Goal: Task Accomplishment & Management: Manage account settings

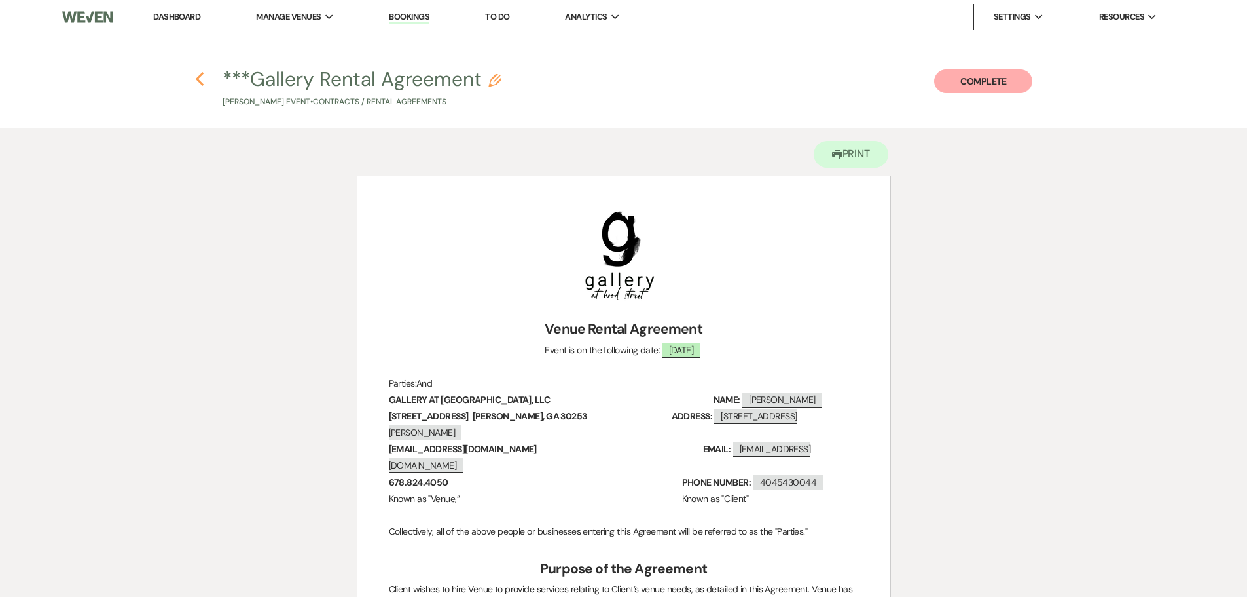
click at [198, 78] on use "button" at bounding box center [200, 79] width 9 height 14
select select "6"
select select "12"
select select "3"
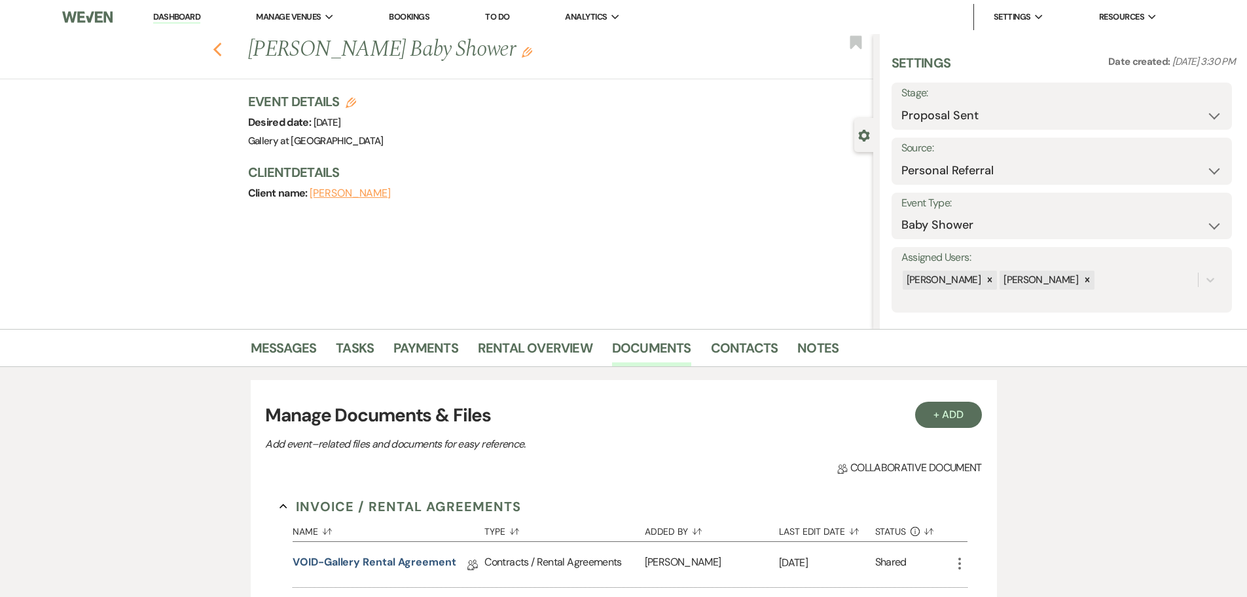
click at [223, 50] on icon "Previous" at bounding box center [218, 50] width 10 height 16
select select "6"
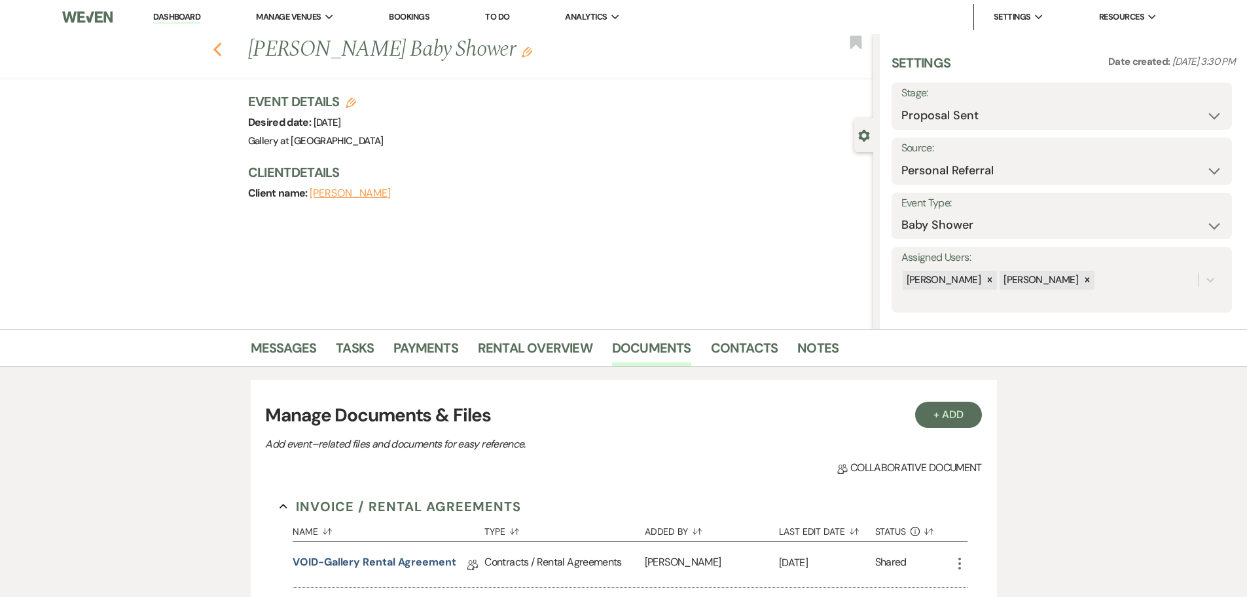
select select "6"
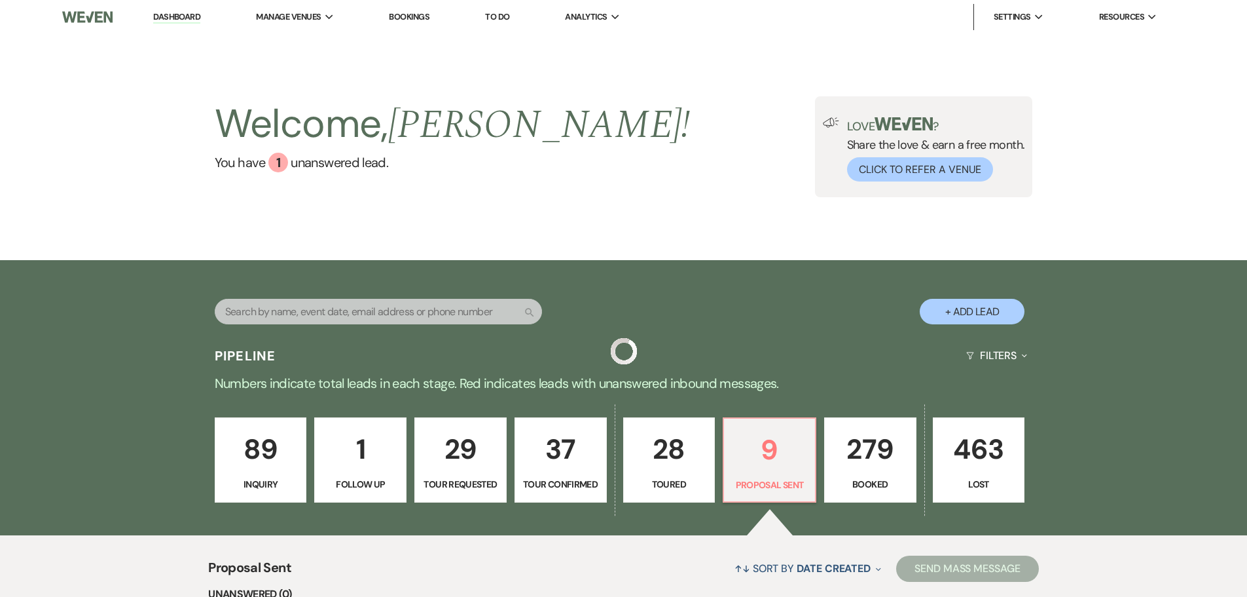
scroll to position [100, 0]
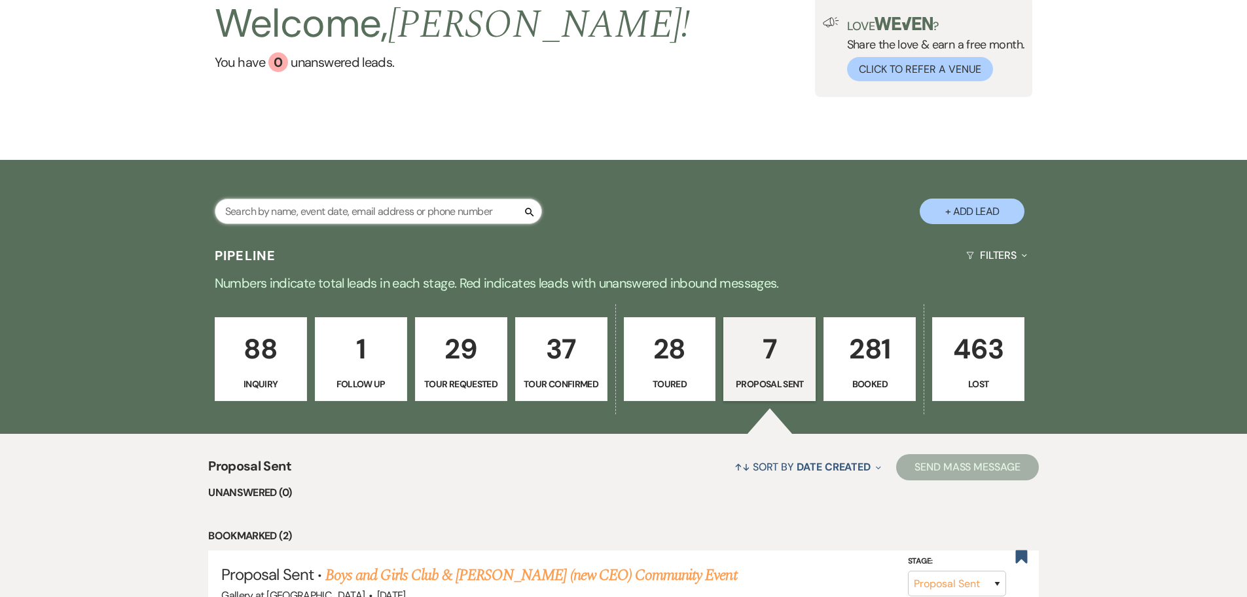
click at [350, 200] on input "text" at bounding box center [378, 211] width 327 height 26
type input "[PERSON_NAME]"
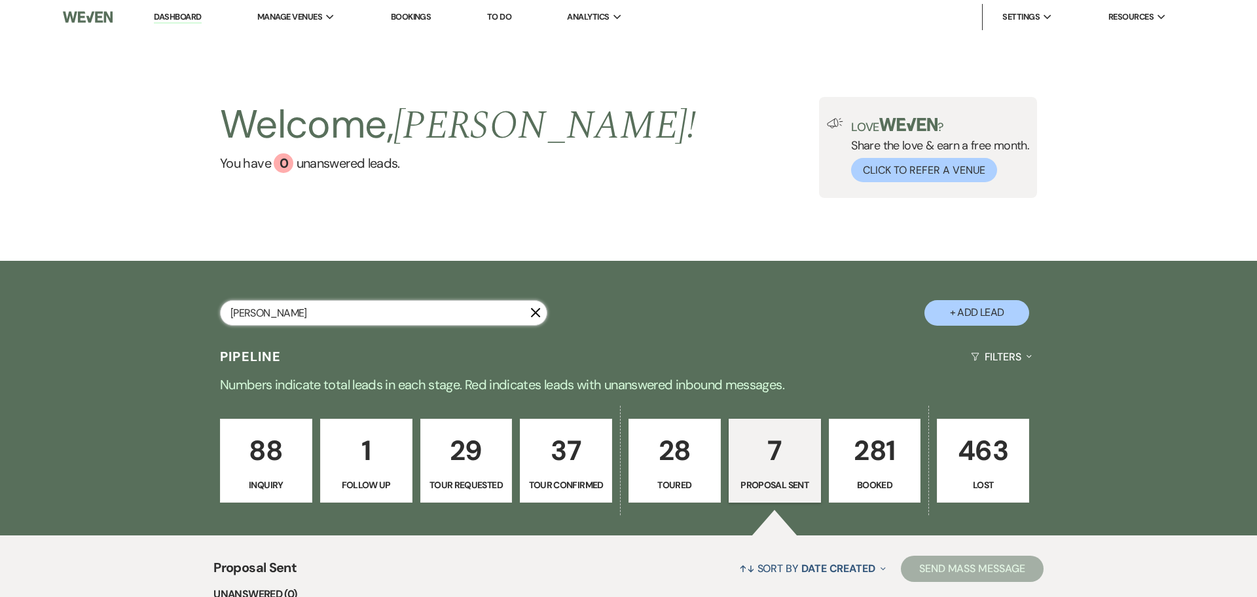
select select "6"
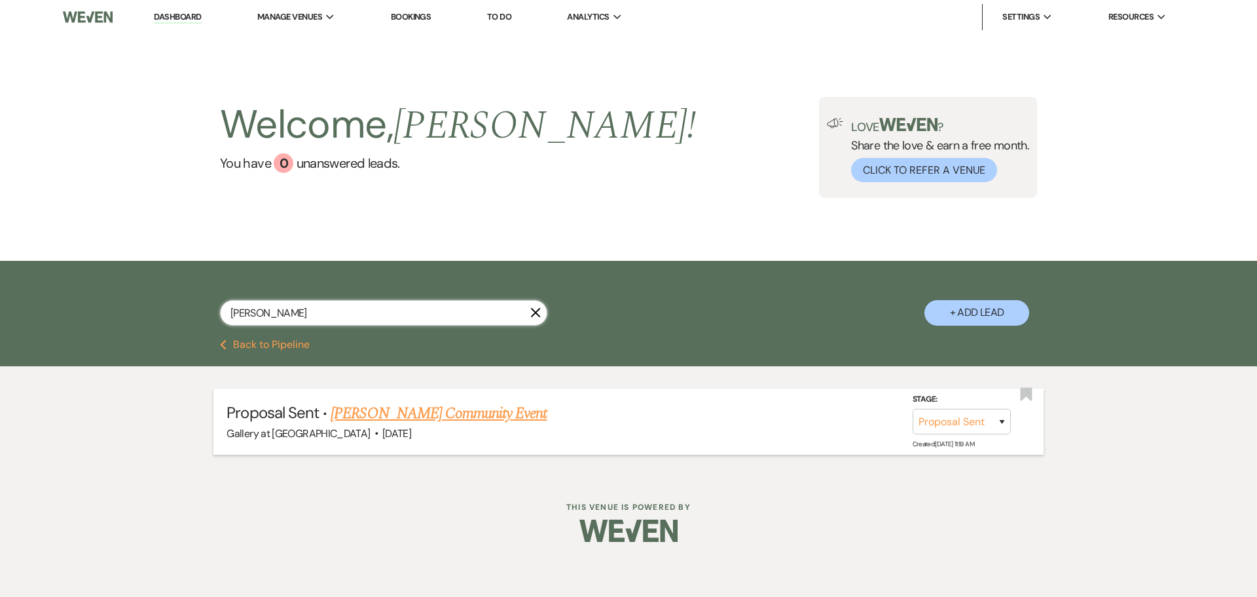
type input "[PERSON_NAME]"
click at [365, 409] on link "[PERSON_NAME] Community Event" at bounding box center [439, 413] width 216 height 24
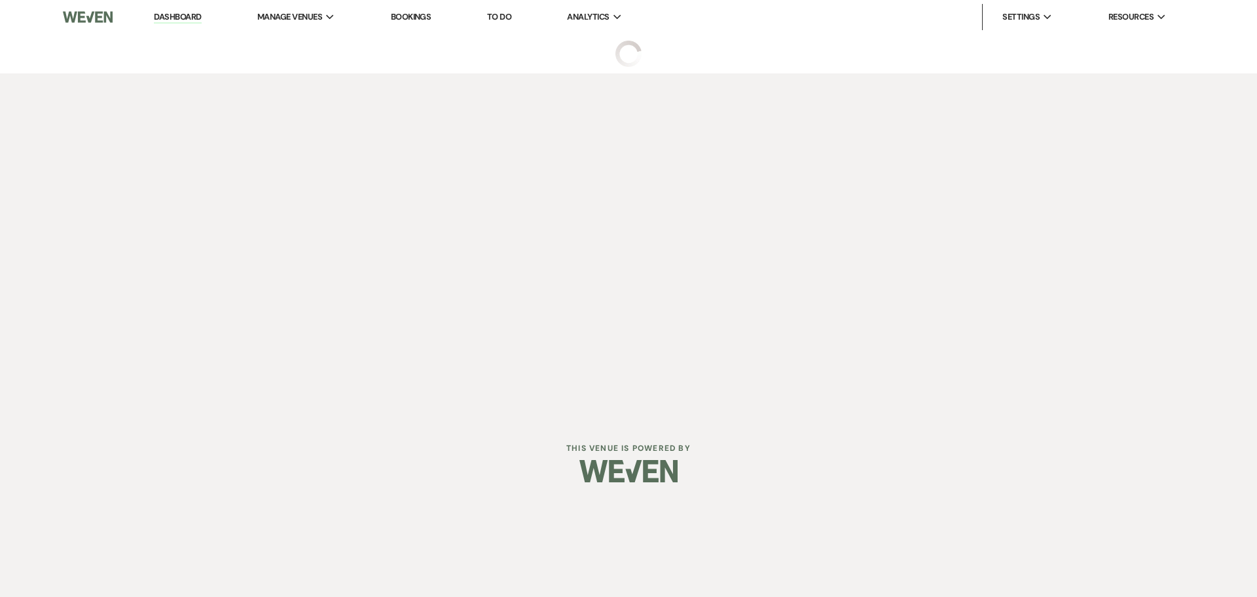
select select "6"
select select "7"
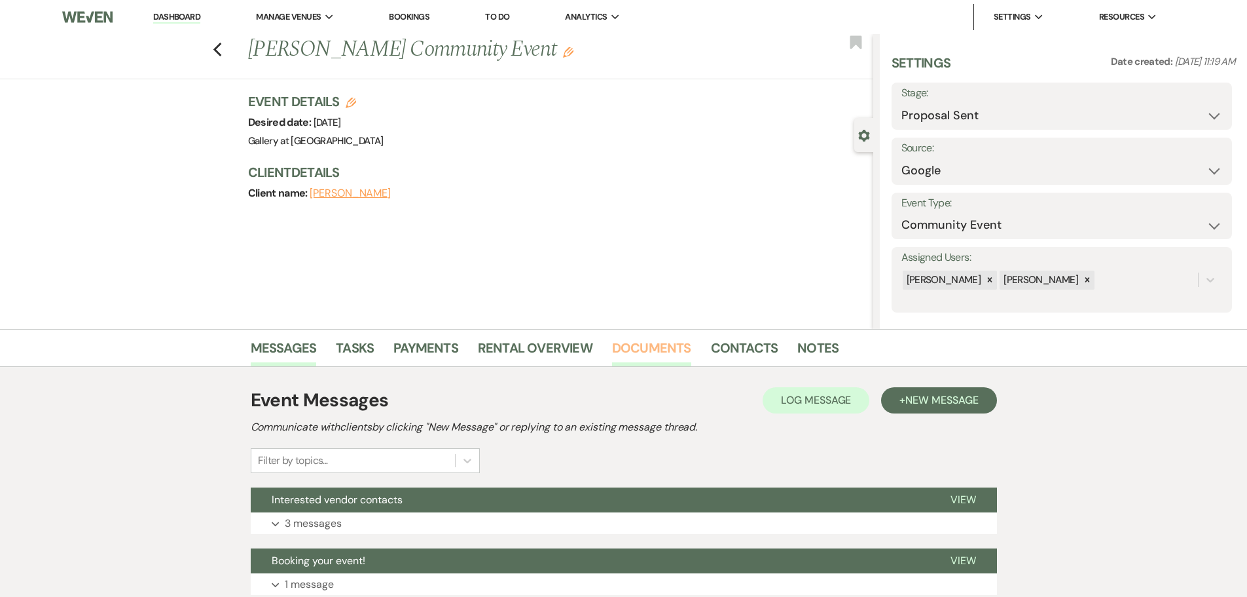
click at [664, 339] on link "Documents" at bounding box center [651, 351] width 79 height 29
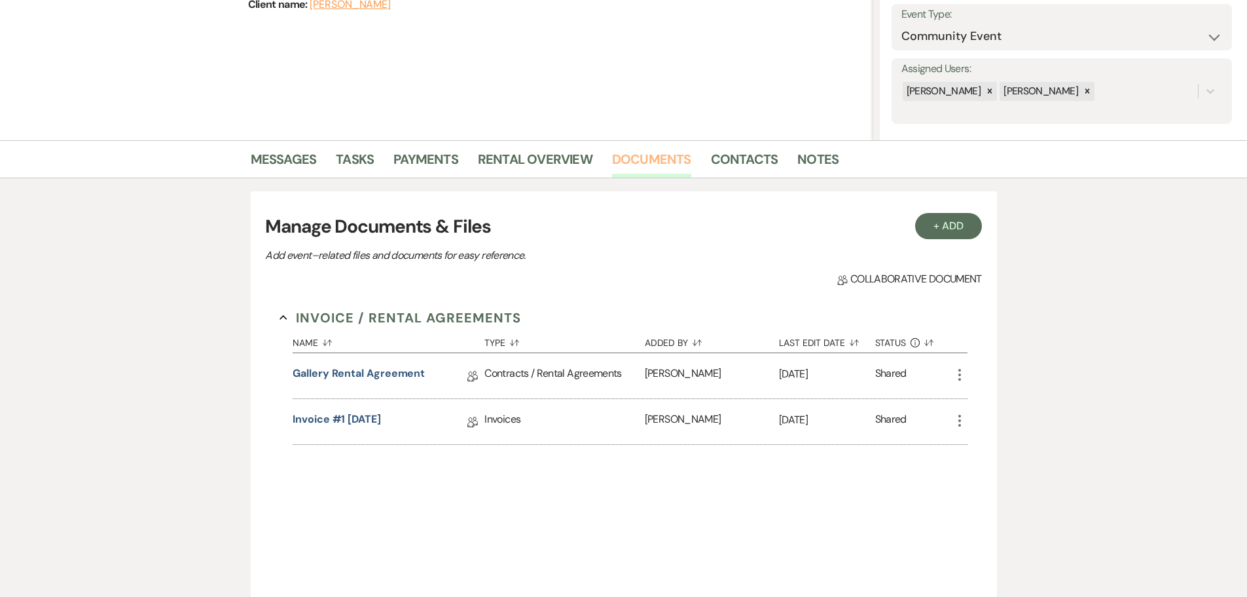
scroll to position [196, 0]
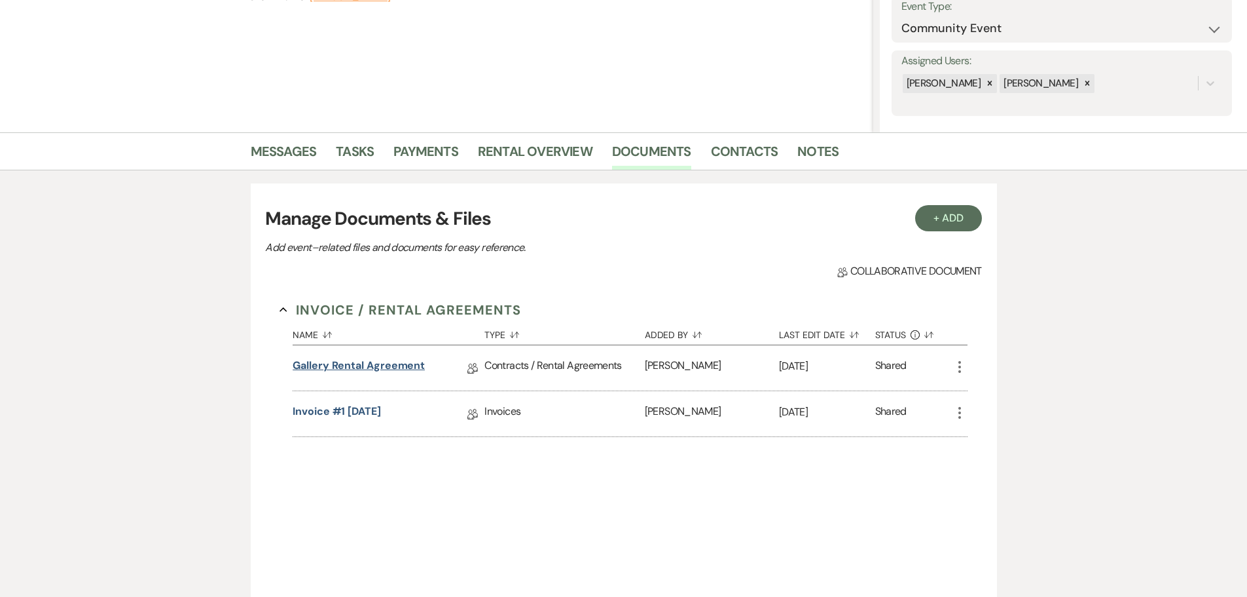
click at [411, 371] on link "Gallery Rental Agreement" at bounding box center [359, 368] width 132 height 20
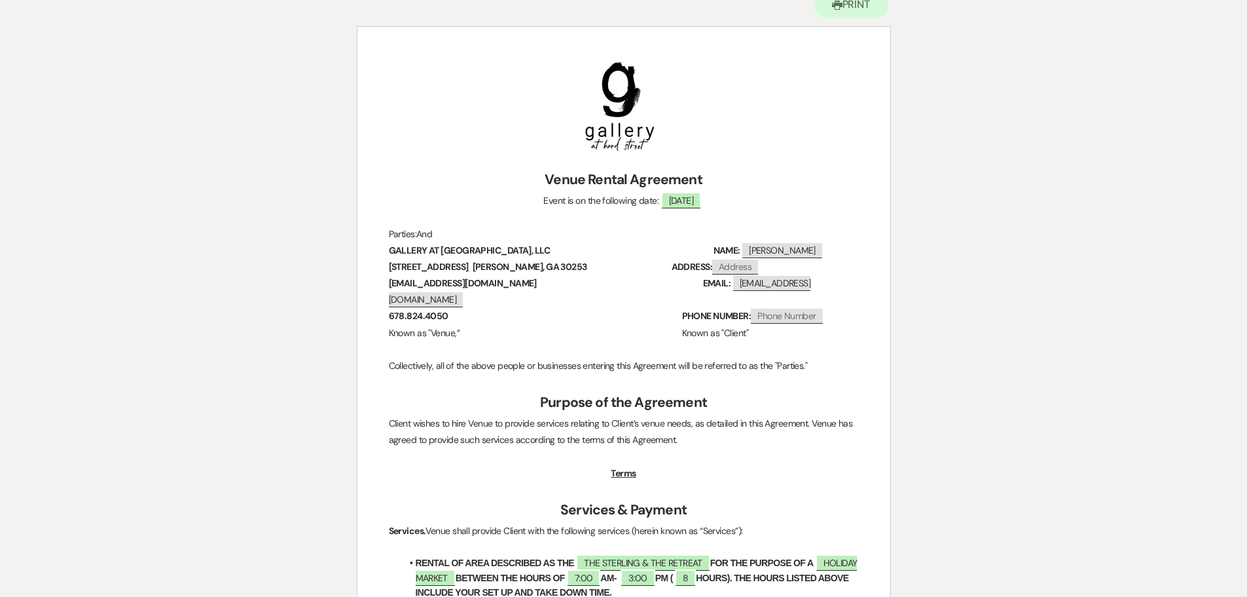
scroll to position [262, 0]
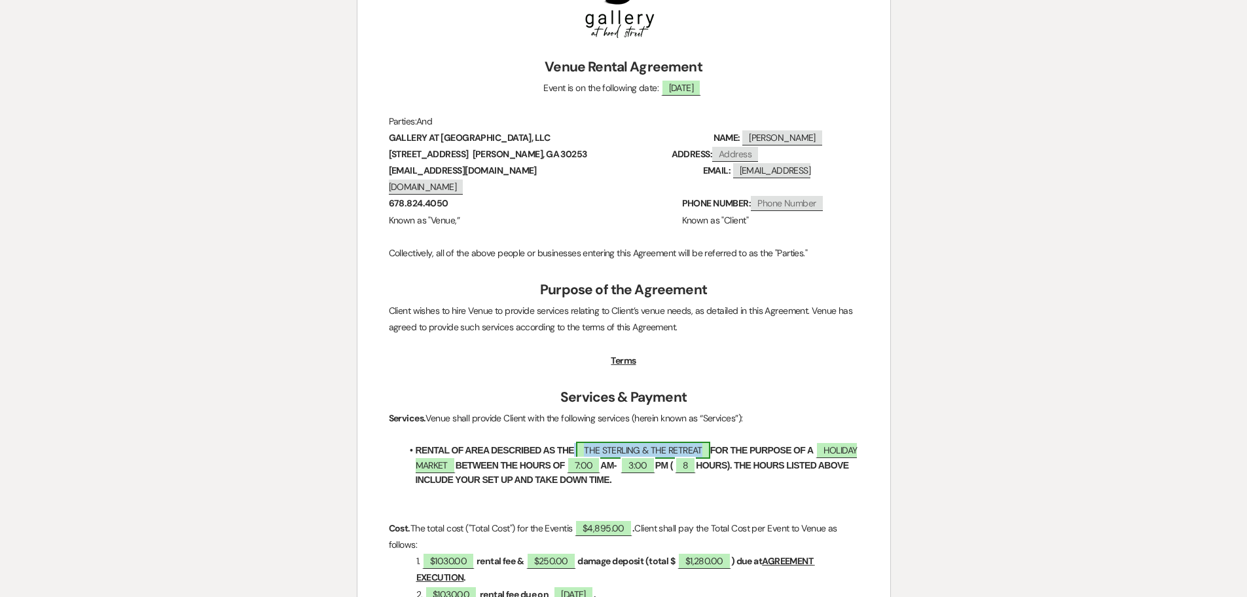
click at [691, 441] on span "THE STERLING & THE RETREAT" at bounding box center [643, 449] width 134 height 17
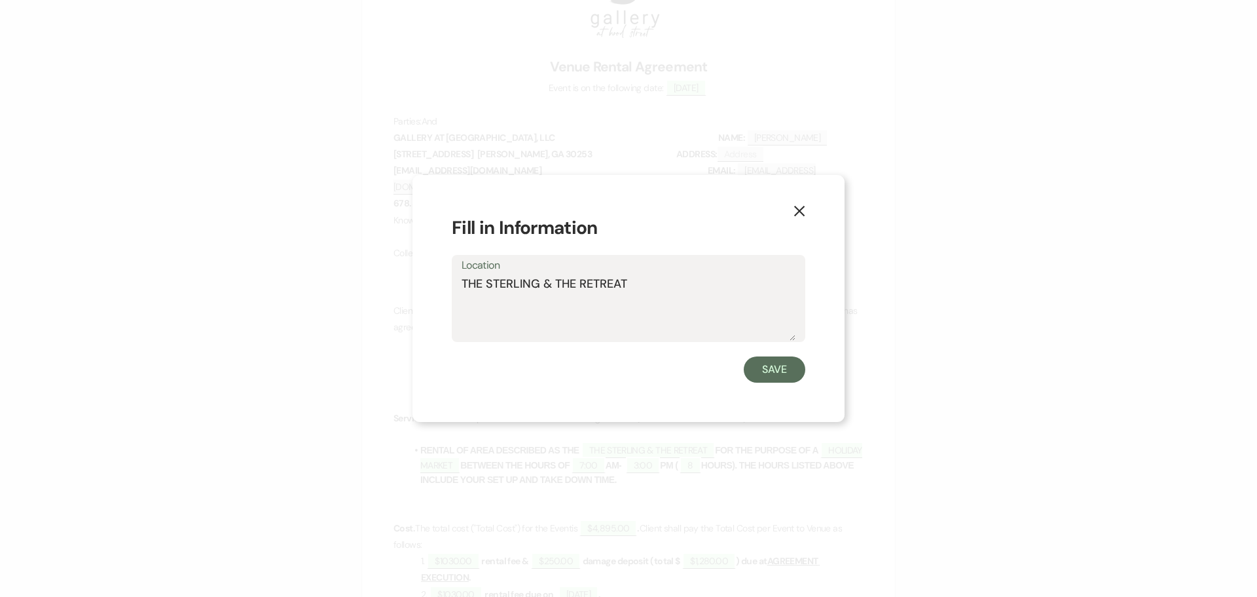
drag, startPoint x: 648, startPoint y: 280, endPoint x: 413, endPoint y: 282, distance: 234.4
click at [413, 282] on div "X Fill in Information Location THE STERLING & THE RETREAT Save" at bounding box center [629, 298] width 432 height 247
click at [806, 208] on button "X" at bounding box center [800, 209] width 20 height 23
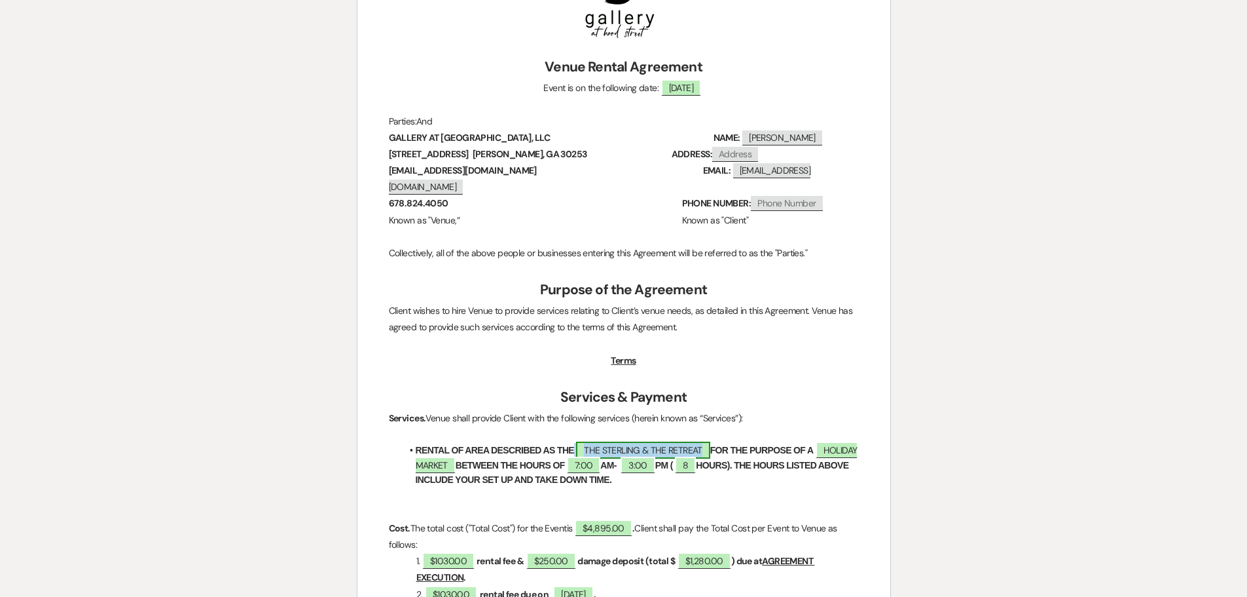
click at [637, 441] on span "THE STERLING & THE RETREAT" at bounding box center [643, 449] width 134 height 17
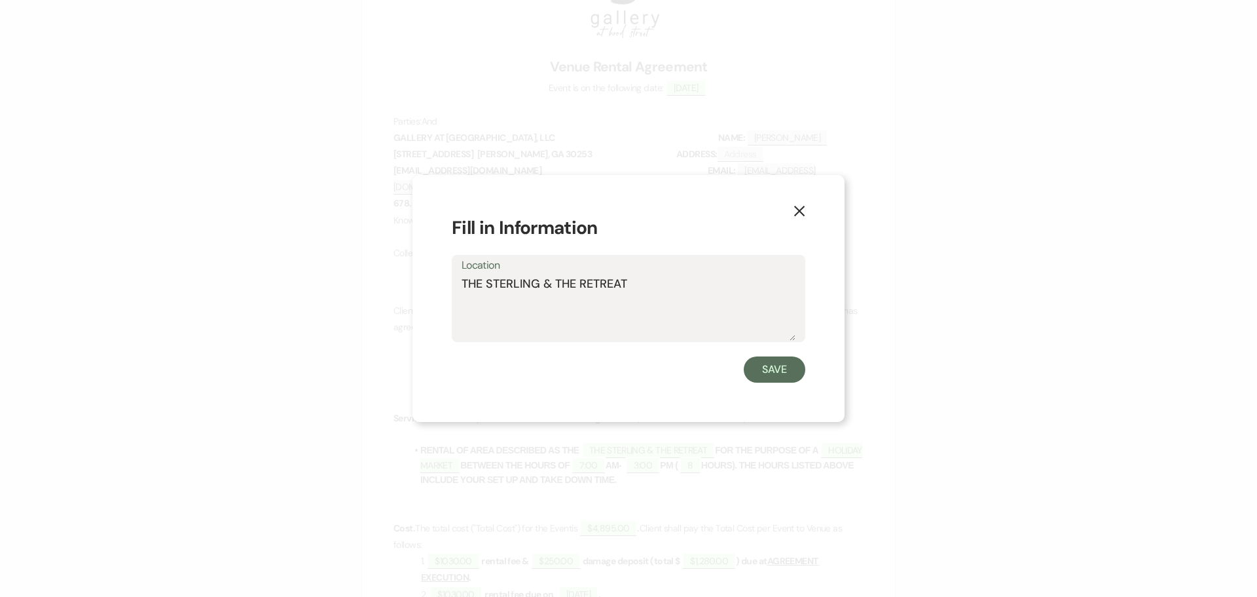
drag, startPoint x: 658, startPoint y: 283, endPoint x: 433, endPoint y: 296, distance: 225.0
click at [433, 296] on div "X Fill in Information Location THE STERLING & THE RETREAT Save" at bounding box center [629, 298] width 432 height 247
type textarea "GALLERY, WAREHOUSE & LAWN"
click at [768, 373] on button "Save" at bounding box center [775, 369] width 62 height 26
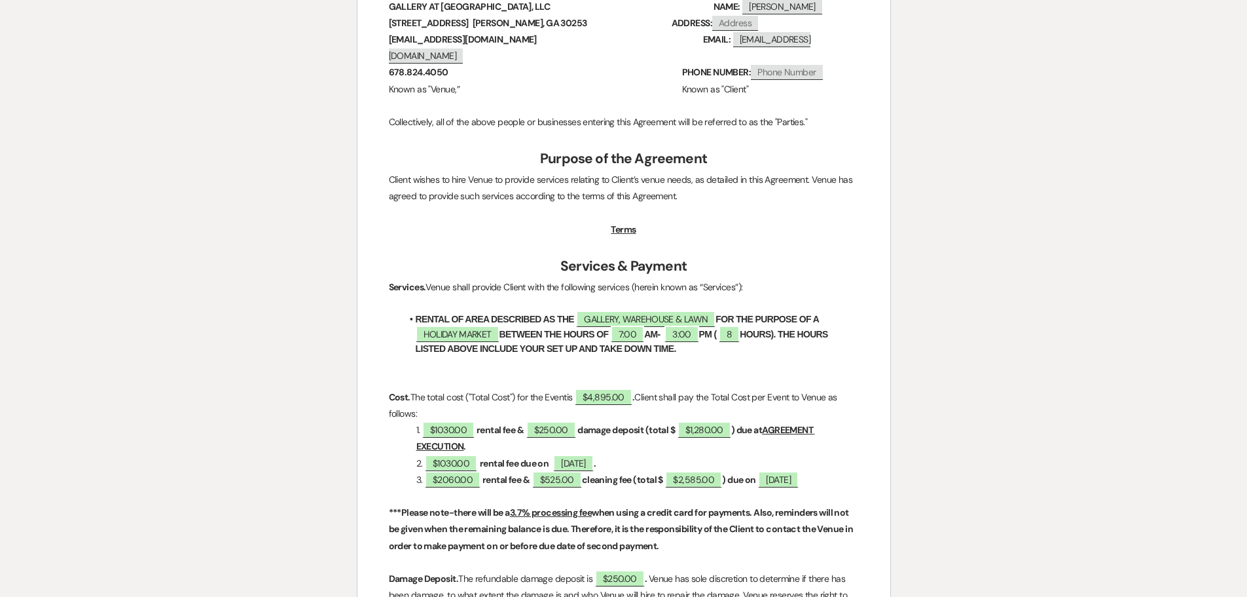
scroll to position [458, 0]
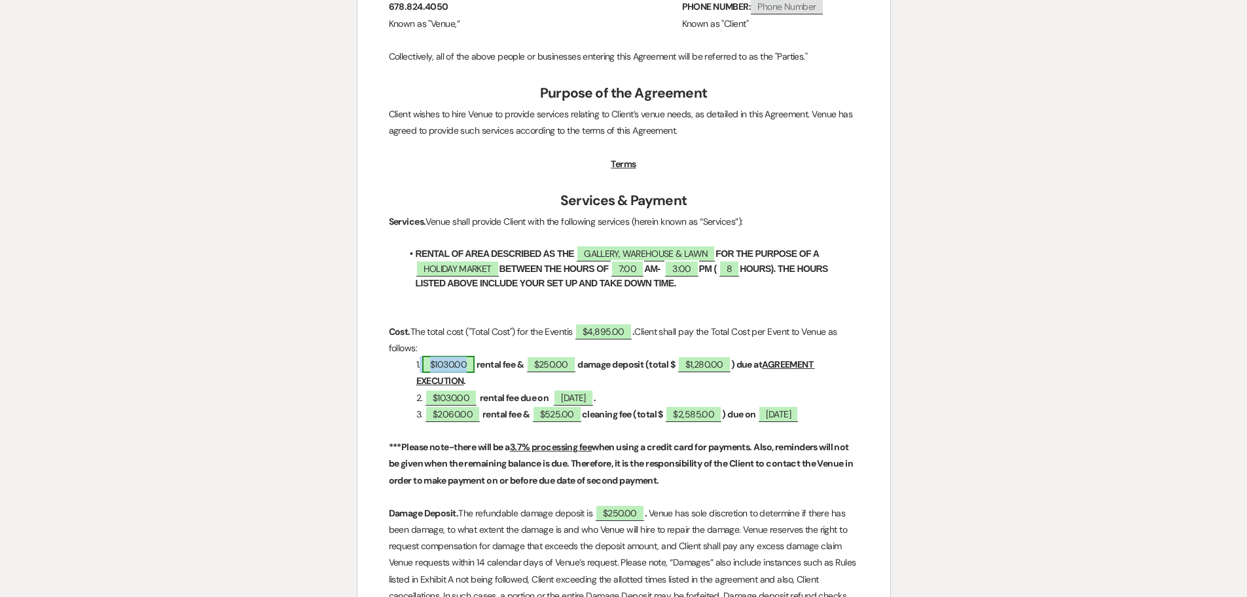
click at [451, 356] on span "$1030.00" at bounding box center [448, 364] width 53 height 17
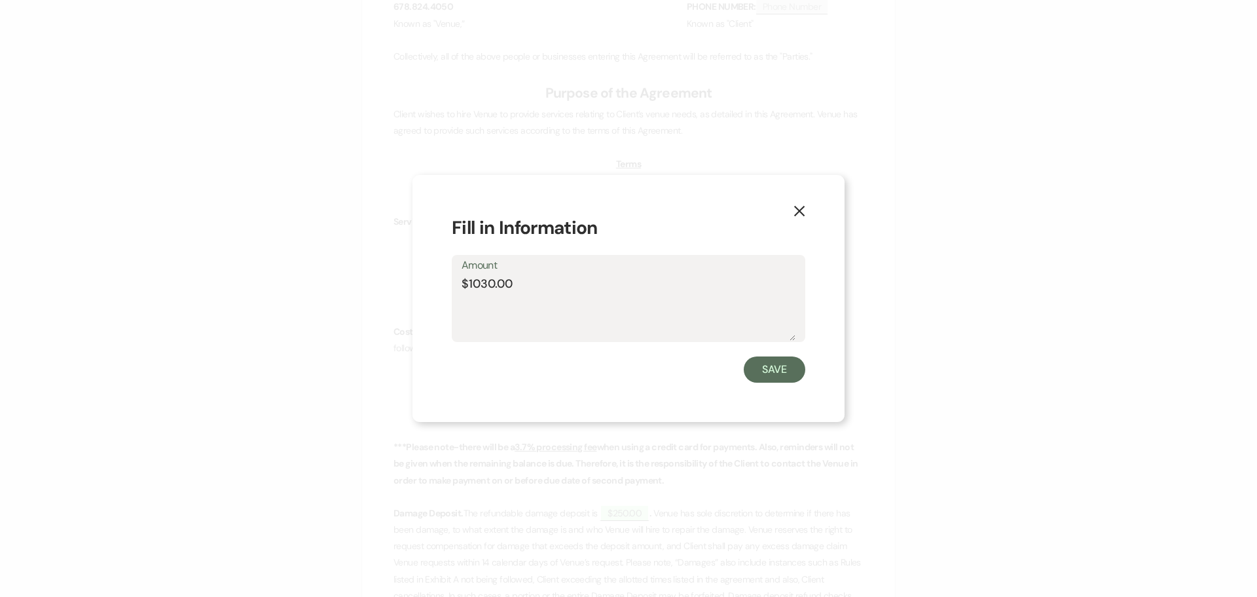
click at [485, 288] on textarea "$1030.00" at bounding box center [629, 307] width 334 height 65
type textarea "$1000.00"
click at [783, 371] on button "Save" at bounding box center [775, 369] width 62 height 26
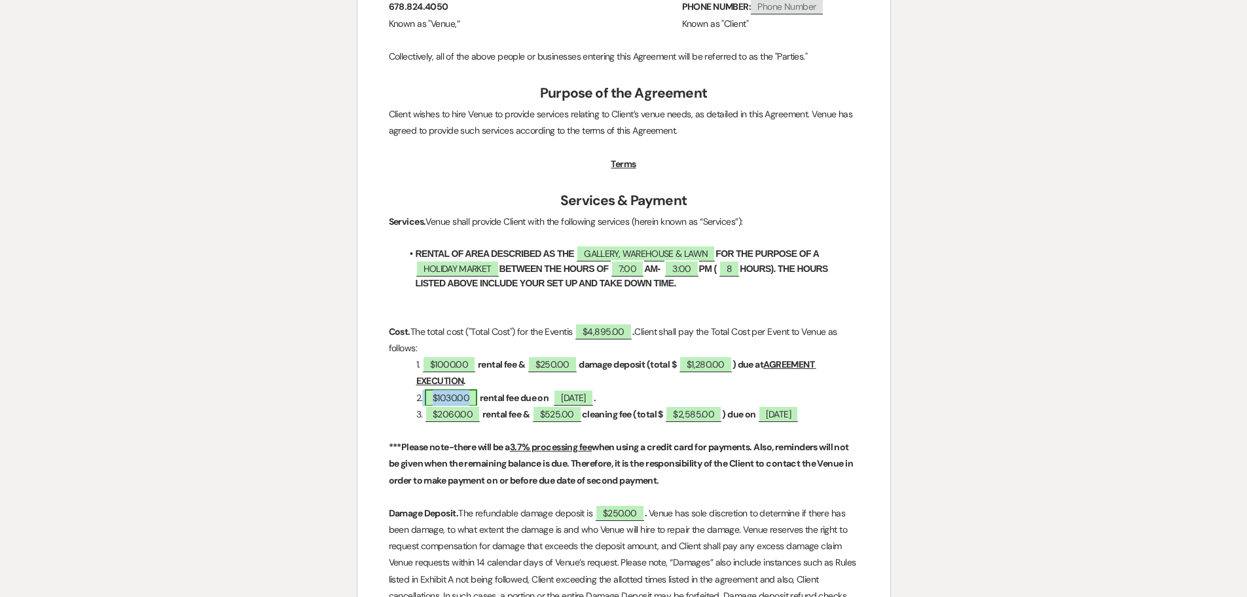
click at [428, 389] on span "$1030.00" at bounding box center [451, 397] width 53 height 17
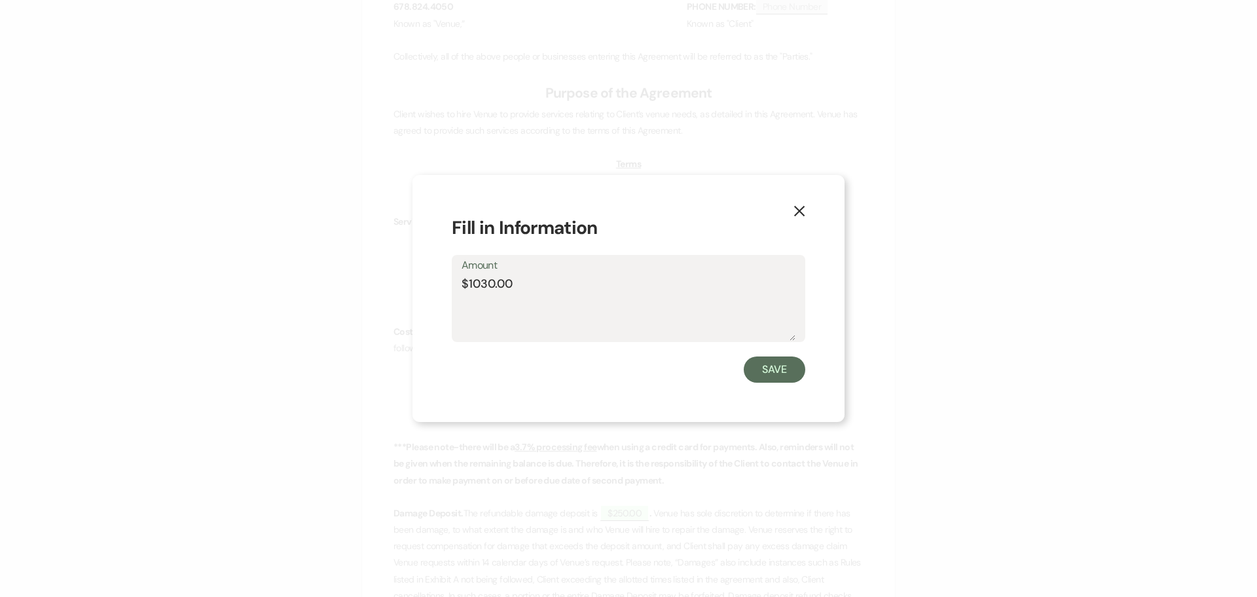
click at [486, 282] on textarea "$1030.00" at bounding box center [629, 307] width 334 height 65
type textarea "$1000.00"
click at [780, 364] on button "Save" at bounding box center [775, 369] width 62 height 26
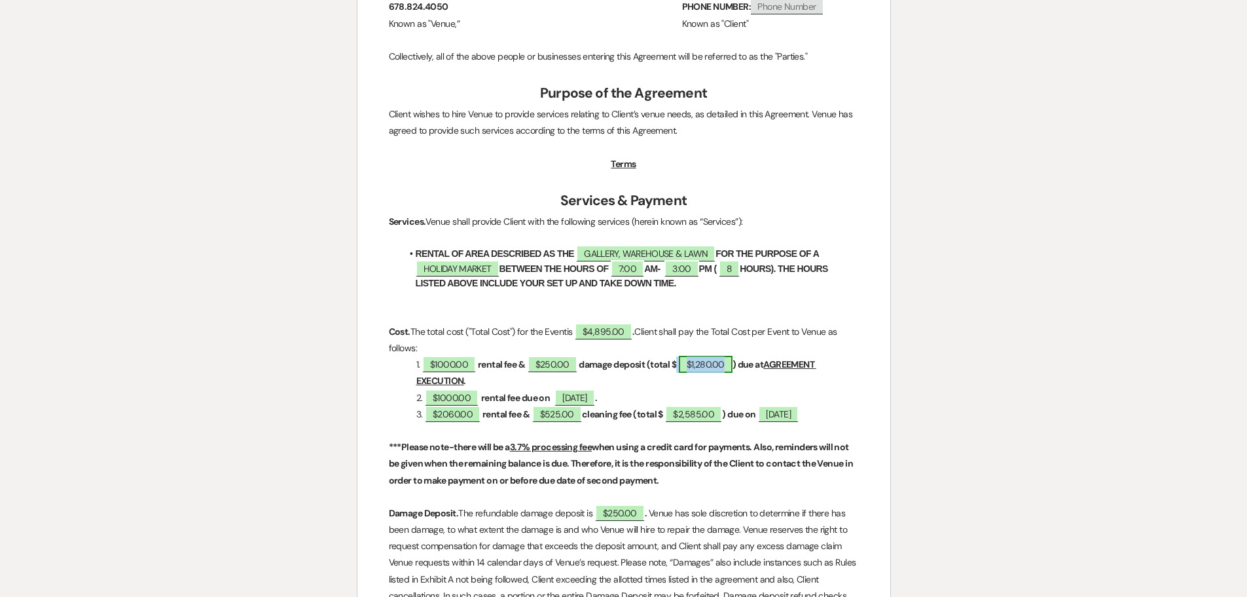
click at [707, 356] on span "$1,280.00" at bounding box center [706, 364] width 54 height 17
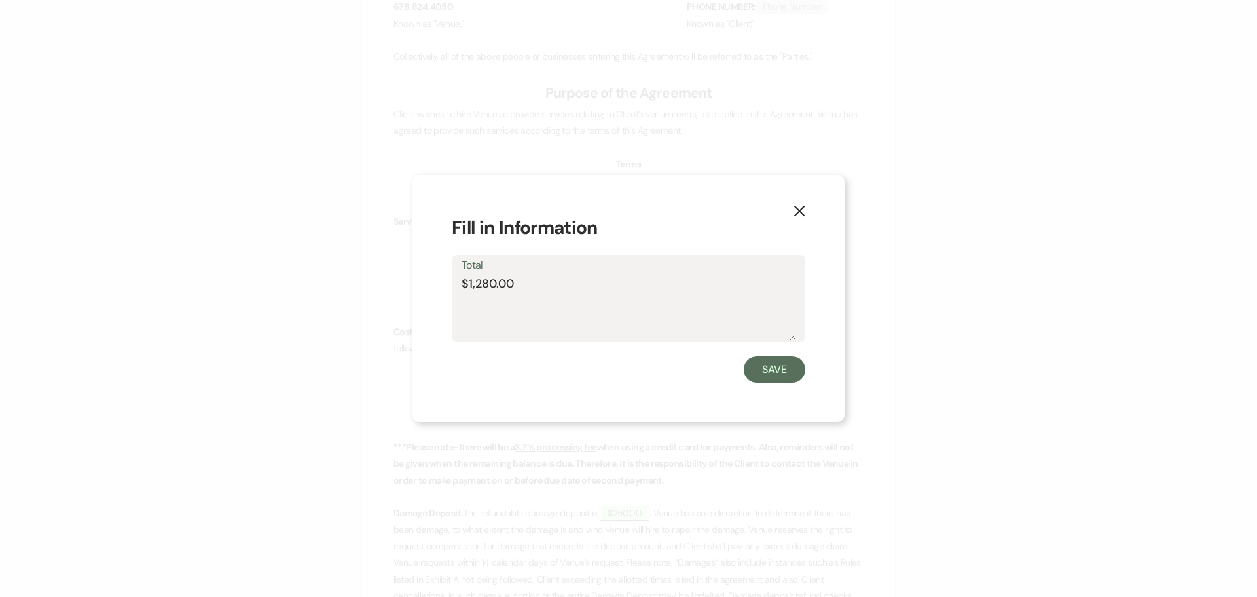
click at [485, 281] on textarea "$1,280.00" at bounding box center [629, 307] width 334 height 65
type textarea "$1,250.00"
click at [764, 372] on button "Save" at bounding box center [775, 369] width 62 height 26
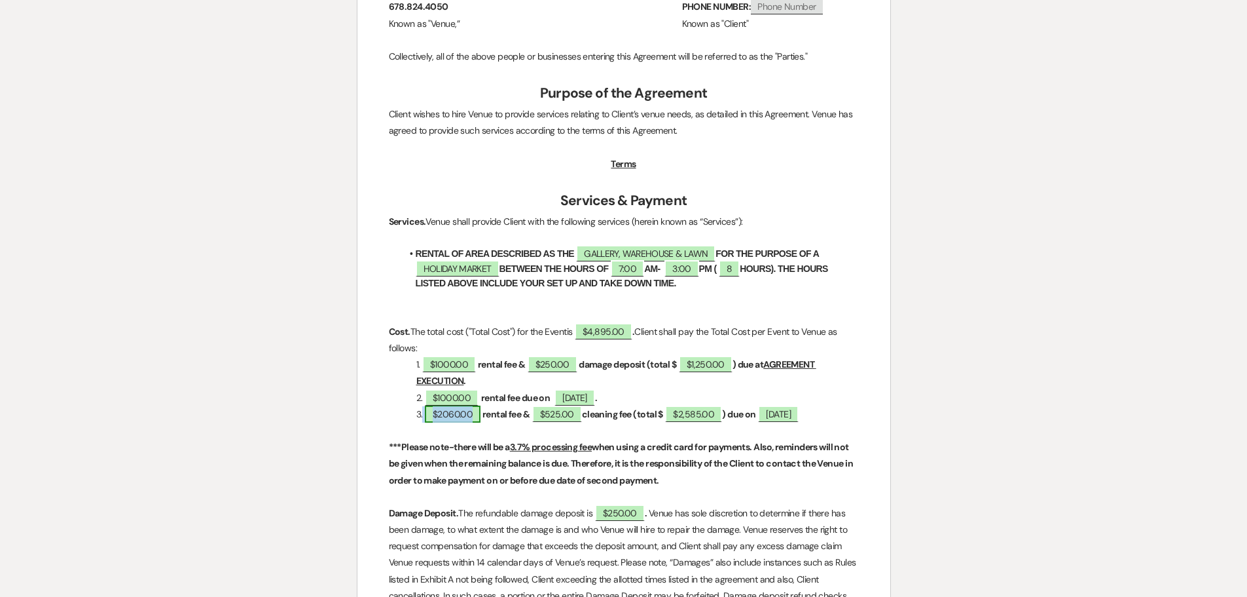
click at [452, 405] on span "$2060.00" at bounding box center [453, 413] width 56 height 17
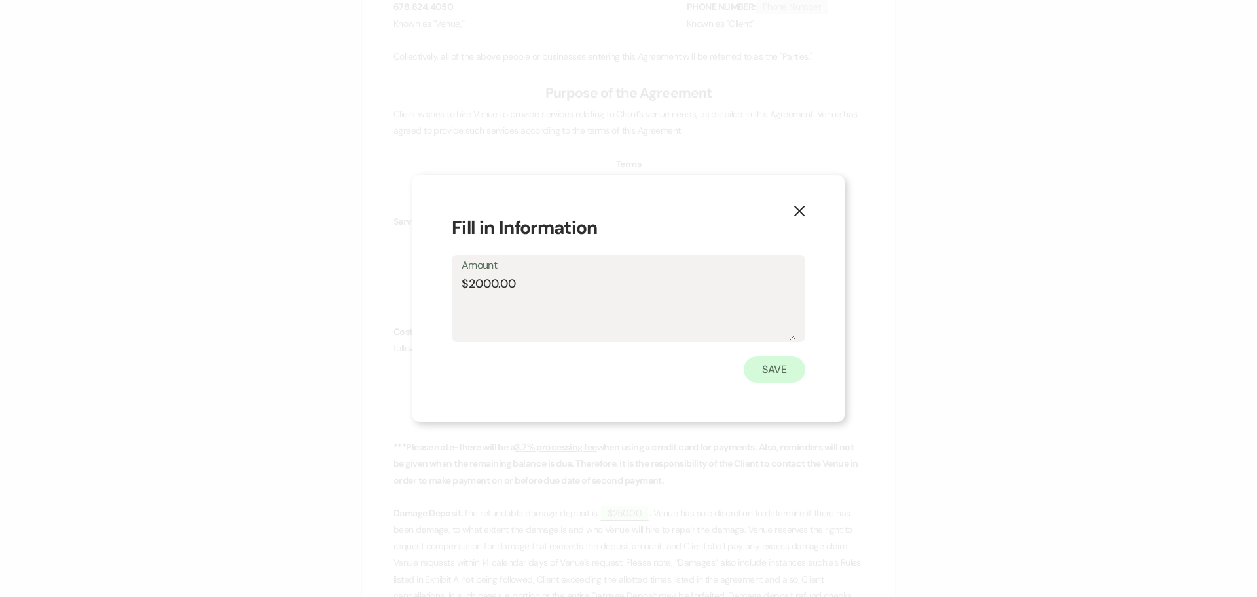
type textarea "$2000.00"
click at [778, 365] on button "Save" at bounding box center [775, 369] width 62 height 26
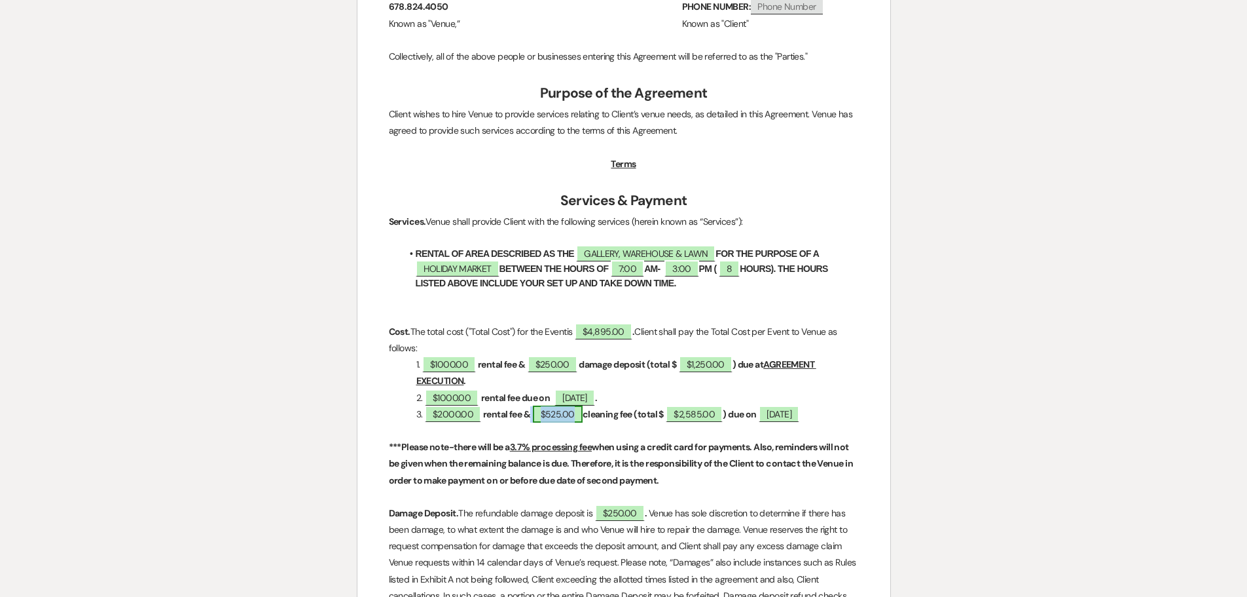
click at [549, 405] on span "$525.00" at bounding box center [558, 413] width 50 height 17
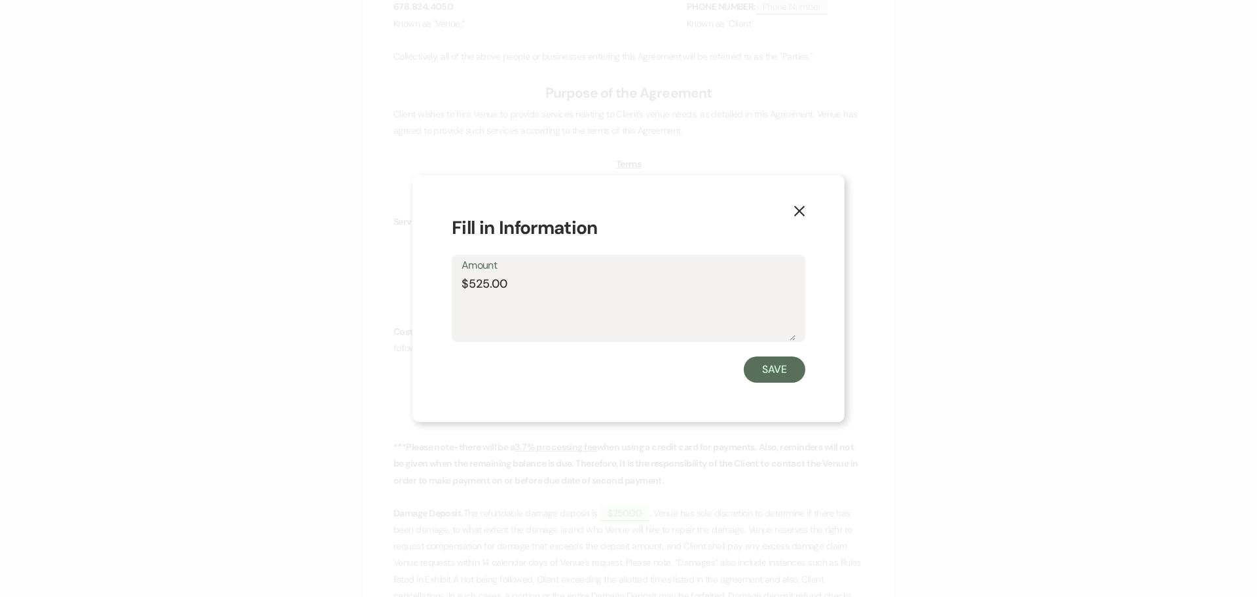
click at [474, 276] on textarea "$525.00" at bounding box center [629, 307] width 334 height 65
type textarea "$250.00"
click at [781, 369] on button "Save" at bounding box center [775, 369] width 62 height 26
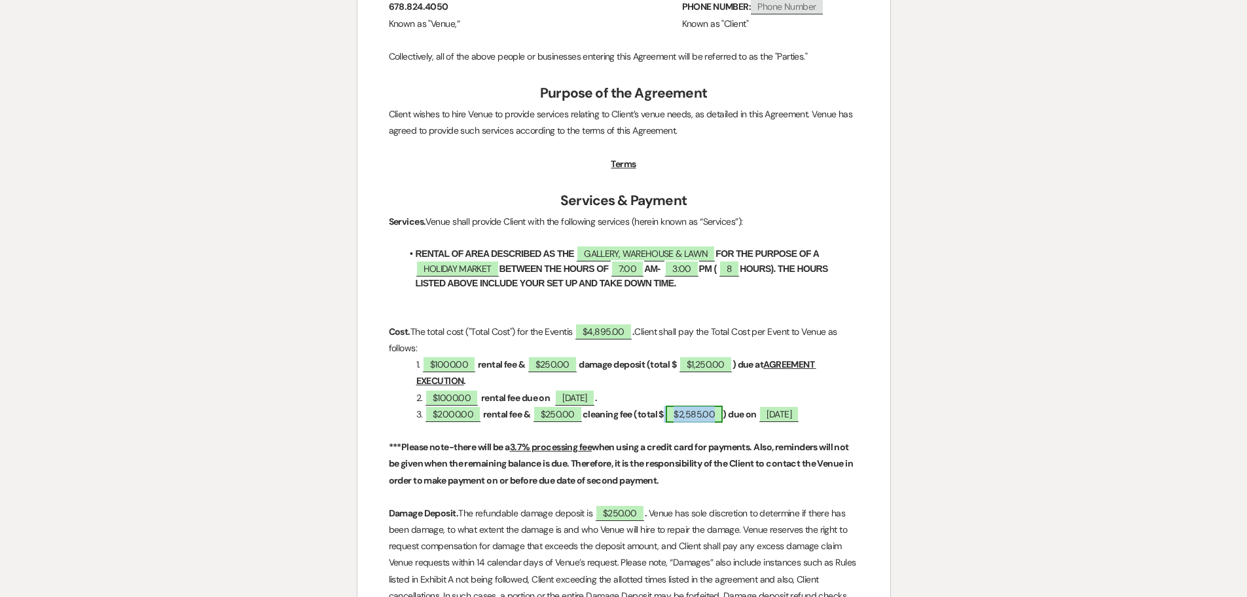
click at [697, 405] on span "$2,585.00" at bounding box center [694, 413] width 57 height 17
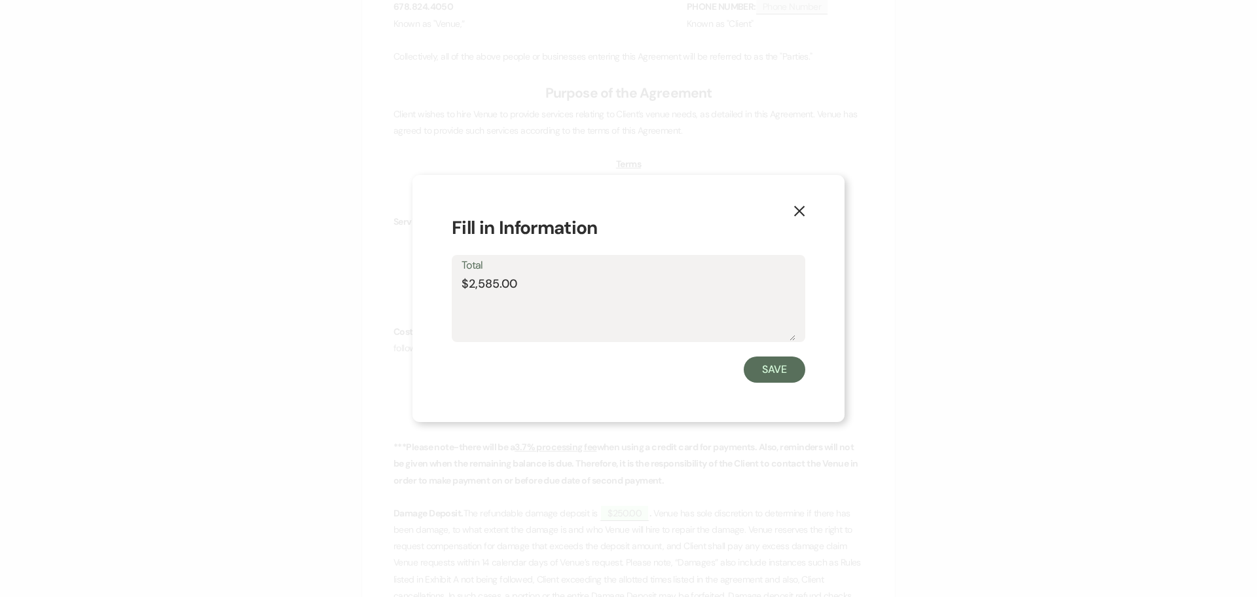
click at [491, 281] on textarea "$2,585.00" at bounding box center [629, 307] width 334 height 65
type textarea "$2,250.00"
click at [773, 374] on button "Save" at bounding box center [775, 369] width 62 height 26
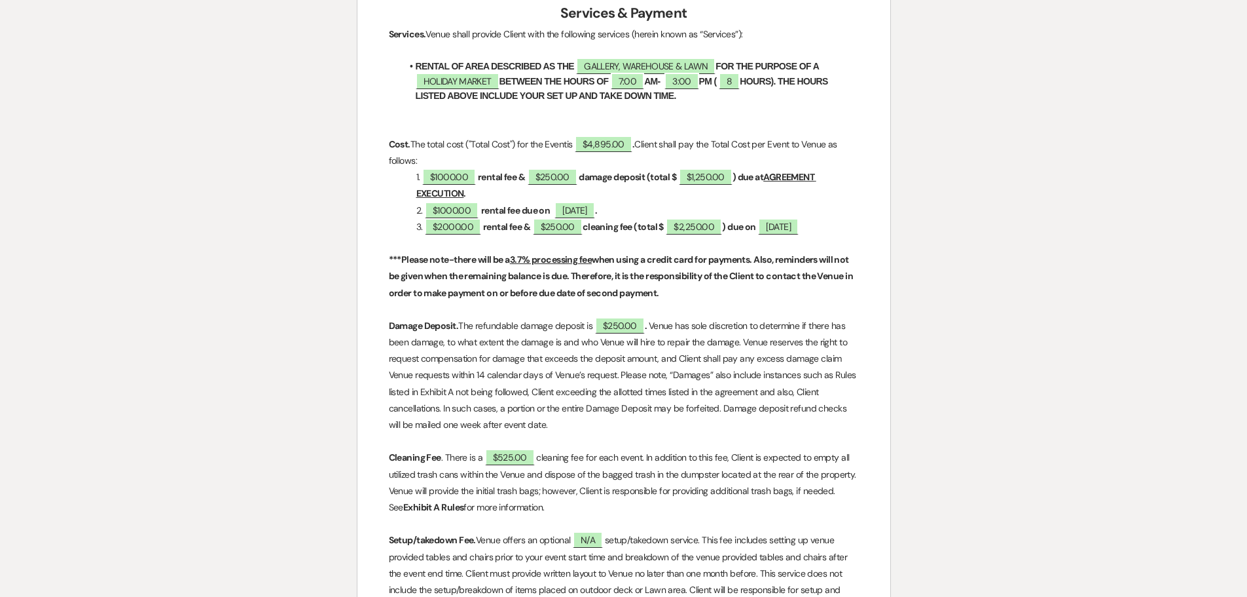
scroll to position [720, 0]
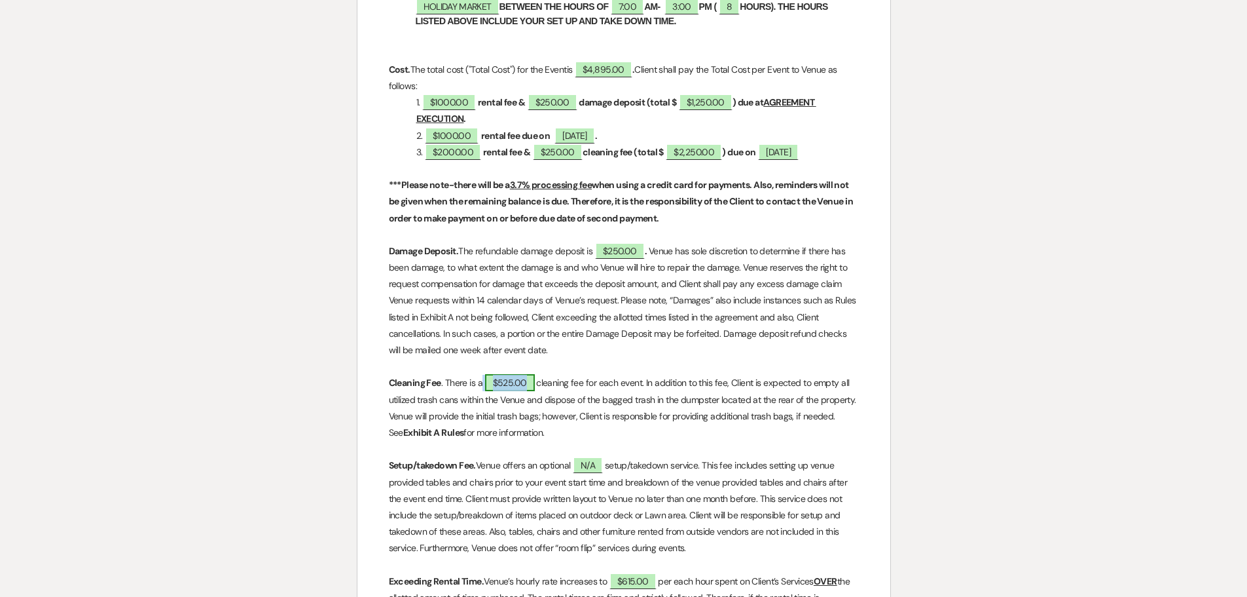
click at [509, 374] on span "$525.00" at bounding box center [510, 382] width 50 height 17
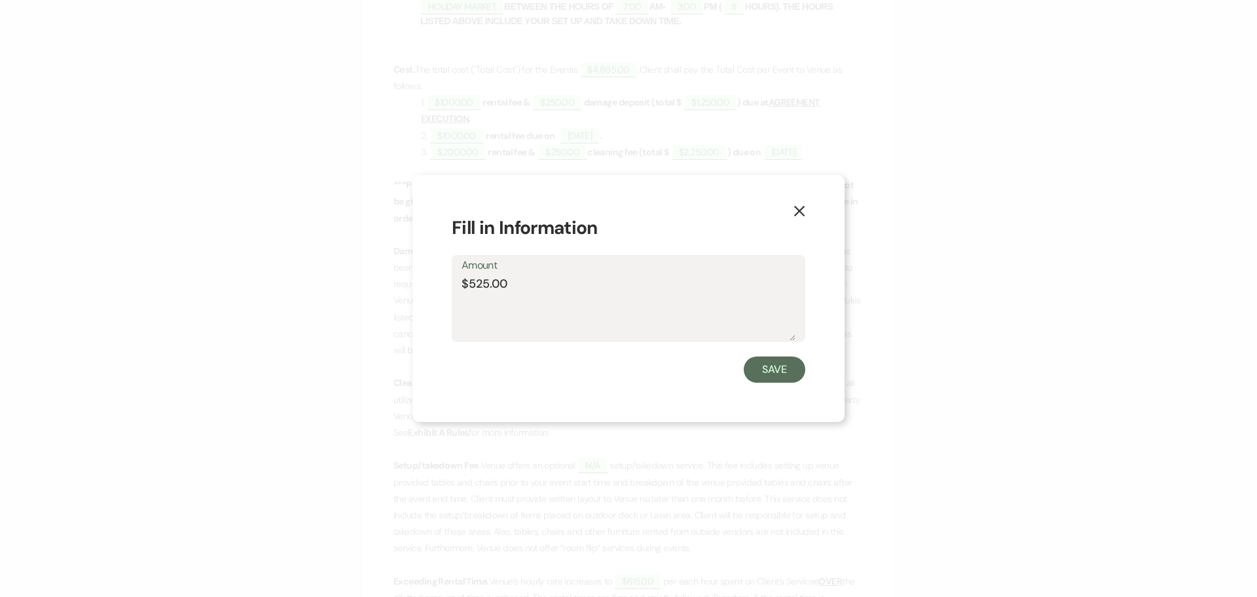
click at [473, 284] on textarea "$525.00" at bounding box center [629, 307] width 334 height 65
type textarea "$250.00"
click at [781, 366] on button "Save" at bounding box center [775, 369] width 62 height 26
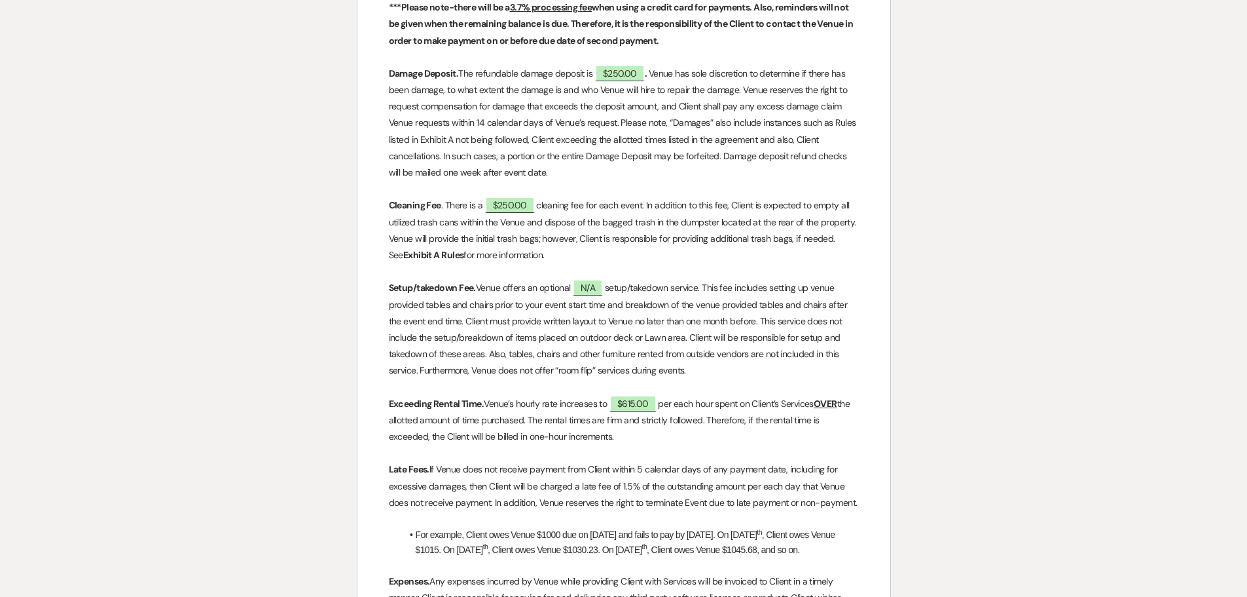
scroll to position [917, 0]
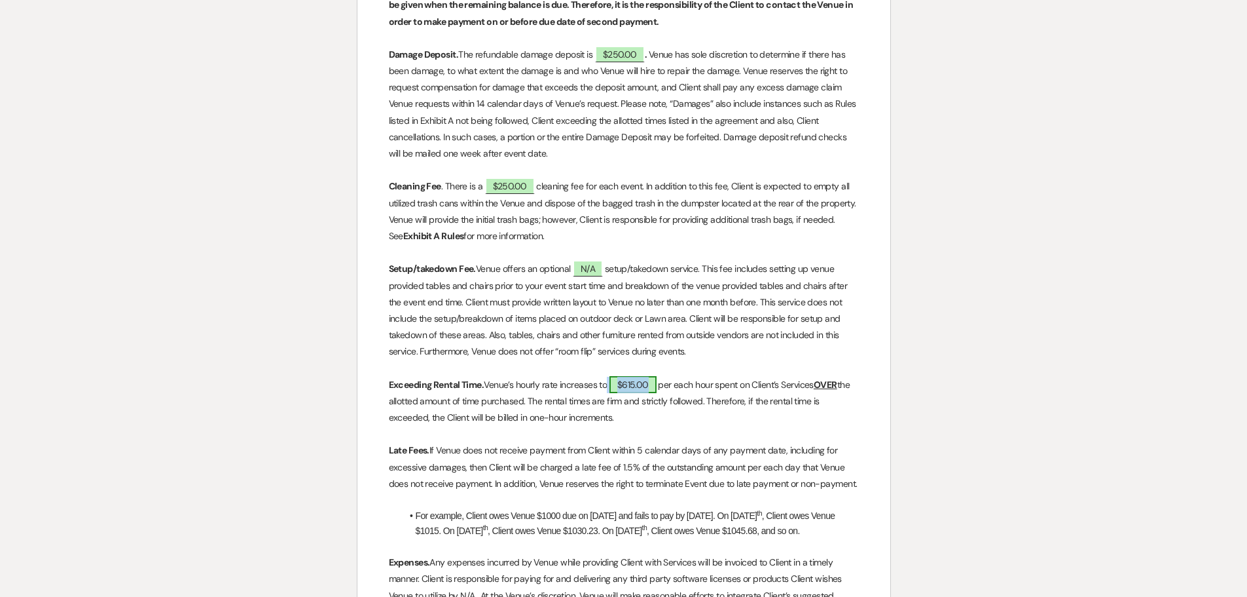
click at [633, 376] on span "$615.00" at bounding box center [633, 384] width 47 height 17
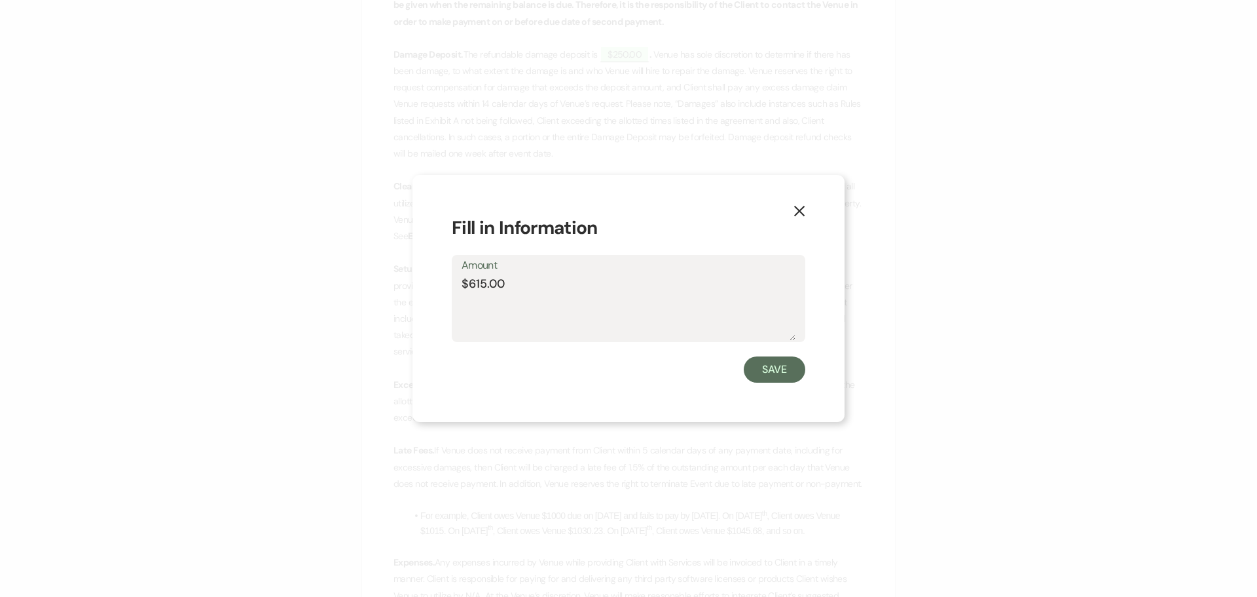
click at [486, 280] on textarea "$615.00" at bounding box center [629, 307] width 334 height 65
type textarea "$600.00"
click at [781, 371] on button "Save" at bounding box center [775, 369] width 62 height 26
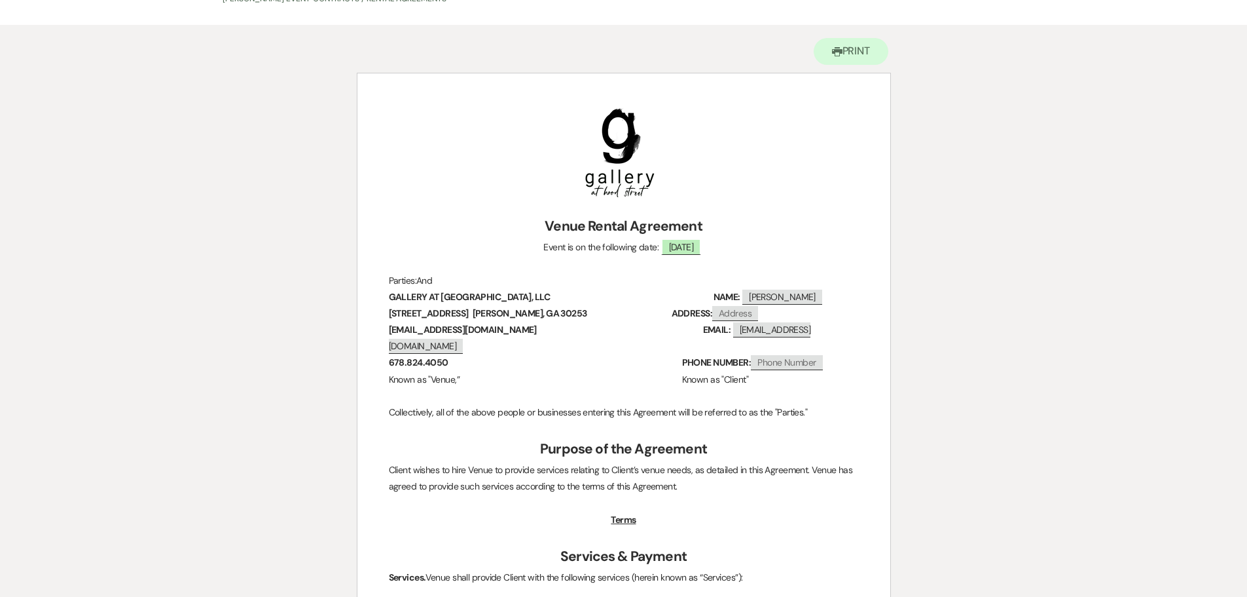
scroll to position [0, 0]
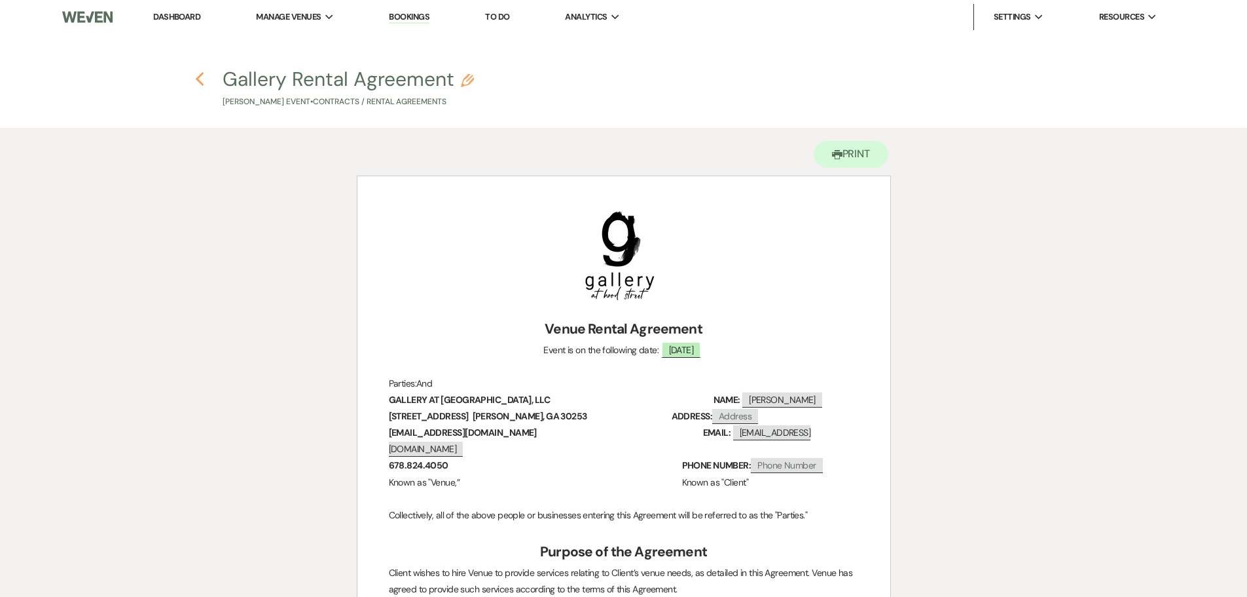
click at [198, 78] on use "button" at bounding box center [200, 79] width 9 height 14
select select "6"
select select "7"
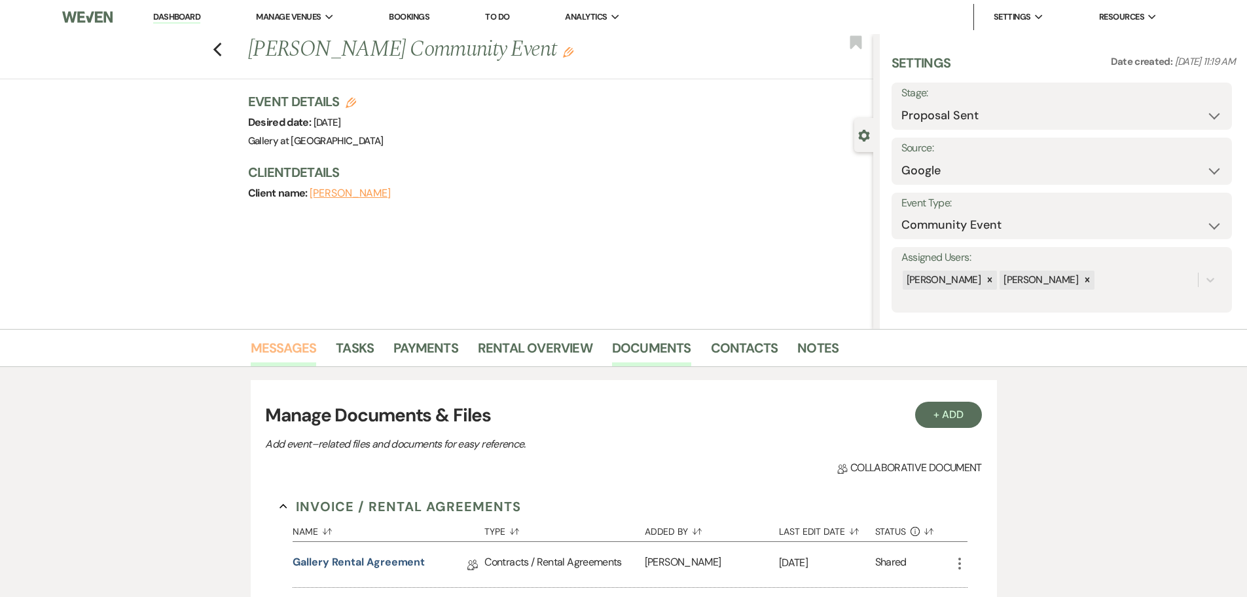
click at [276, 356] on link "Messages" at bounding box center [284, 351] width 66 height 29
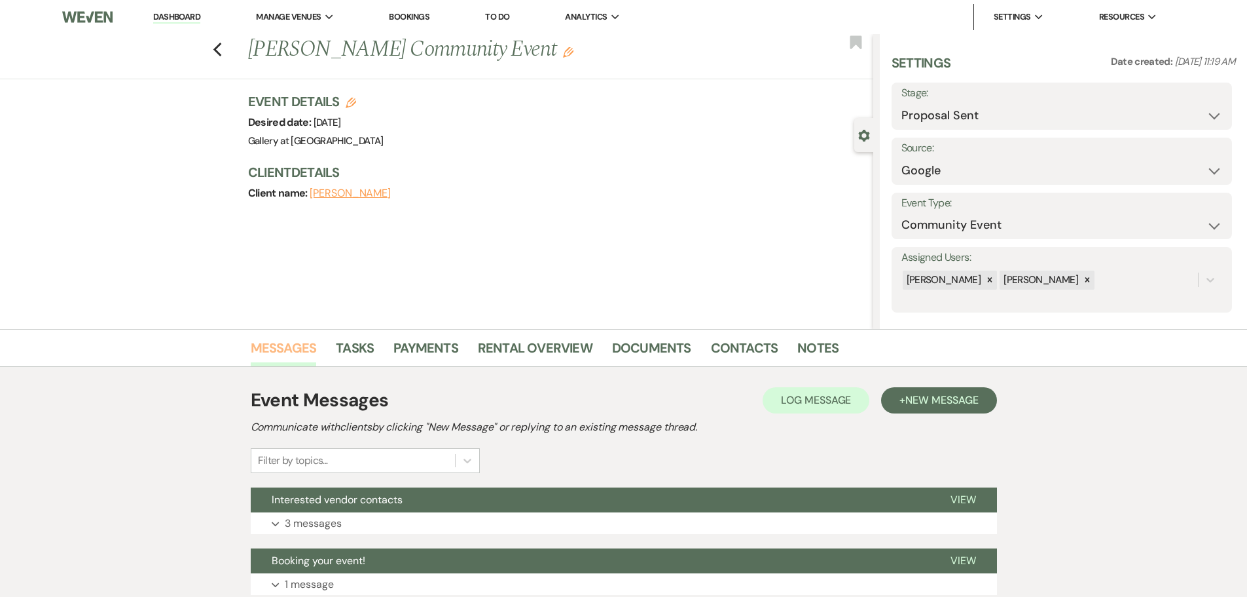
click at [274, 348] on link "Messages" at bounding box center [284, 351] width 66 height 29
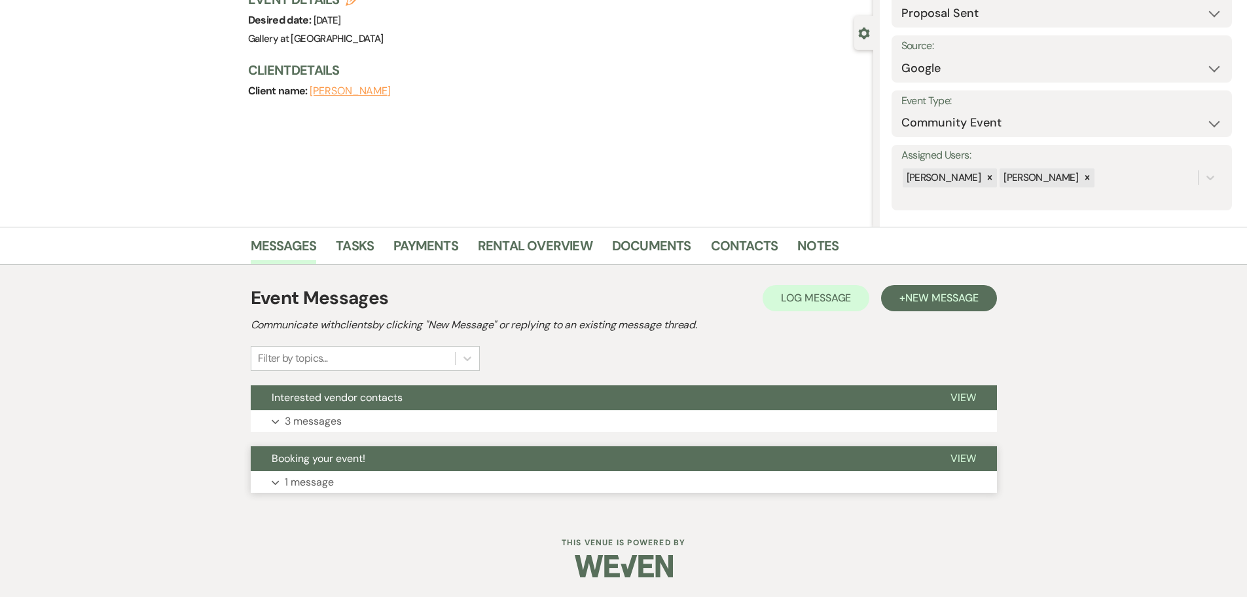
click at [361, 464] on span "Booking your event!" at bounding box center [319, 458] width 94 height 14
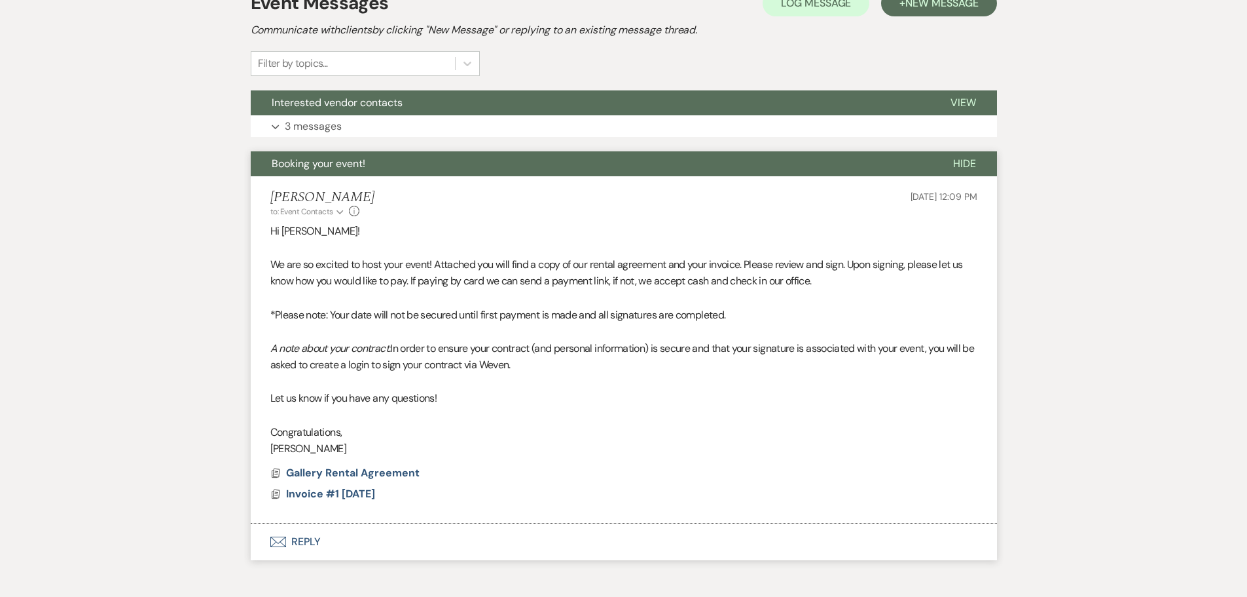
scroll to position [430, 0]
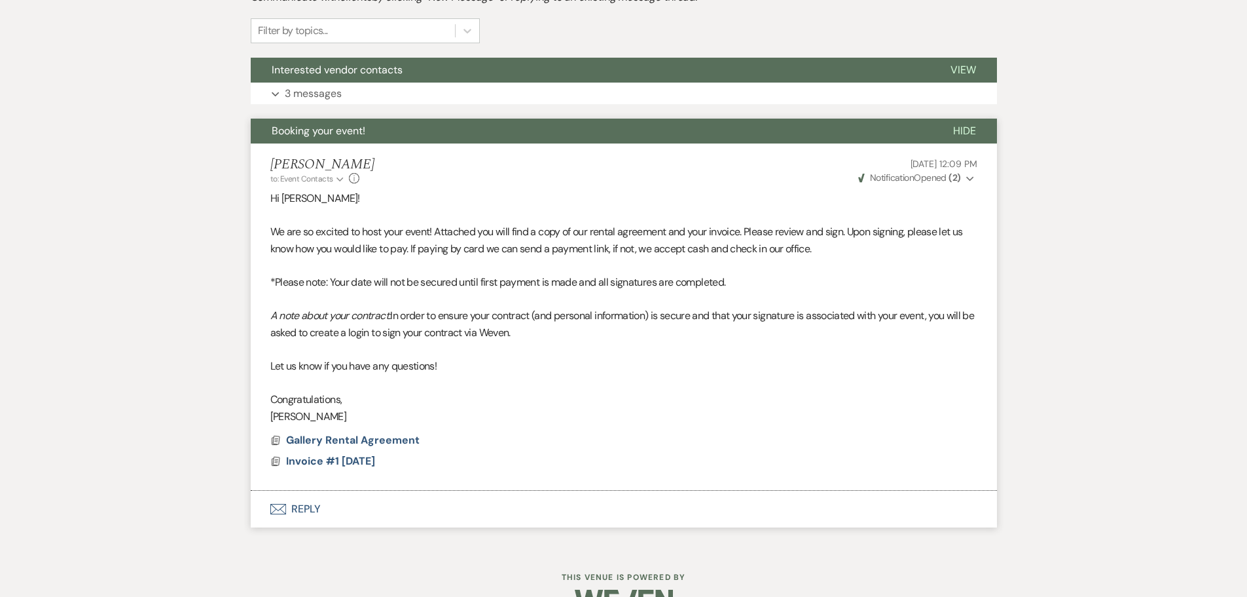
click at [286, 503] on button "Envelope Reply" at bounding box center [624, 508] width 746 height 37
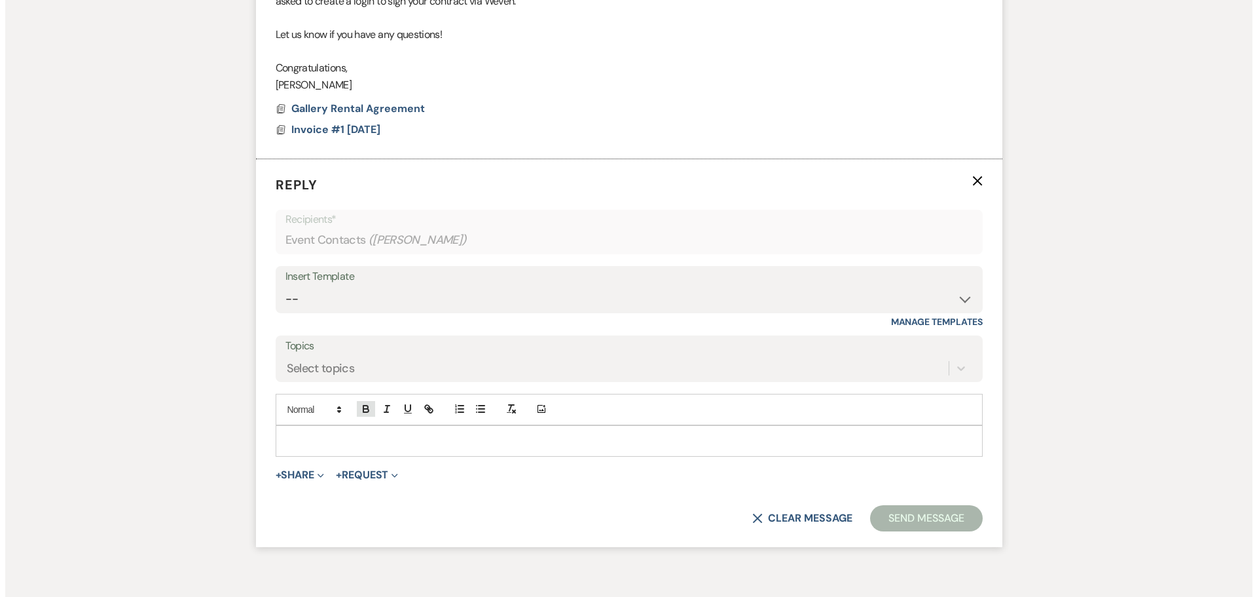
scroll to position [762, 0]
click at [301, 479] on button "+ Share Expand" at bounding box center [294, 473] width 49 height 10
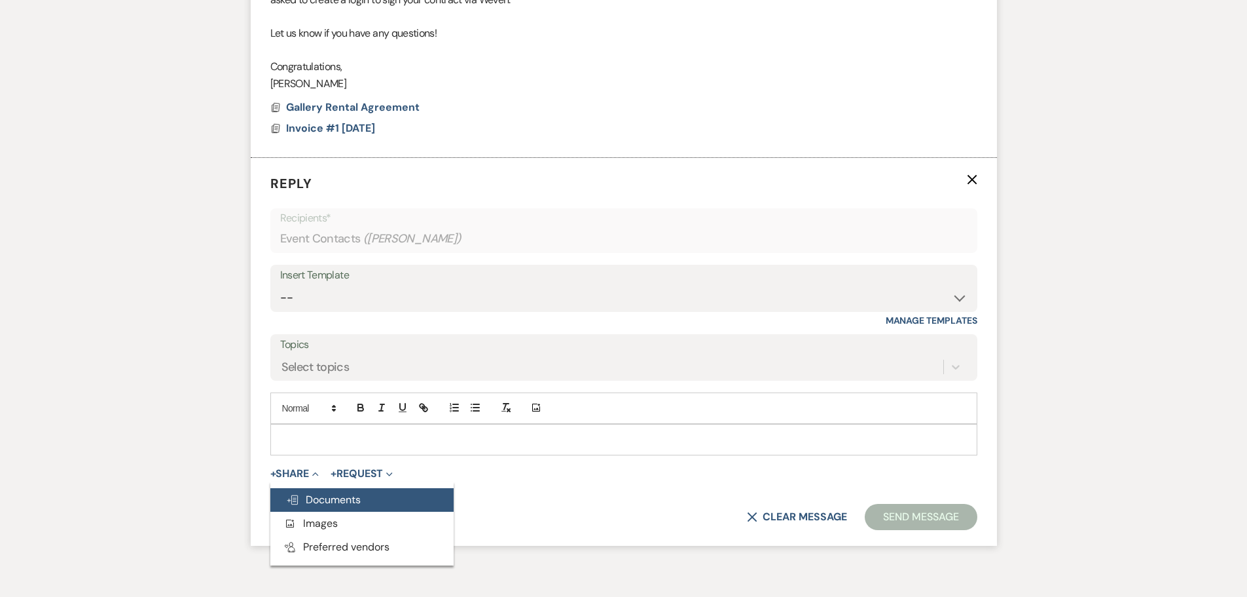
click at [322, 494] on span "Doc Upload Documents" at bounding box center [323, 499] width 75 height 14
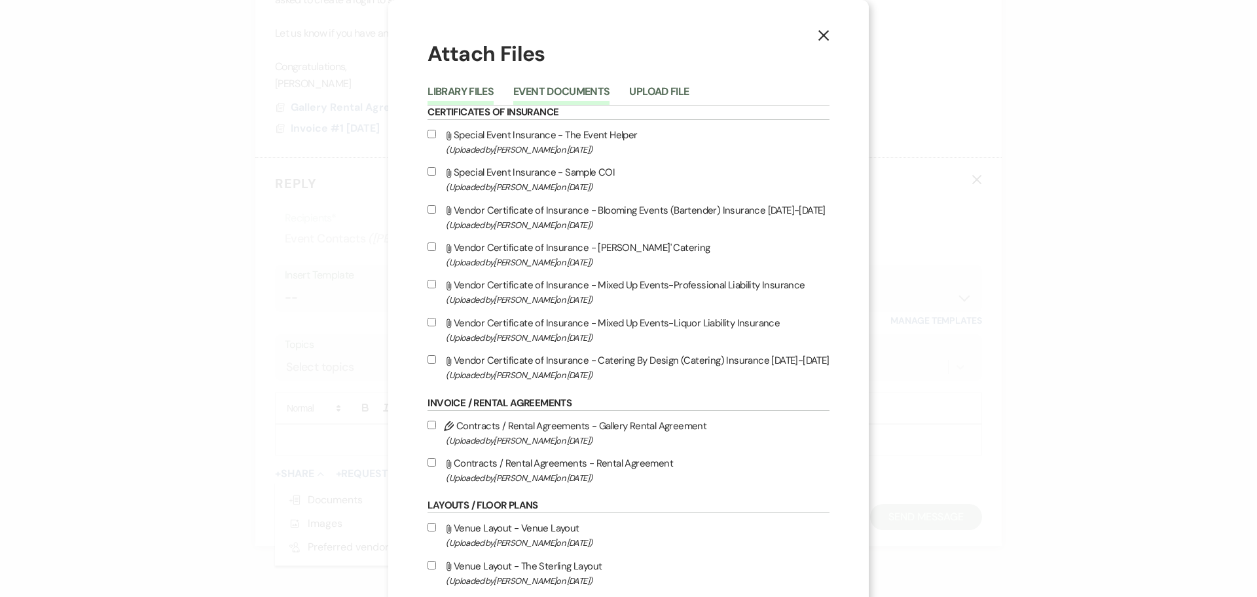
click at [562, 94] on button "Event Documents" at bounding box center [561, 95] width 96 height 18
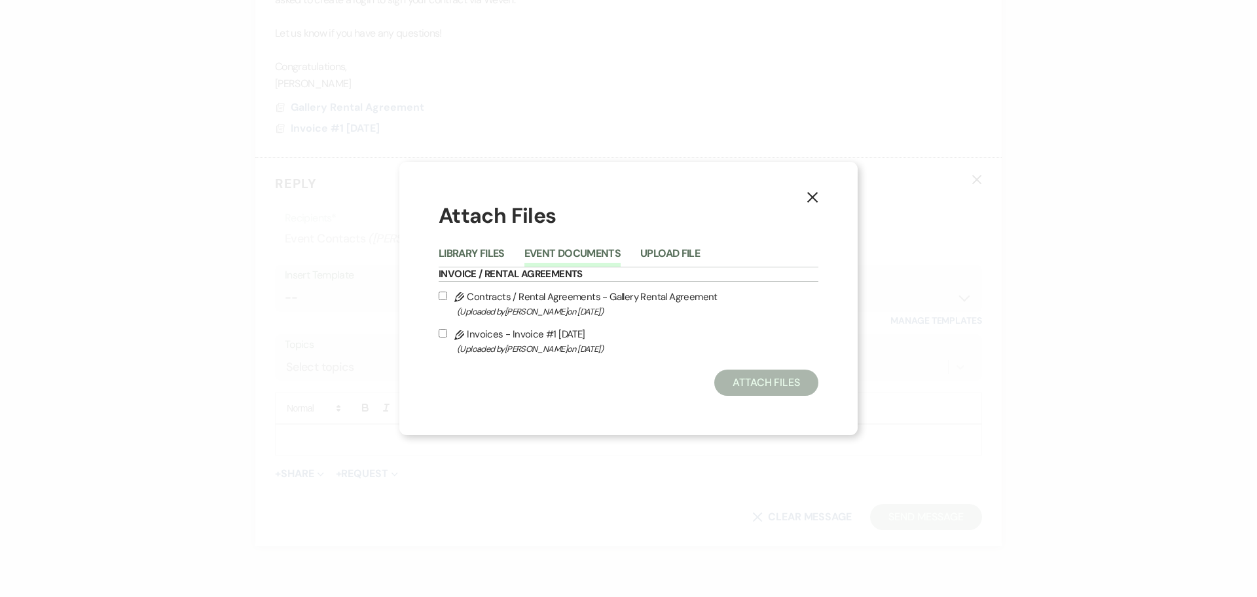
click at [539, 304] on span "(Uploaded by [PERSON_NAME] on [DATE] )" at bounding box center [637, 311] width 361 height 15
click at [447, 300] on input "Pencil Contracts / Rental Agreements - Gallery Rental Agreement (Uploaded by [P…" at bounding box center [443, 295] width 9 height 9
checkbox input "true"
click at [766, 384] on button "Attach Files" at bounding box center [766, 382] width 104 height 26
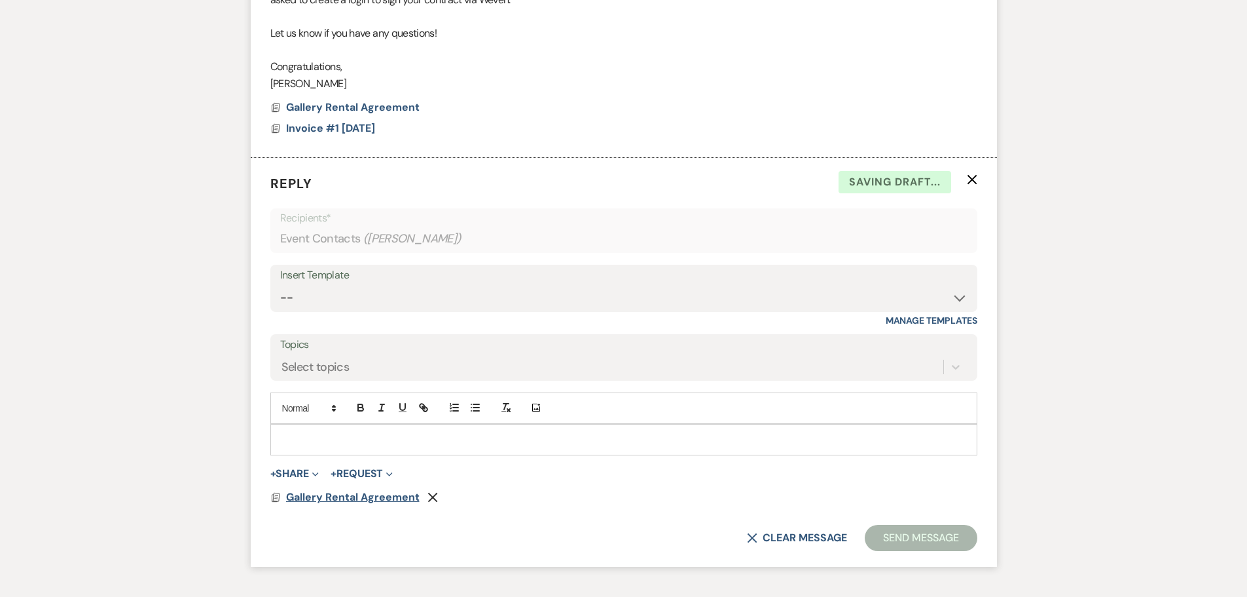
click at [377, 499] on span "Gallery Rental Agreement" at bounding box center [353, 497] width 134 height 14
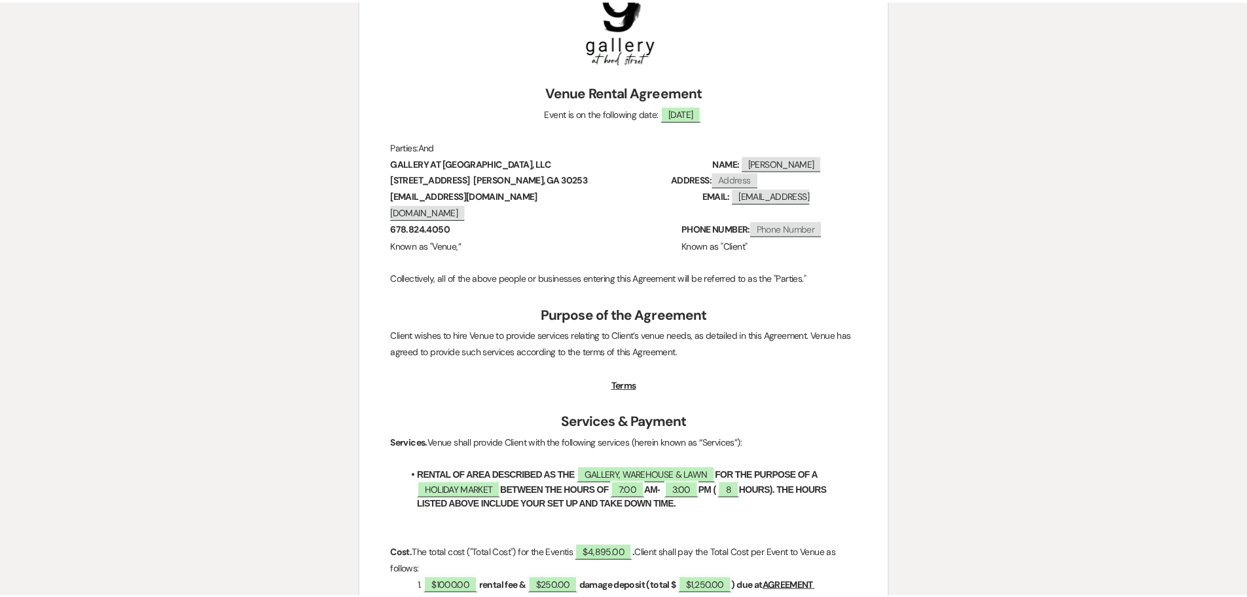
scroll to position [0, 0]
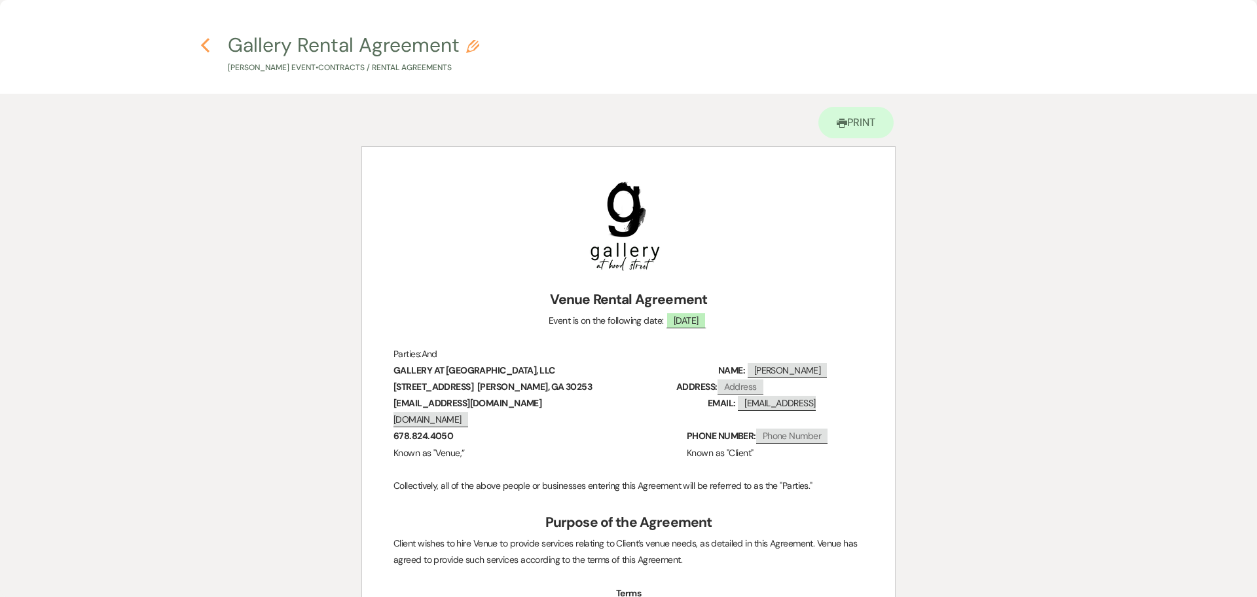
click at [204, 49] on icon "Previous" at bounding box center [205, 45] width 10 height 16
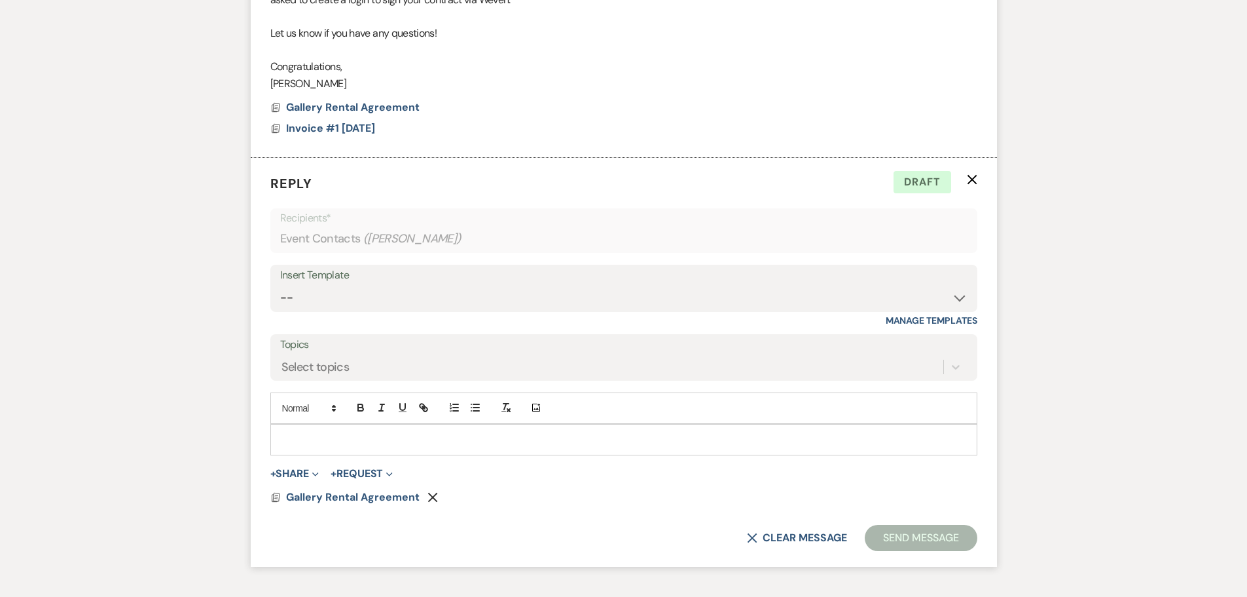
click at [430, 499] on use "button" at bounding box center [433, 497] width 10 height 10
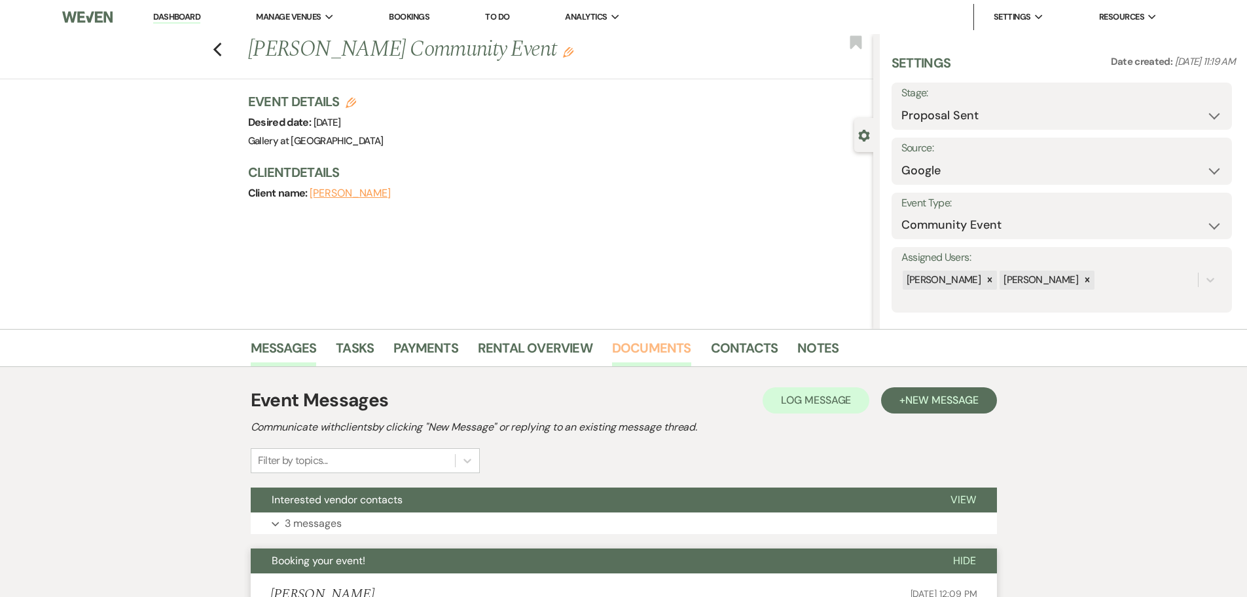
click at [652, 348] on link "Documents" at bounding box center [651, 351] width 79 height 29
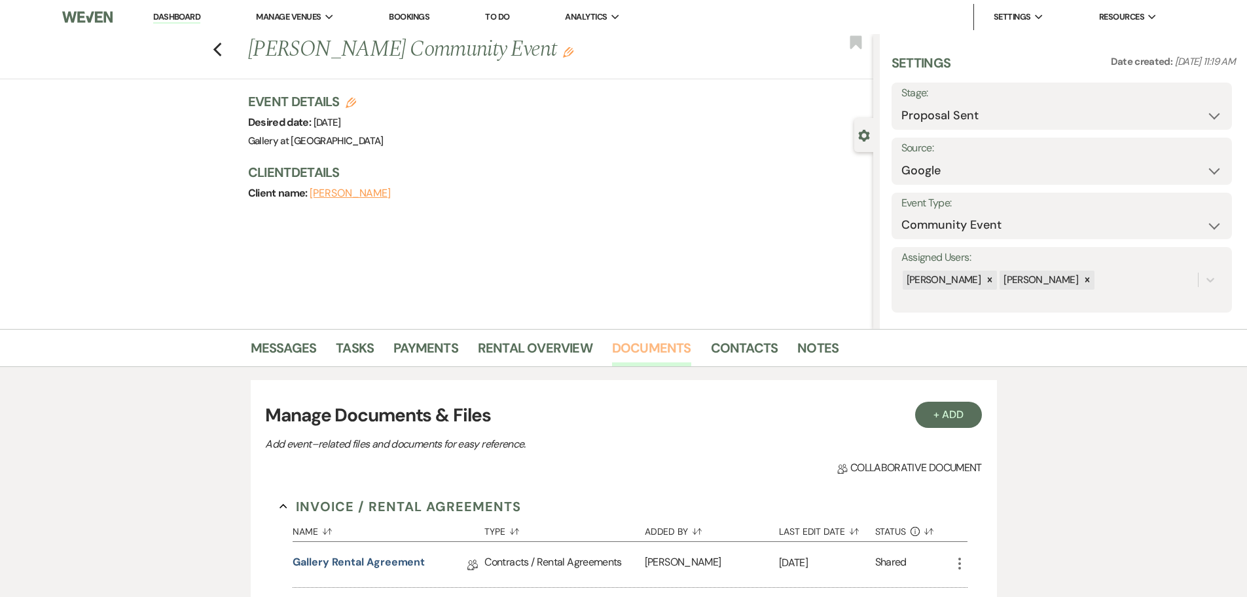
scroll to position [196, 0]
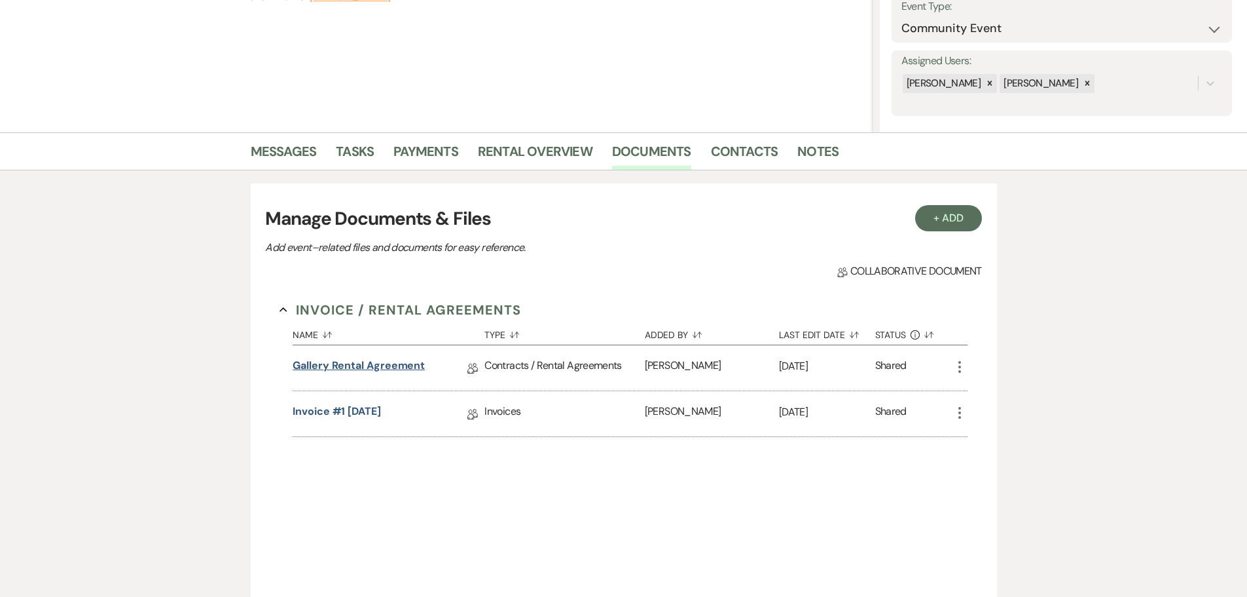
click at [375, 369] on link "Gallery Rental Agreement" at bounding box center [359, 368] width 132 height 20
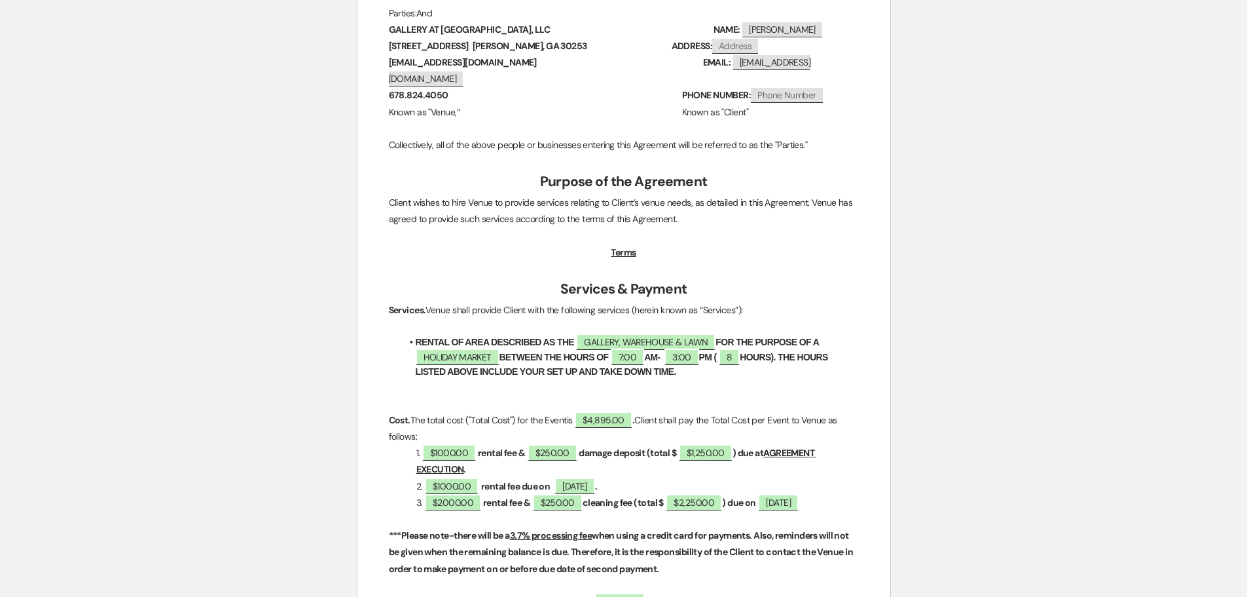
scroll to position [393, 0]
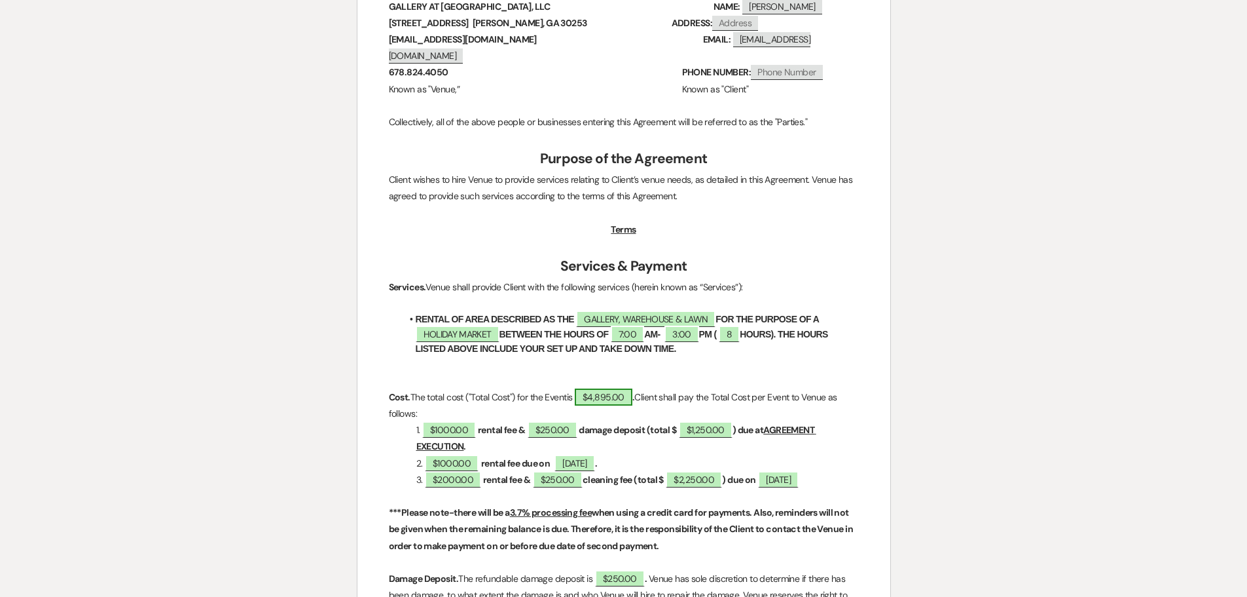
click at [612, 388] on span "$4,895.00" at bounding box center [604, 396] width 58 height 17
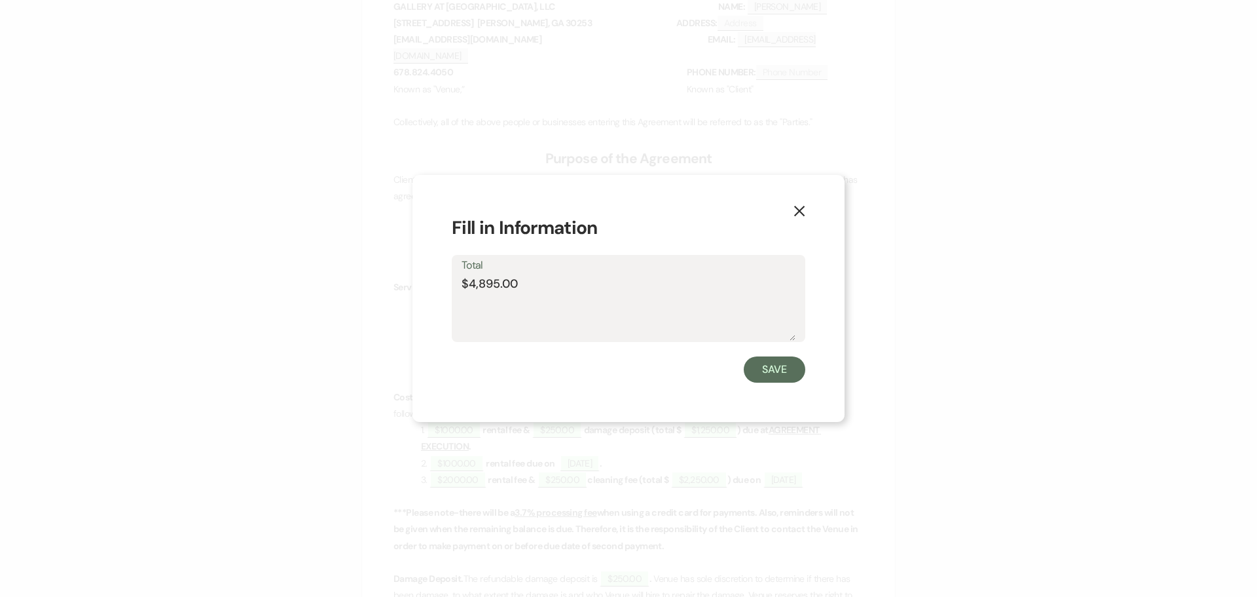
click at [496, 282] on textarea "$4,895.00" at bounding box center [629, 307] width 334 height 65
type textarea "$4,500.00"
click at [781, 363] on button "Save" at bounding box center [775, 369] width 62 height 26
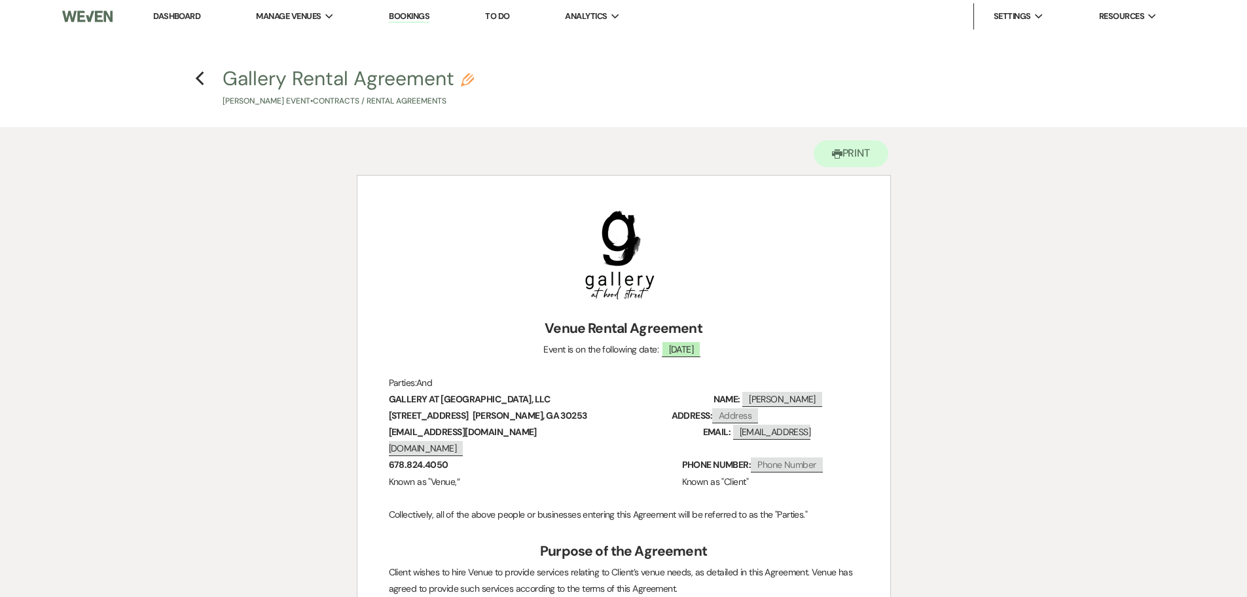
scroll to position [0, 0]
click at [201, 73] on icon "Previous" at bounding box center [200, 79] width 10 height 16
select select "6"
select select "7"
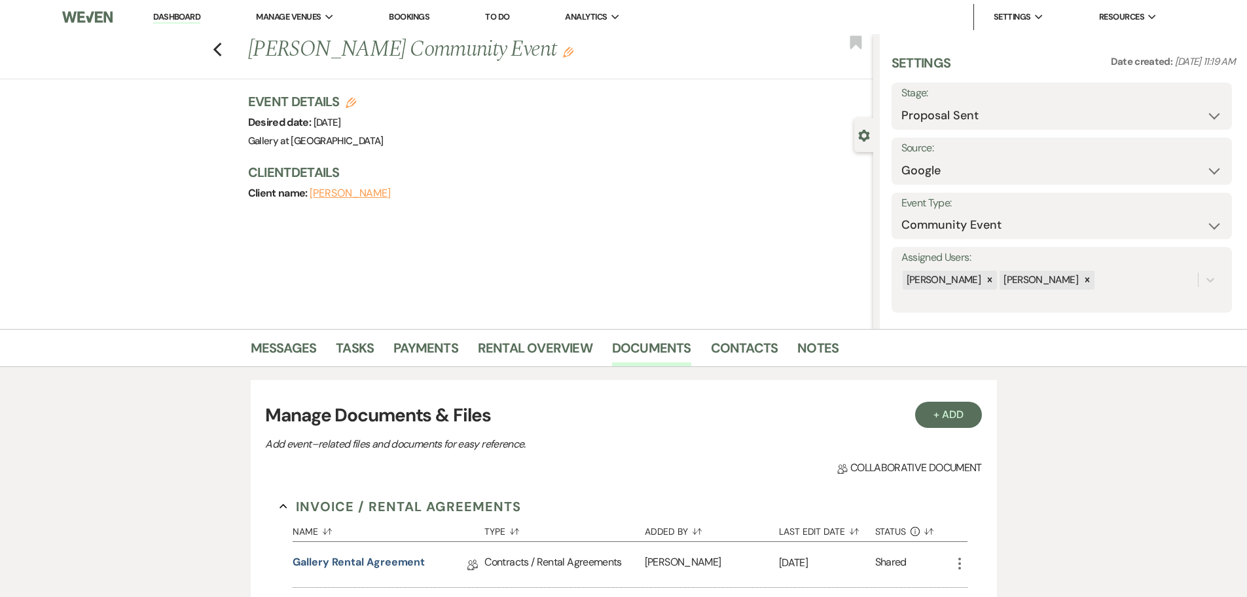
scroll to position [196, 0]
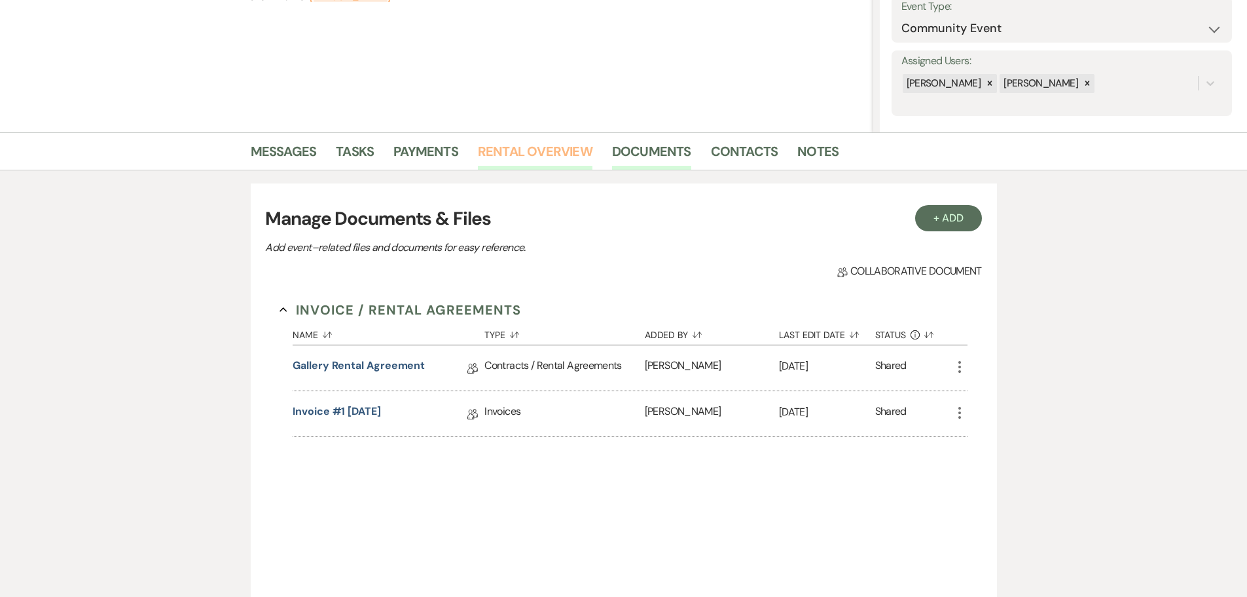
click at [546, 152] on link "Rental Overview" at bounding box center [535, 155] width 115 height 29
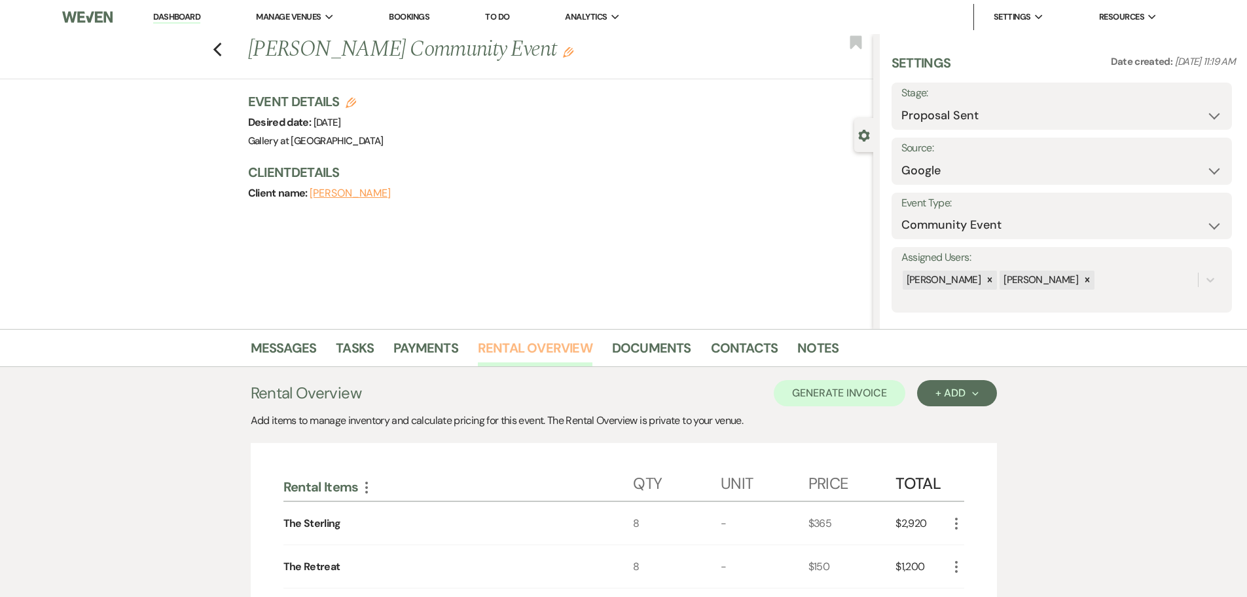
scroll to position [262, 0]
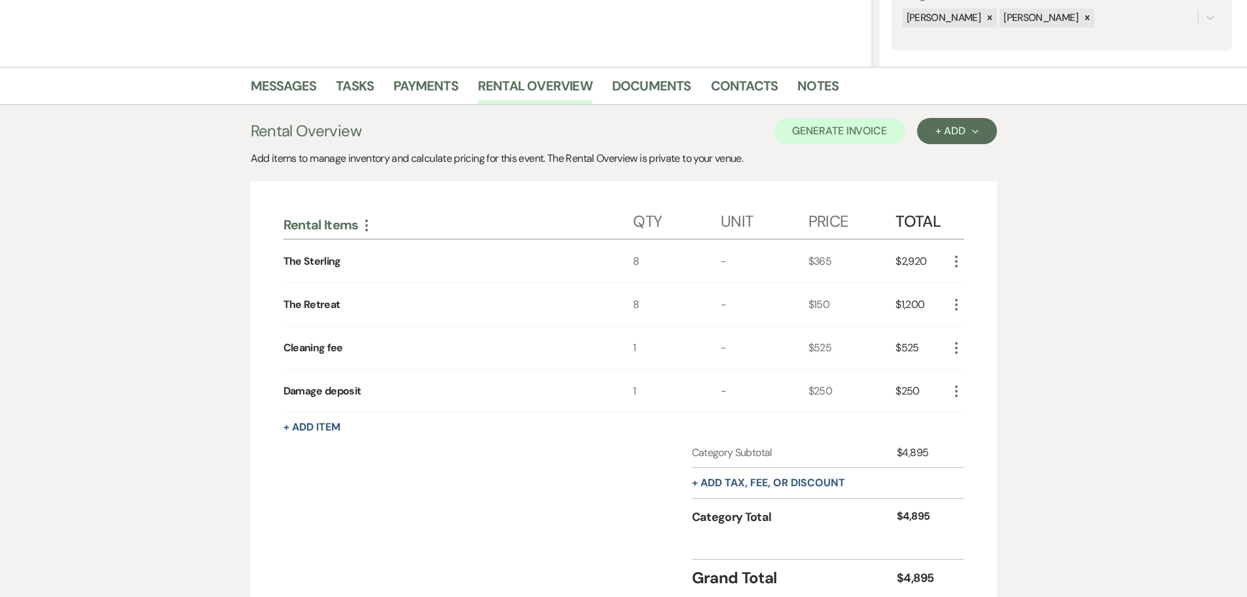
click at [957, 263] on icon "More" at bounding box center [957, 261] width 16 height 16
click at [978, 286] on button "Pencil Edit" at bounding box center [983, 286] width 68 height 21
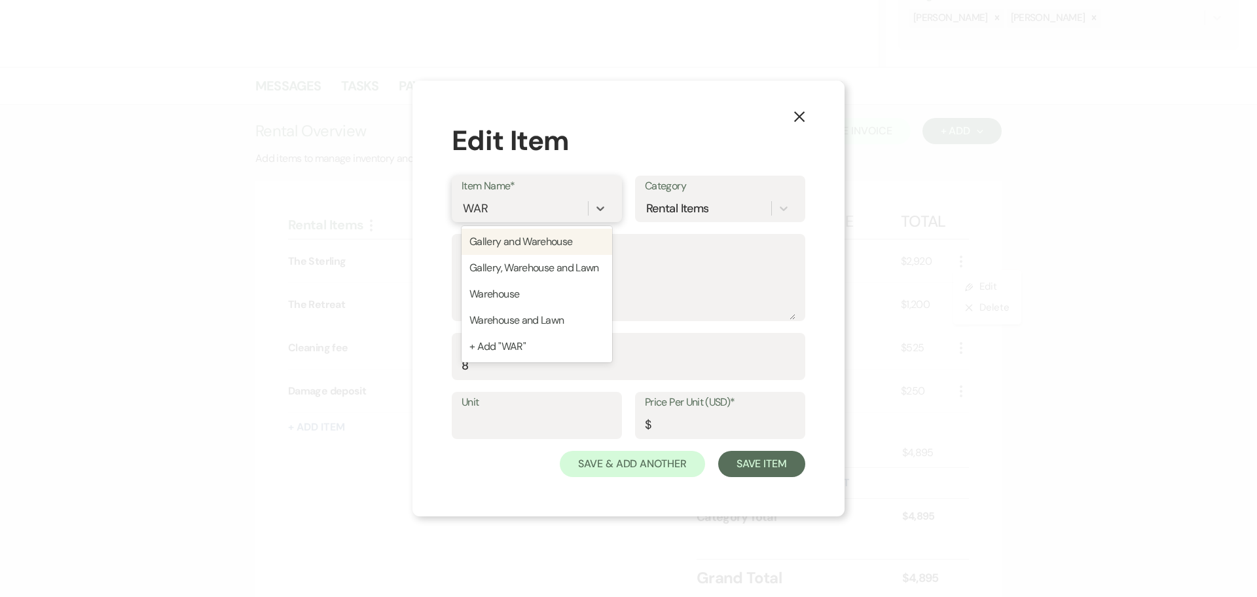
type input "WARE"
click at [514, 299] on div "Warehouse" at bounding box center [537, 294] width 151 height 26
type input "200"
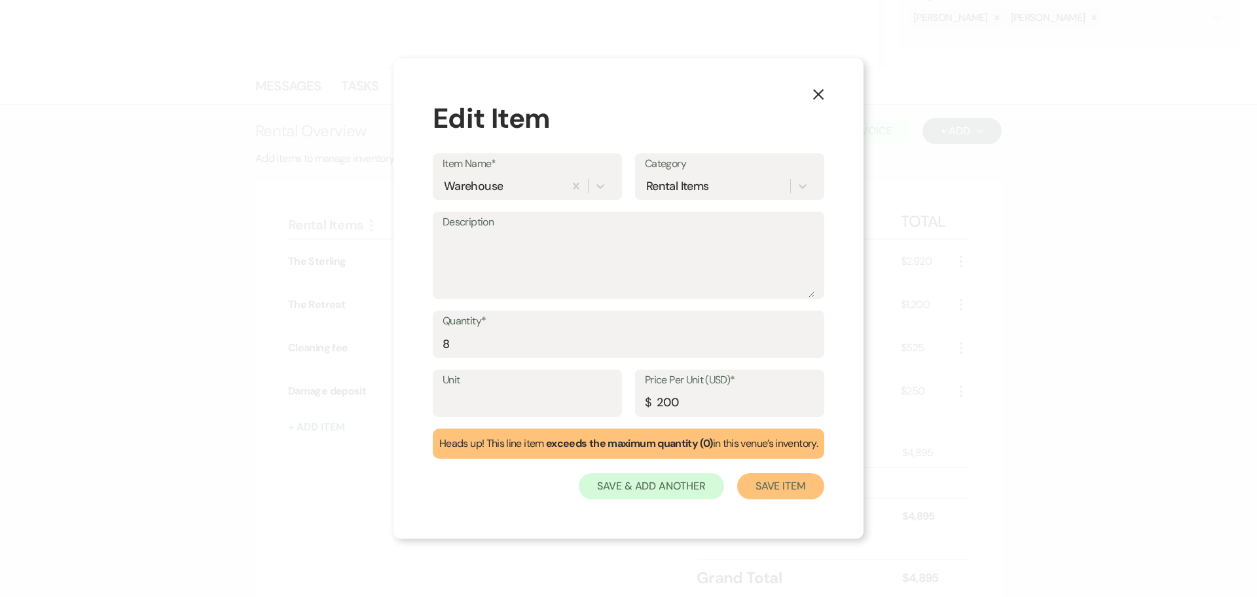
click at [792, 478] on button "Save Item" at bounding box center [780, 486] width 87 height 26
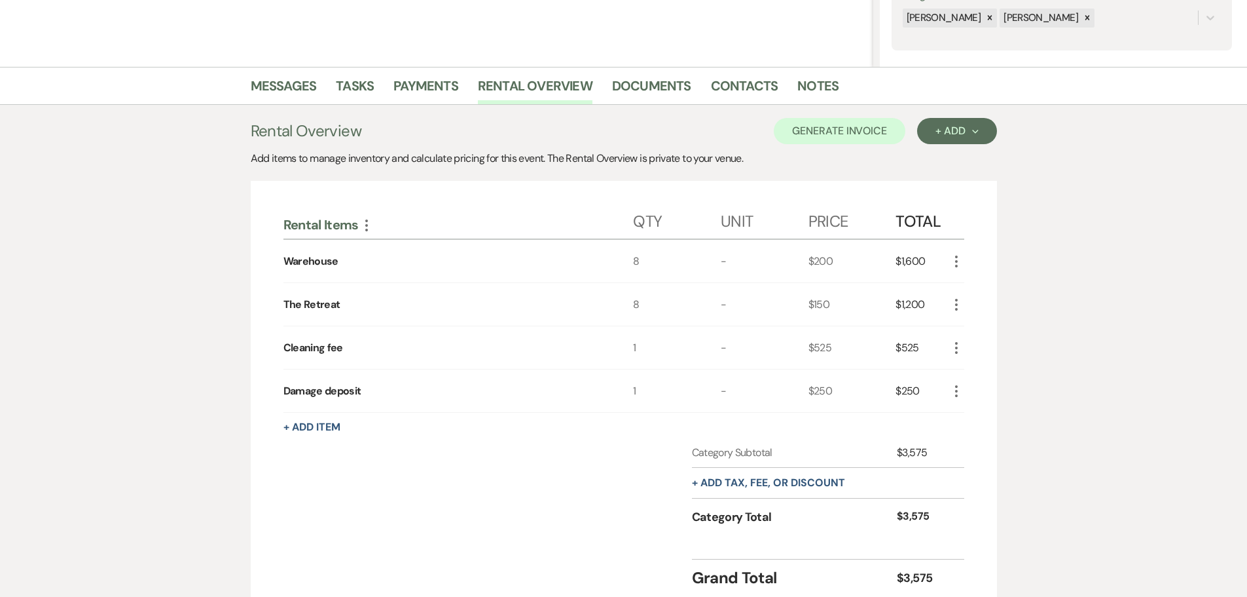
click at [960, 308] on icon "More" at bounding box center [957, 305] width 16 height 16
click at [980, 331] on button "Pencil Edit" at bounding box center [983, 330] width 68 height 21
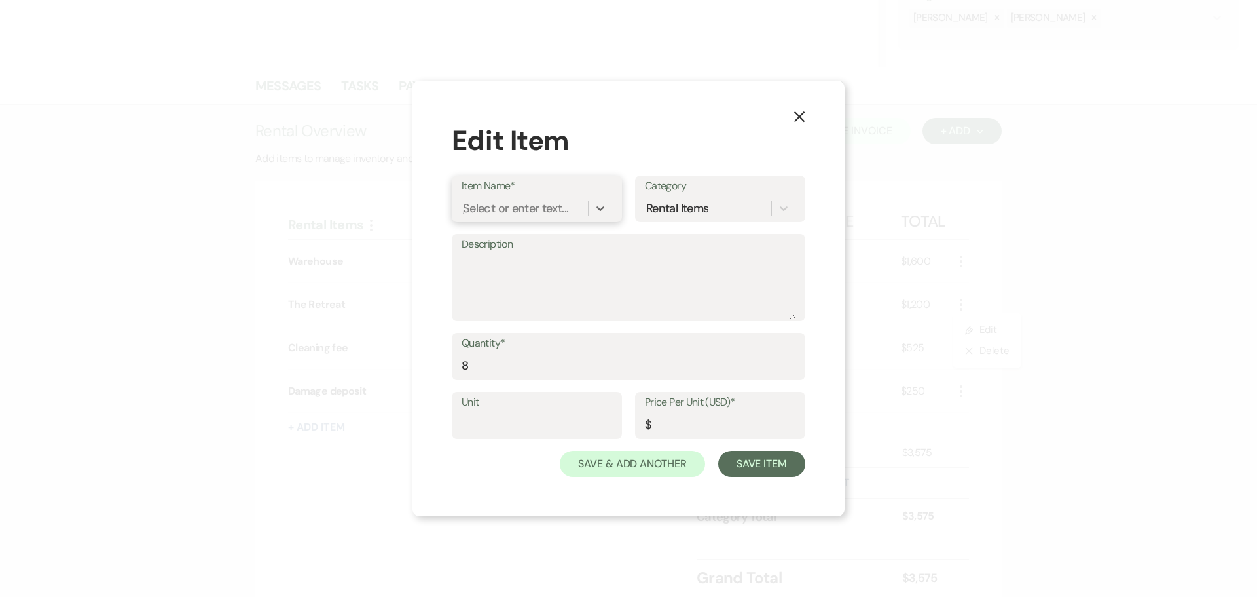
type input "ga"
click at [518, 293] on div "Gallery, Warehouse and Lawn" at bounding box center [537, 294] width 151 height 26
type input "500"
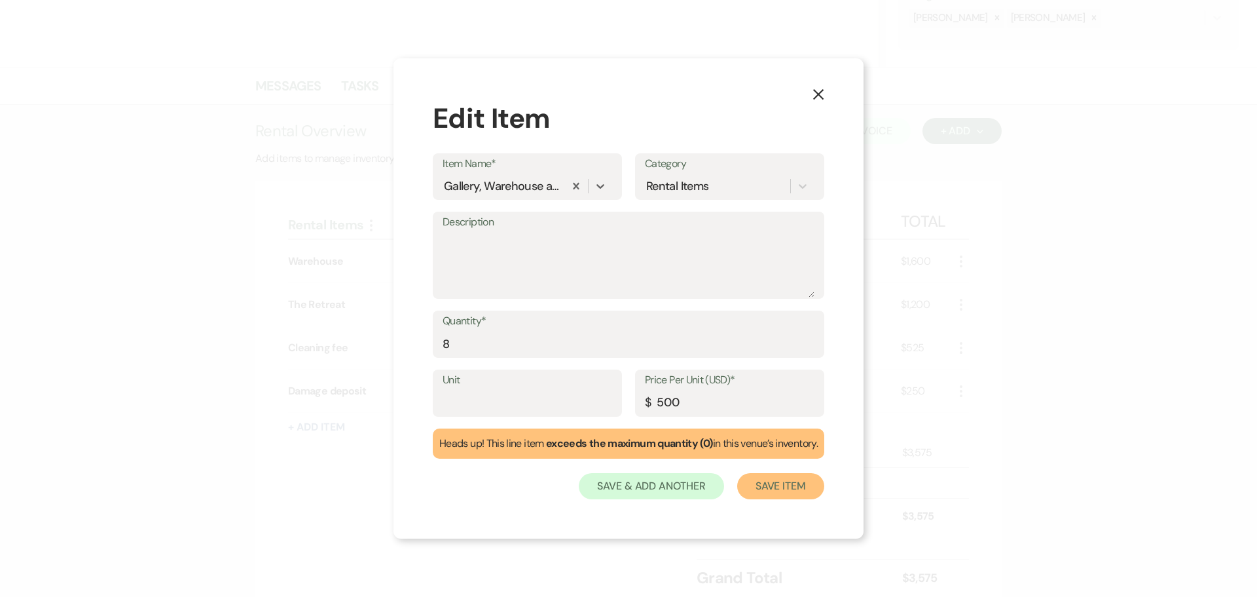
click at [762, 485] on button "Save Item" at bounding box center [780, 486] width 87 height 26
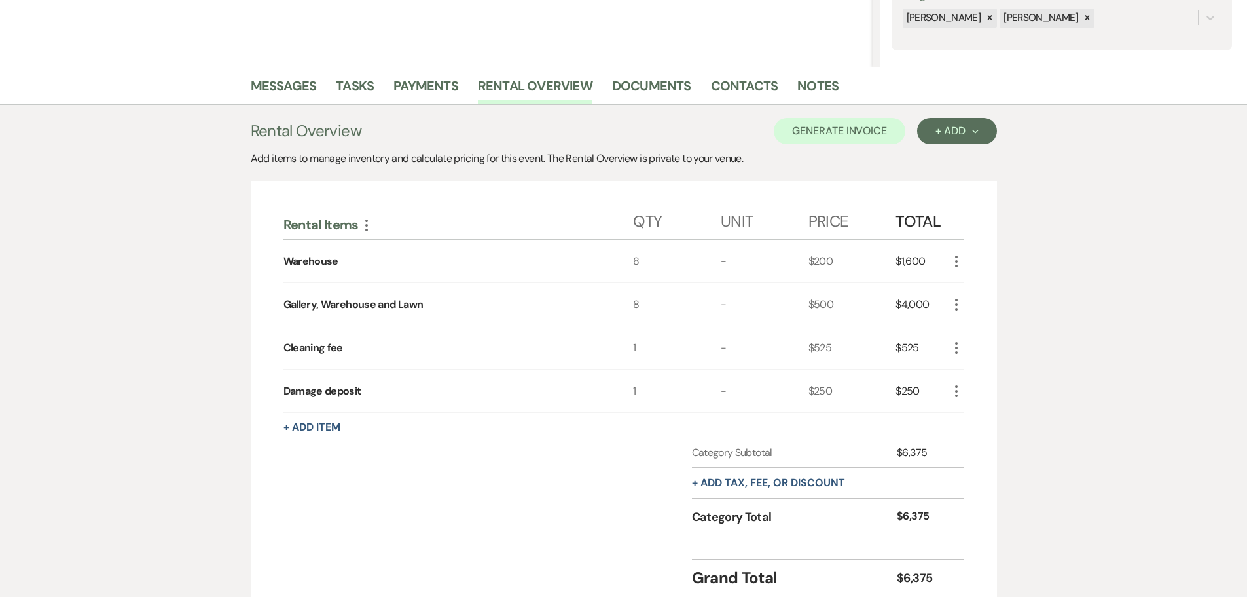
click at [955, 261] on use "button" at bounding box center [956, 261] width 3 height 12
click at [976, 314] on button "X Delete" at bounding box center [984, 307] width 71 height 21
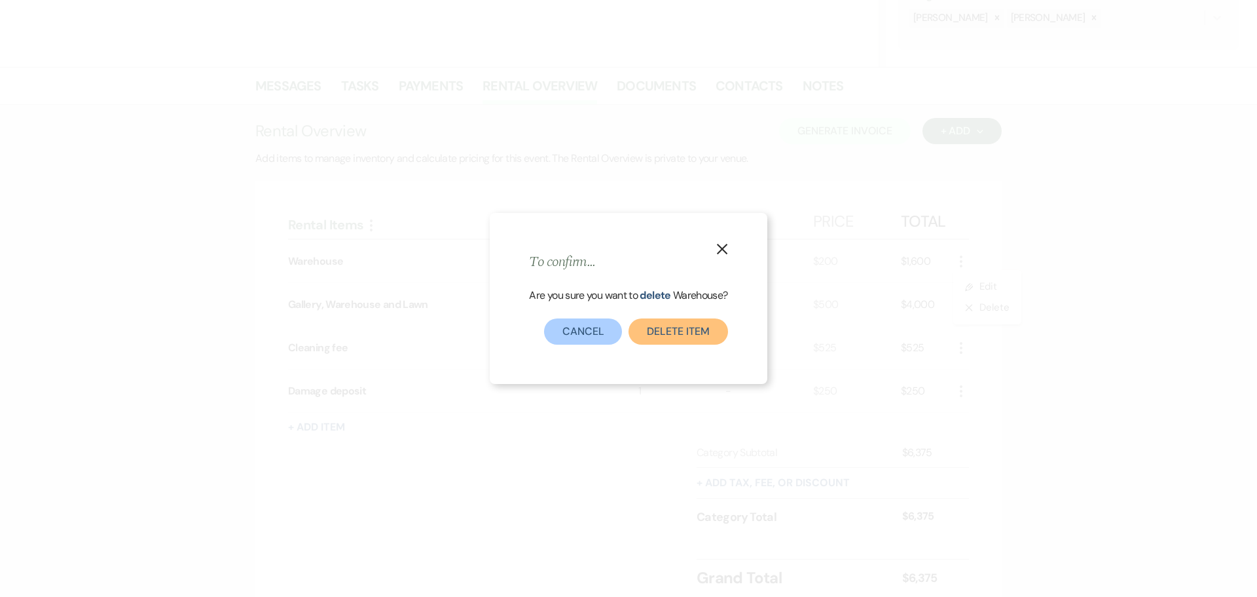
click at [657, 336] on button "Delete Item" at bounding box center [678, 331] width 99 height 26
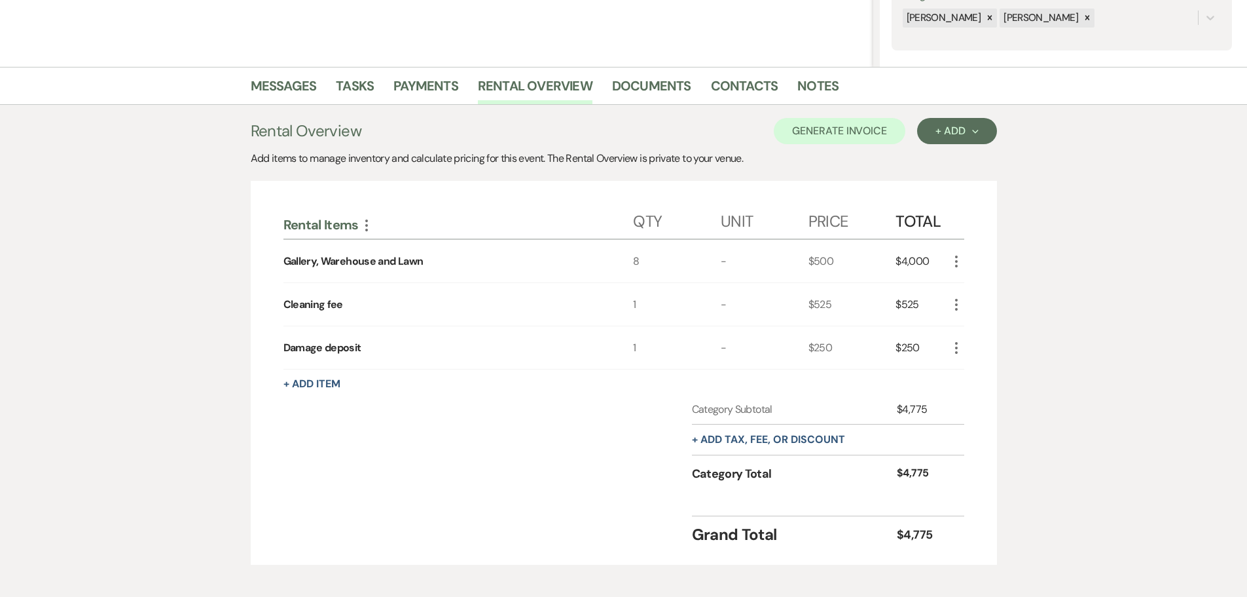
click at [960, 304] on icon "More" at bounding box center [957, 305] width 16 height 16
click at [975, 339] on button "Pencil Edit" at bounding box center [983, 330] width 68 height 21
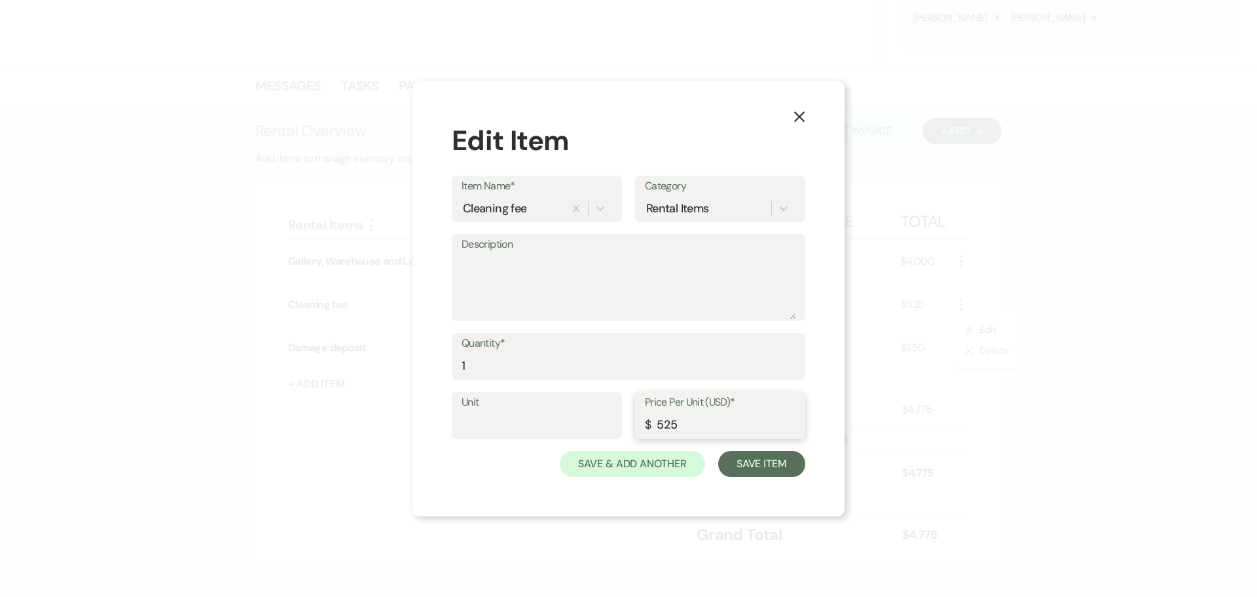
drag, startPoint x: 704, startPoint y: 422, endPoint x: 602, endPoint y: 428, distance: 101.6
click at [602, 428] on div "Unit Price Per Unit (USD)* $ 525" at bounding box center [629, 421] width 354 height 59
type input "5"
type input "250"
click at [755, 455] on button "Save Item" at bounding box center [761, 464] width 87 height 26
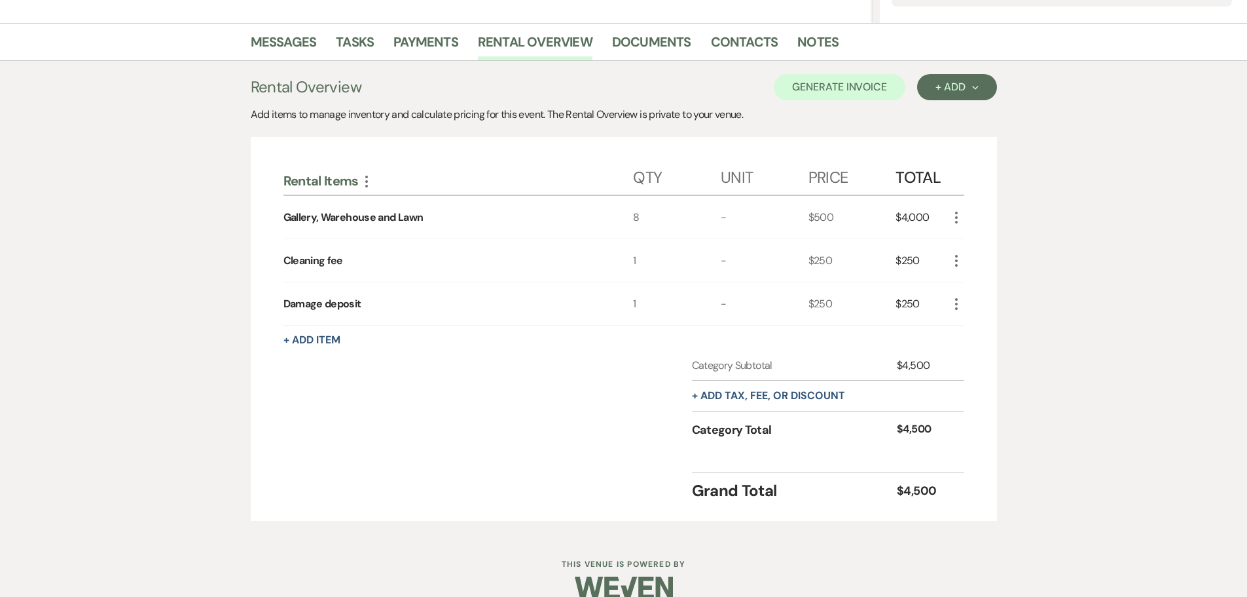
scroll to position [327, 0]
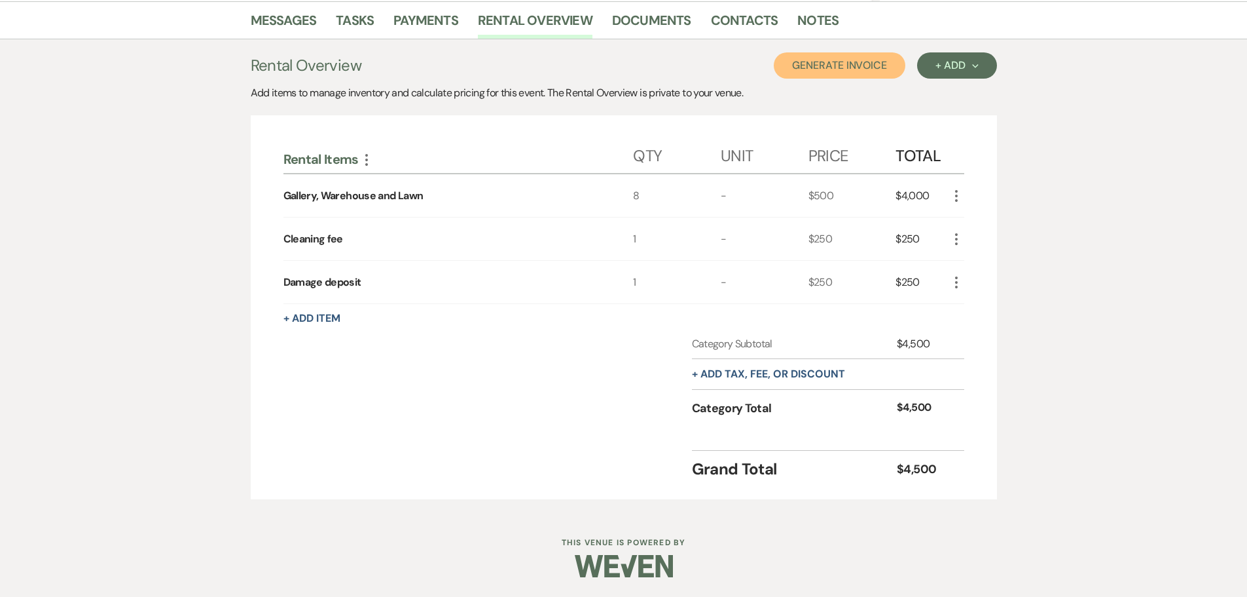
click at [856, 63] on button "Generate Invoice" at bounding box center [840, 65] width 132 height 26
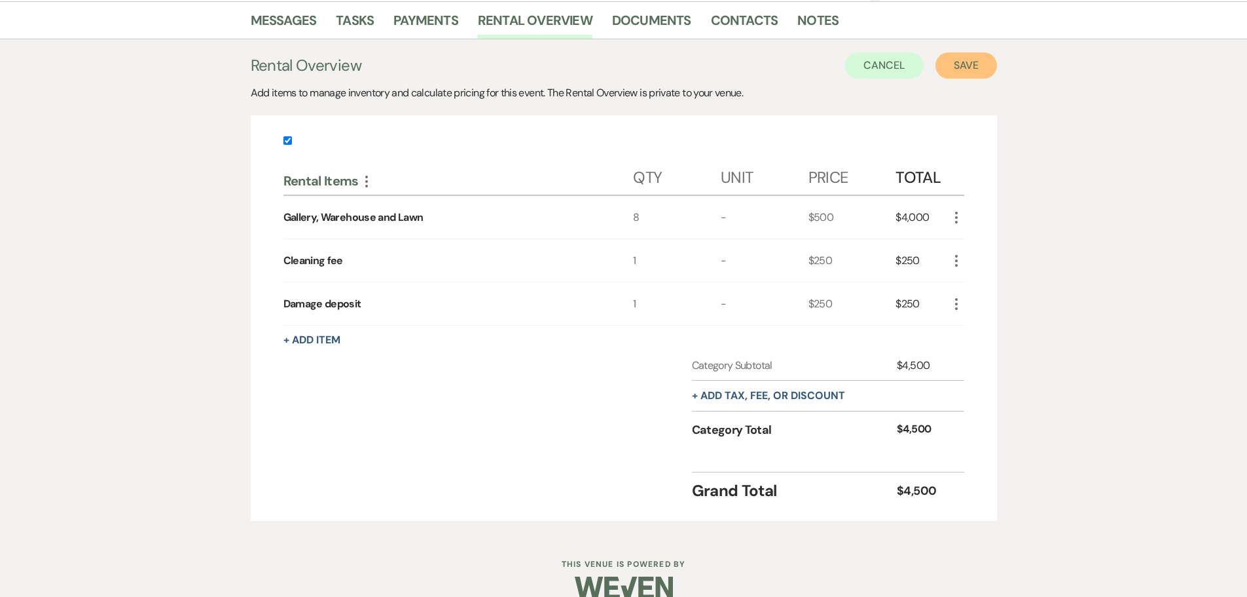
click at [966, 59] on button "Save" at bounding box center [967, 65] width 62 height 26
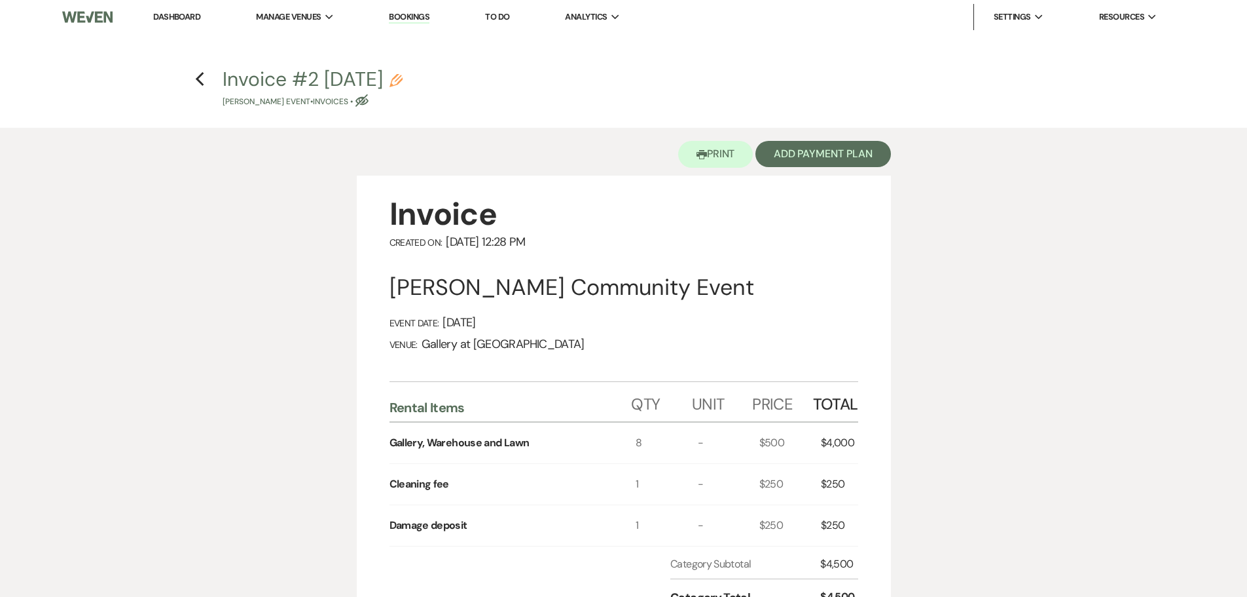
click at [403, 81] on icon "Pencil" at bounding box center [396, 80] width 13 height 13
select select "22"
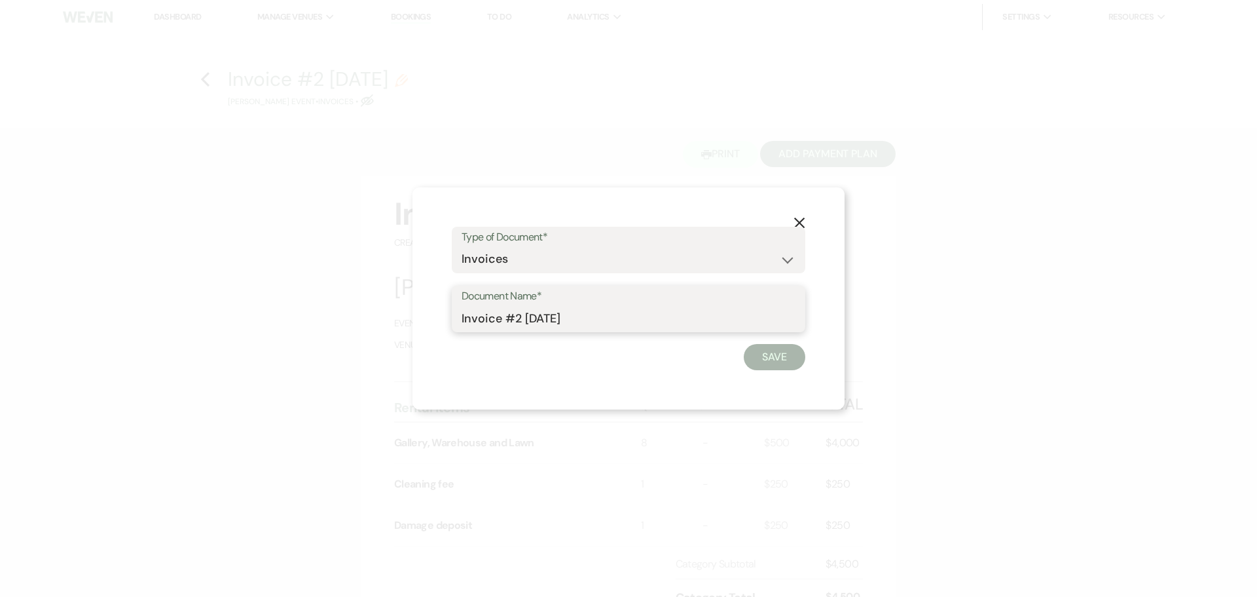
click at [520, 316] on input "Invoice #2 [DATE]" at bounding box center [629, 318] width 334 height 26
click at [561, 319] on input "Revised Invoice # [DATE]" at bounding box center [629, 318] width 334 height 26
type input "Revised Invoice #2 [DATE]"
click at [777, 360] on button "Save" at bounding box center [775, 357] width 62 height 26
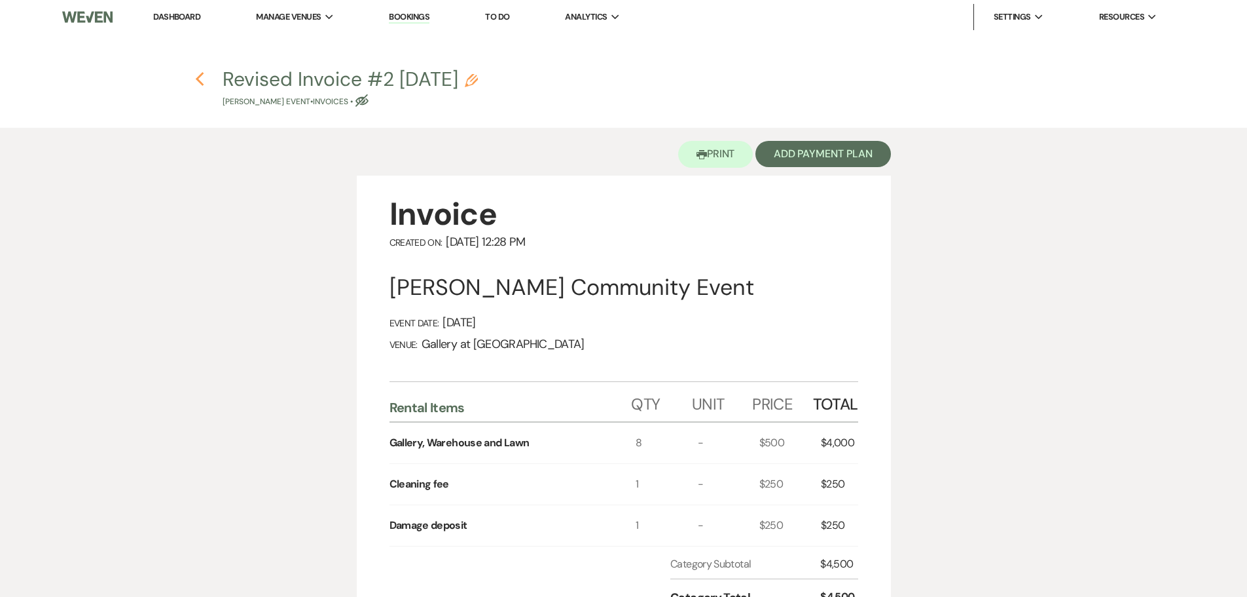
click at [202, 84] on use "button" at bounding box center [200, 79] width 9 height 14
select select "6"
select select "7"
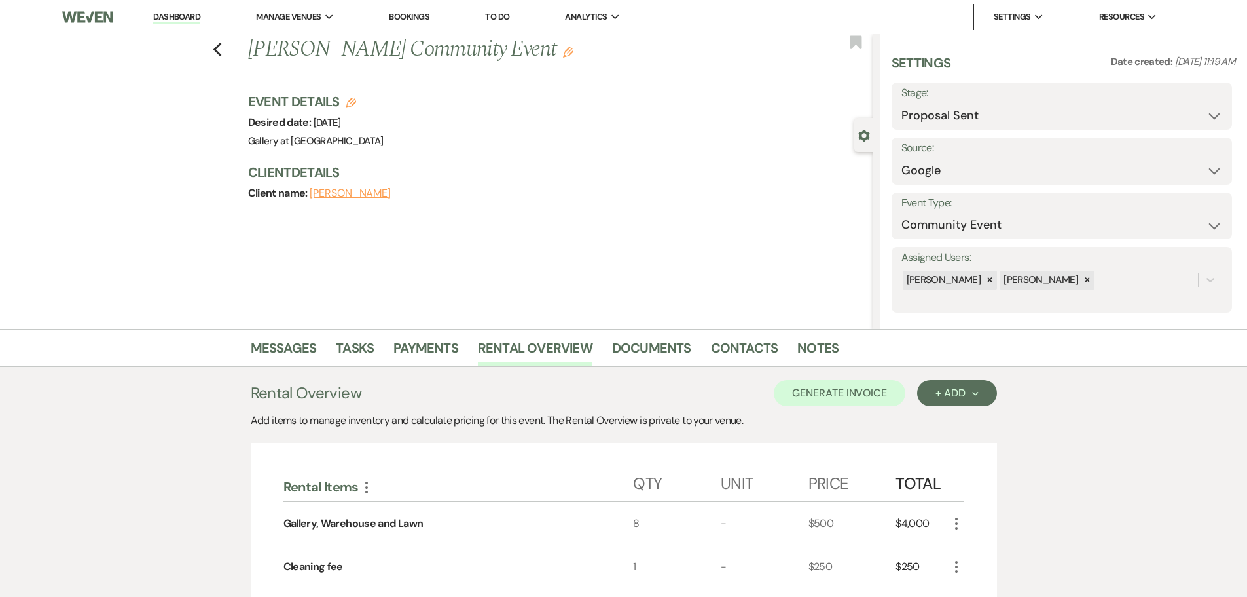
scroll to position [327, 0]
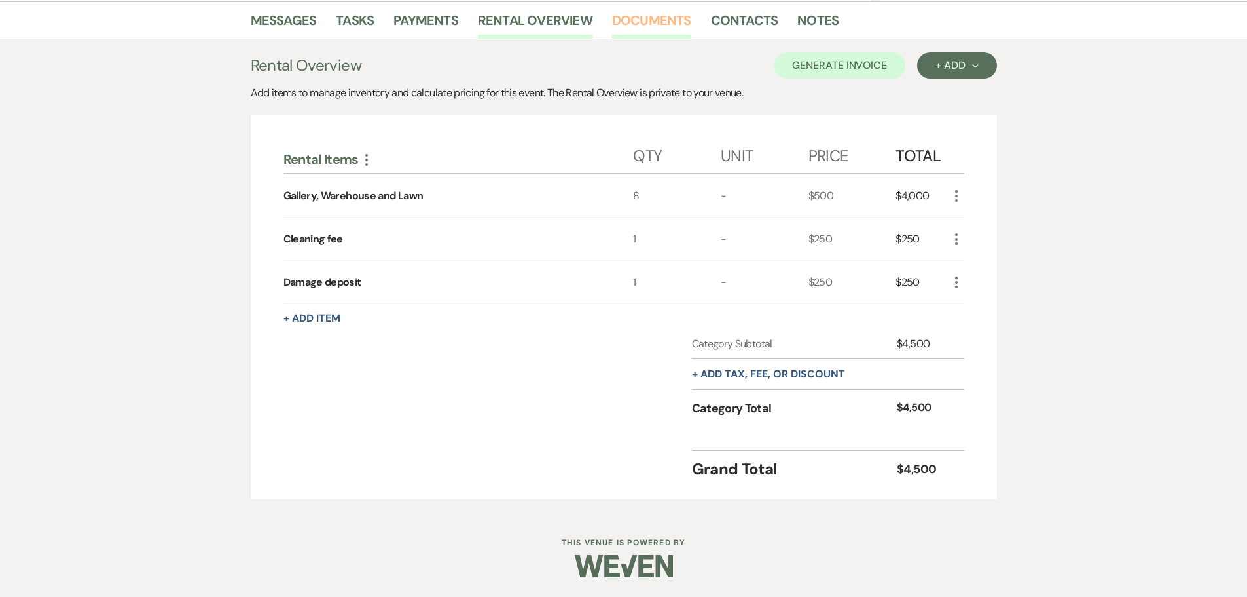
click at [661, 18] on link "Documents" at bounding box center [651, 24] width 79 height 29
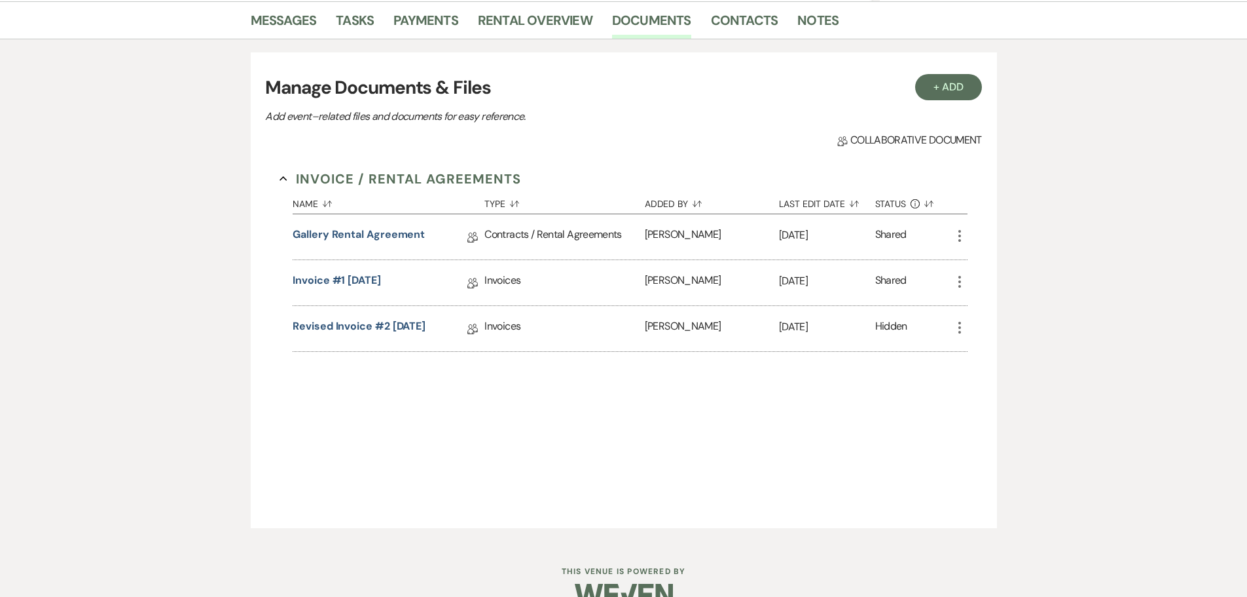
click at [962, 238] on icon "More" at bounding box center [960, 236] width 16 height 16
click at [987, 284] on button "Settings Gear Rename" at bounding box center [1018, 284] width 132 height 22
select select "10"
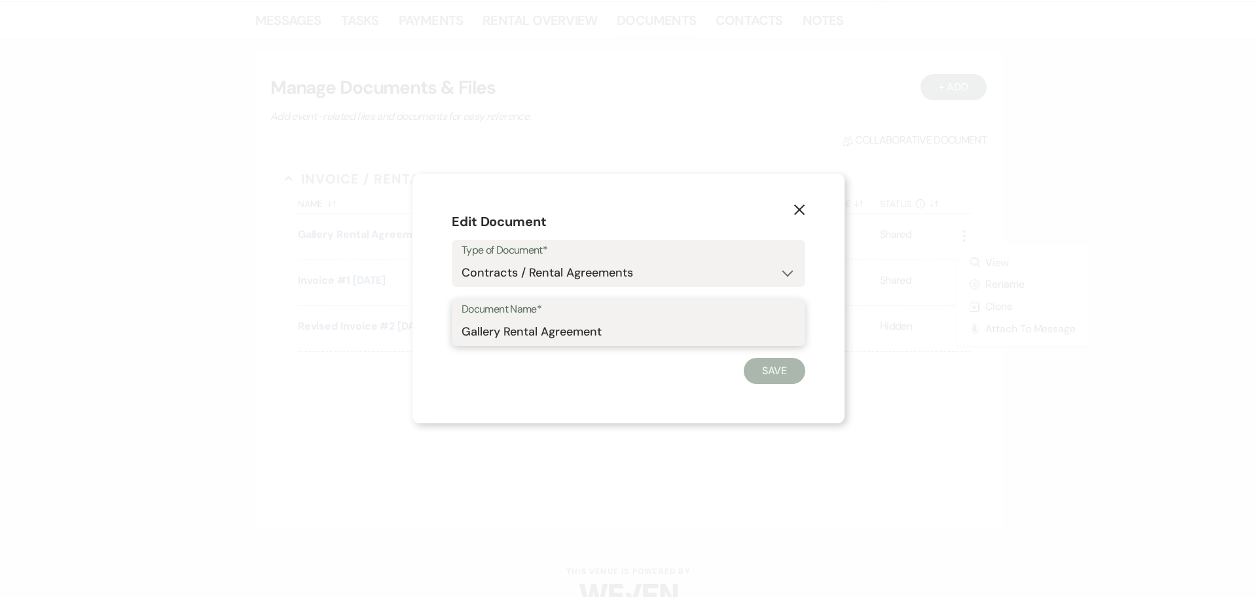
click at [462, 327] on input "Gallery Rental Agreement" at bounding box center [629, 332] width 334 height 26
type input "Revised [DATE]-Gallery Rental Agreement"
click at [760, 373] on button "Save" at bounding box center [775, 371] width 62 height 26
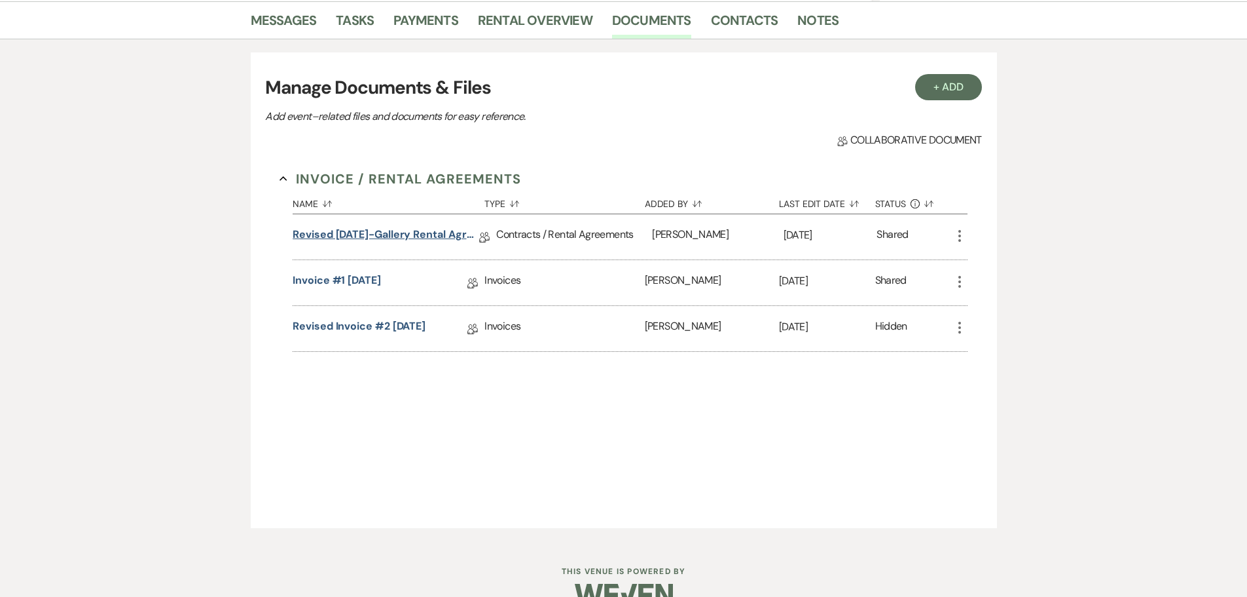
click at [367, 231] on link "Revised [DATE]-Gallery Rental Agreement" at bounding box center [386, 237] width 187 height 20
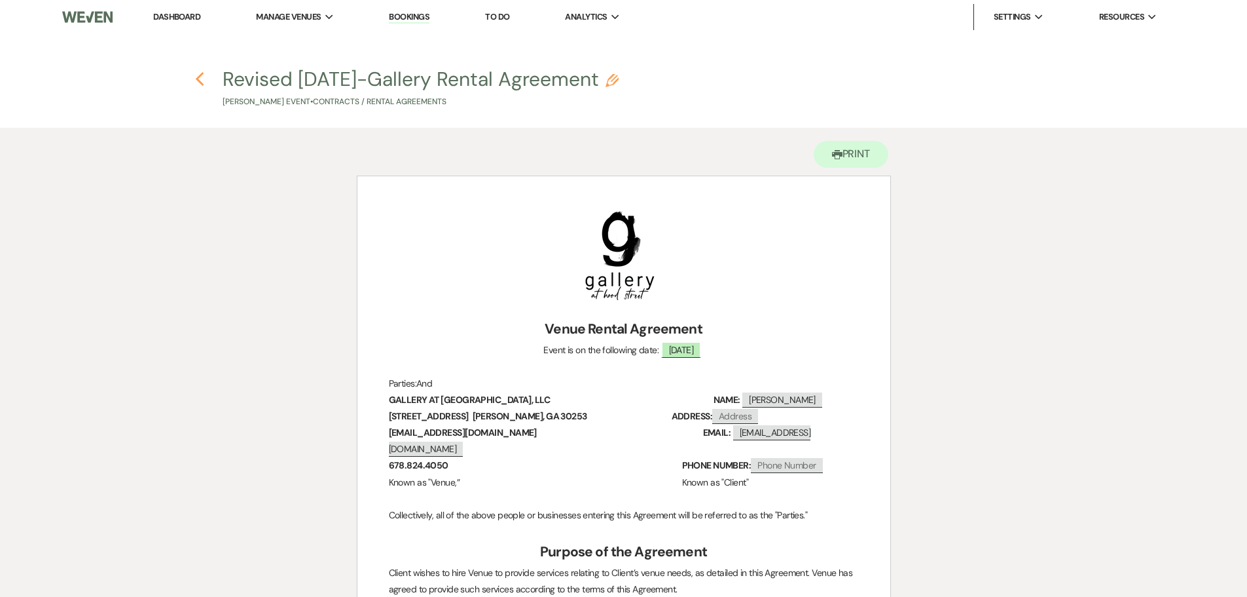
click at [196, 81] on icon "Previous" at bounding box center [200, 79] width 10 height 16
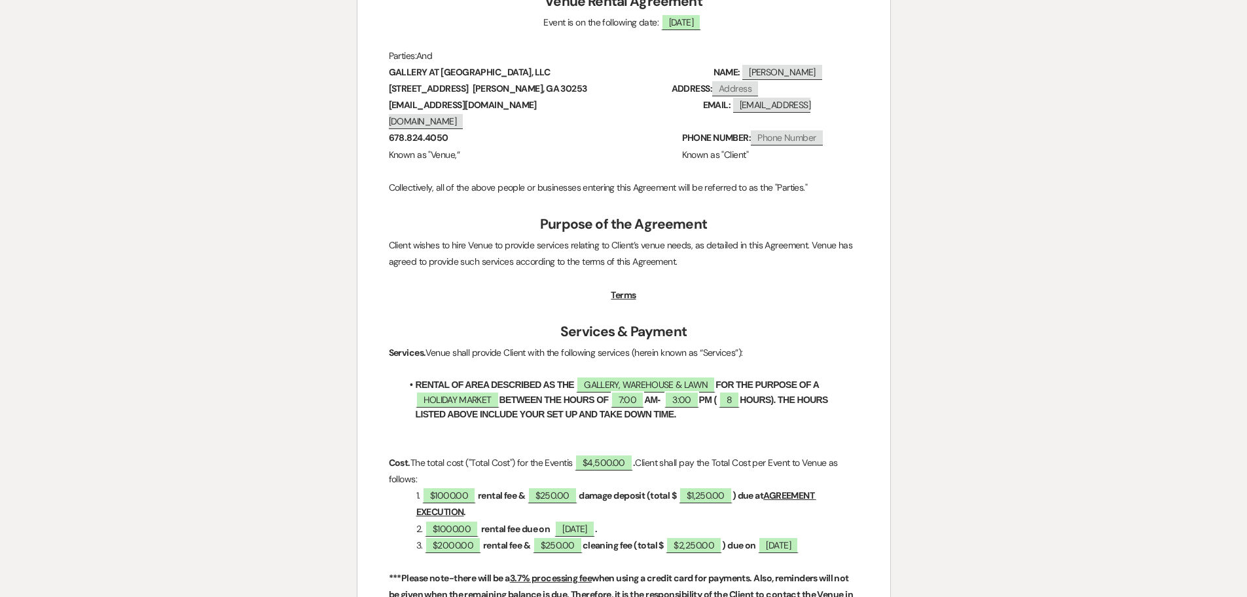
select select "6"
select select "7"
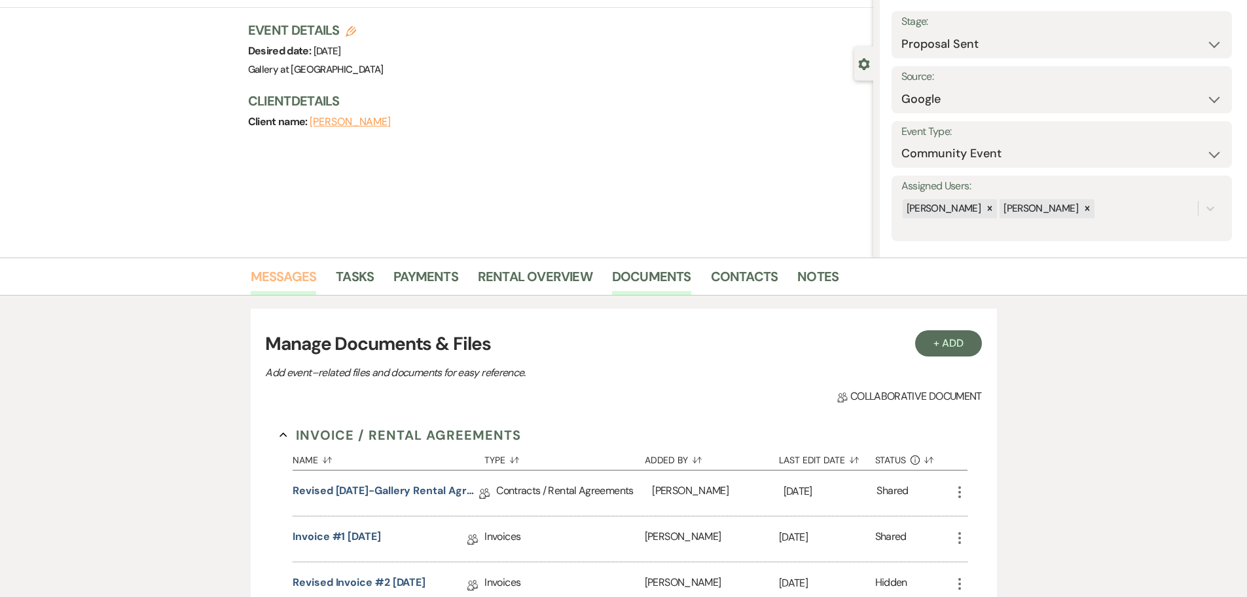
scroll to position [65, 0]
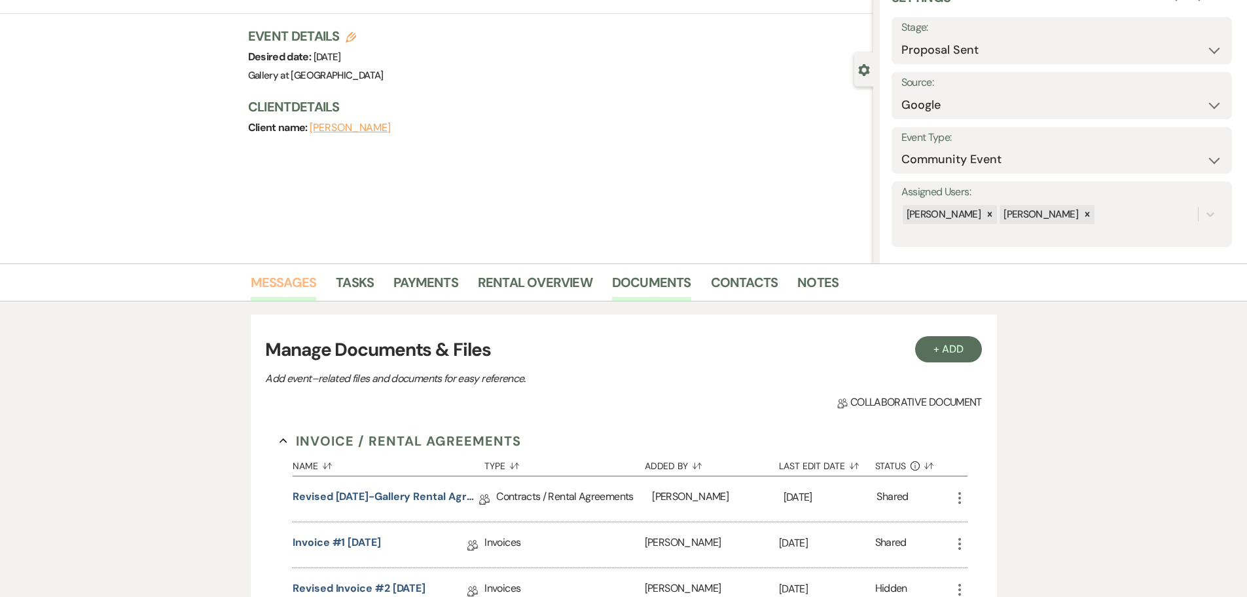
click at [259, 278] on link "Messages" at bounding box center [284, 286] width 66 height 29
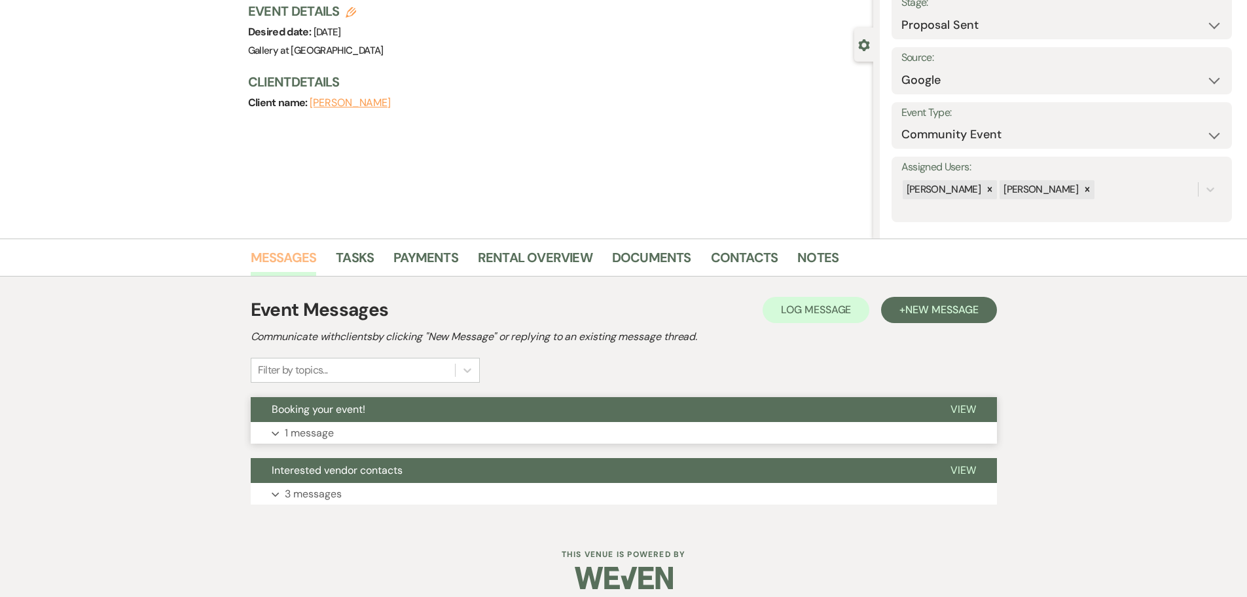
scroll to position [102, 0]
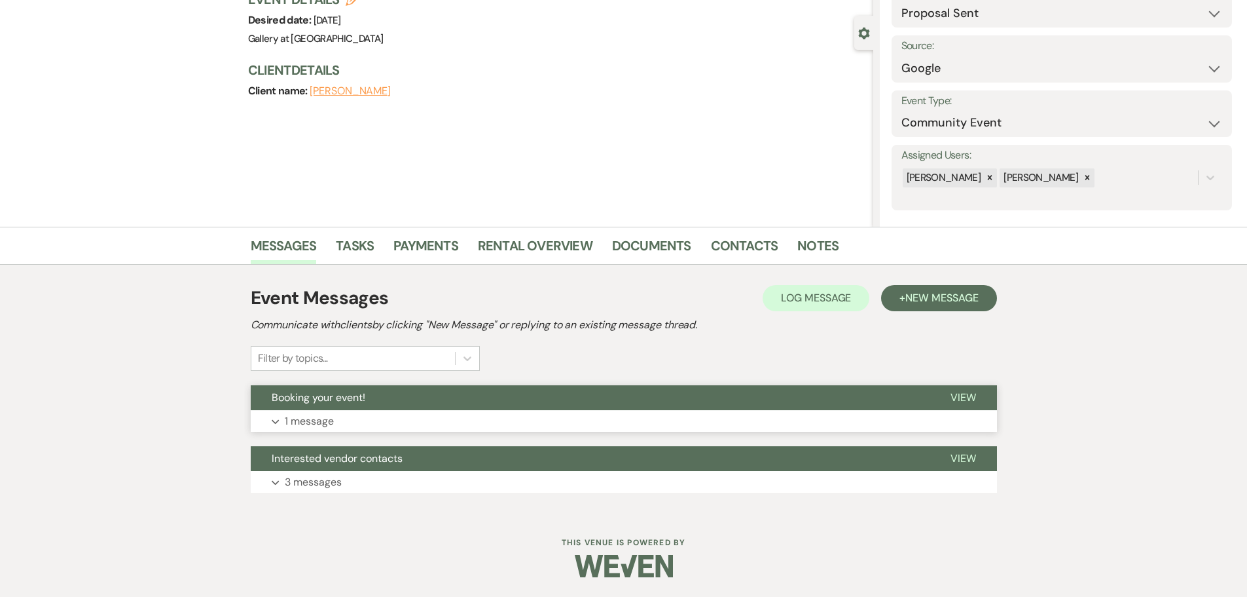
click at [354, 397] on span "Booking your event!" at bounding box center [319, 397] width 94 height 14
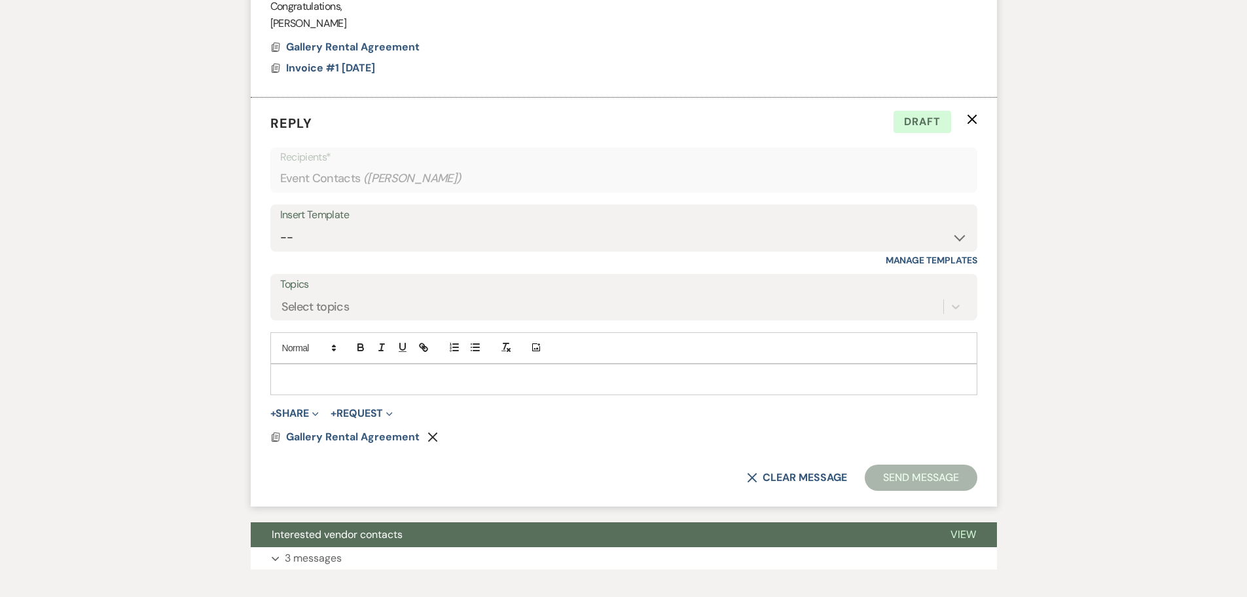
scroll to position [765, 0]
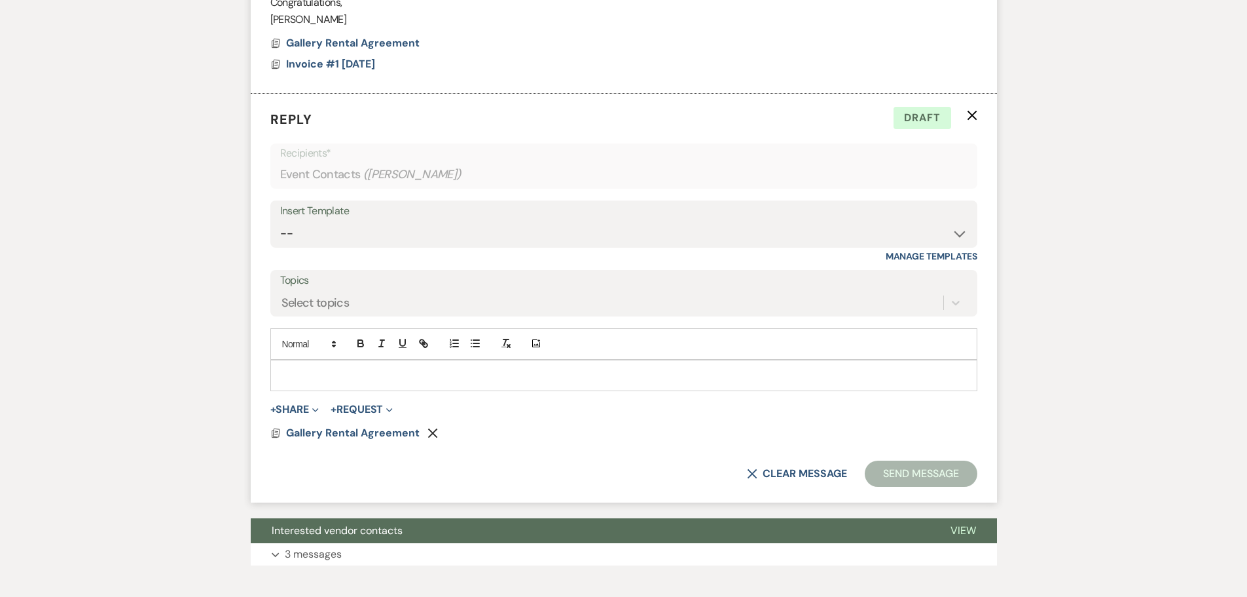
click at [974, 119] on icon "X" at bounding box center [972, 115] width 10 height 10
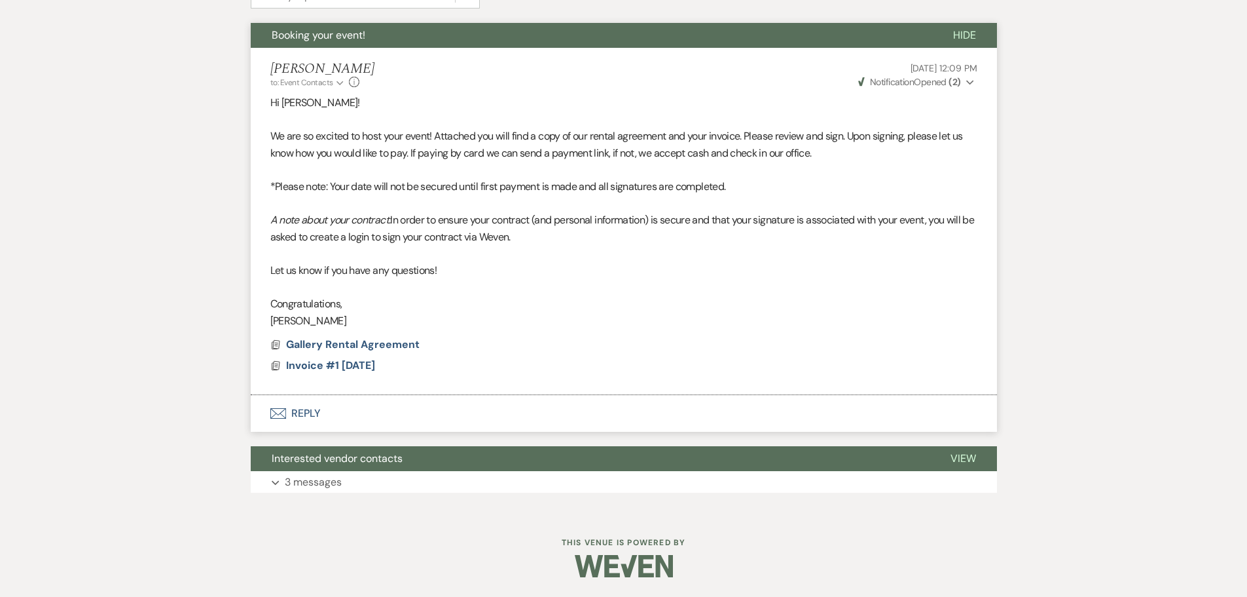
click at [289, 412] on button "Envelope Reply" at bounding box center [624, 413] width 746 height 37
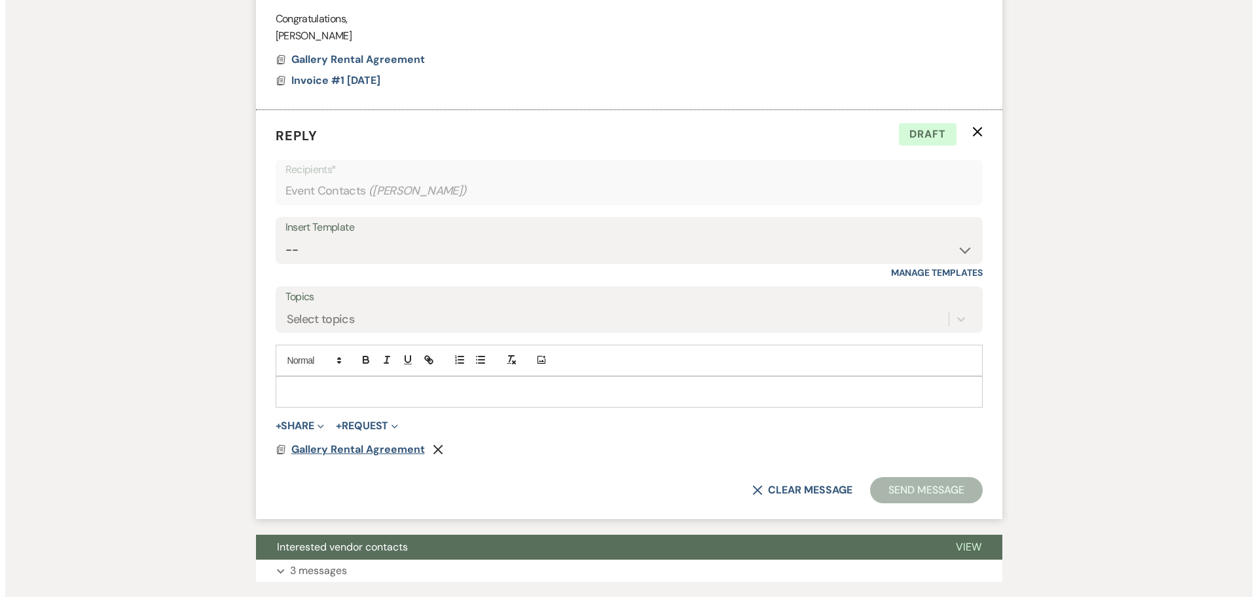
scroll to position [765, 0]
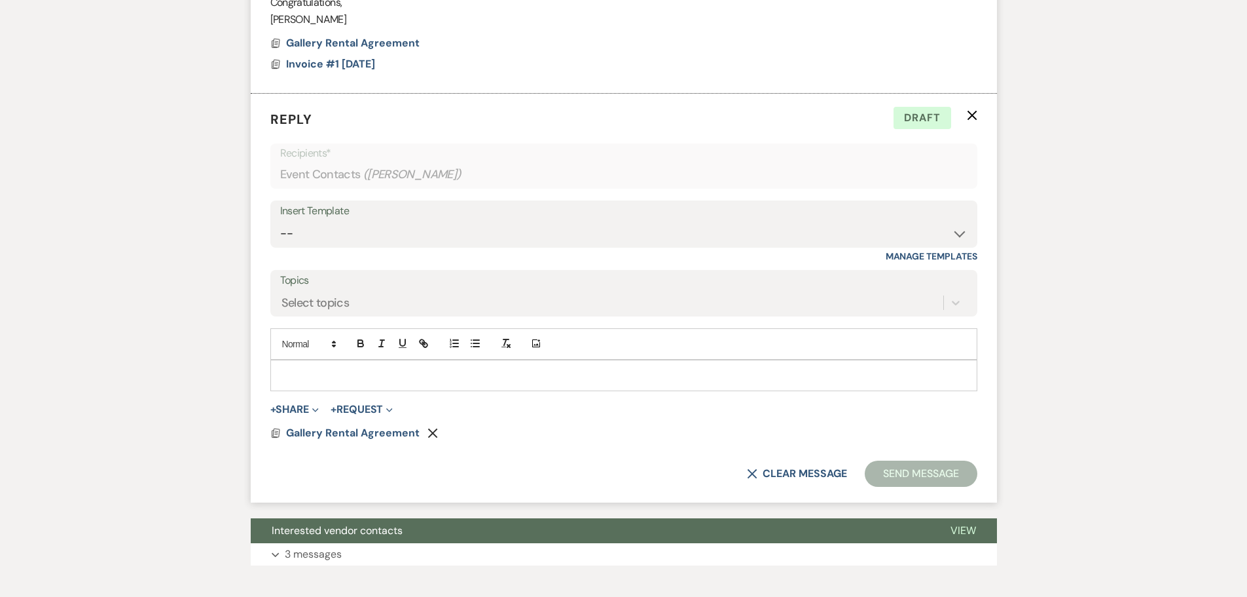
click at [430, 432] on use "button" at bounding box center [433, 433] width 10 height 10
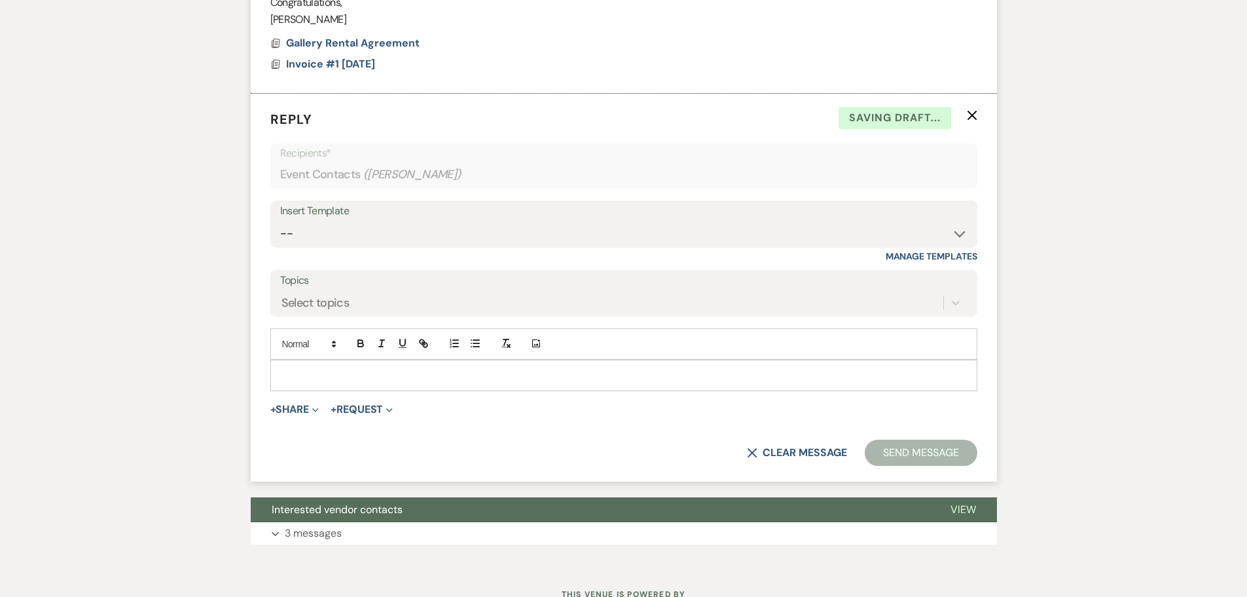
click at [324, 273] on label "Topics" at bounding box center [624, 280] width 688 height 19
click at [283, 293] on input "Topics" at bounding box center [282, 302] width 1 height 18
click at [318, 231] on select "-- Initial Inquiry Response-DATE IS AVAILABLE Initial Inquiry Response-DATE NOT…" at bounding box center [624, 234] width 688 height 26
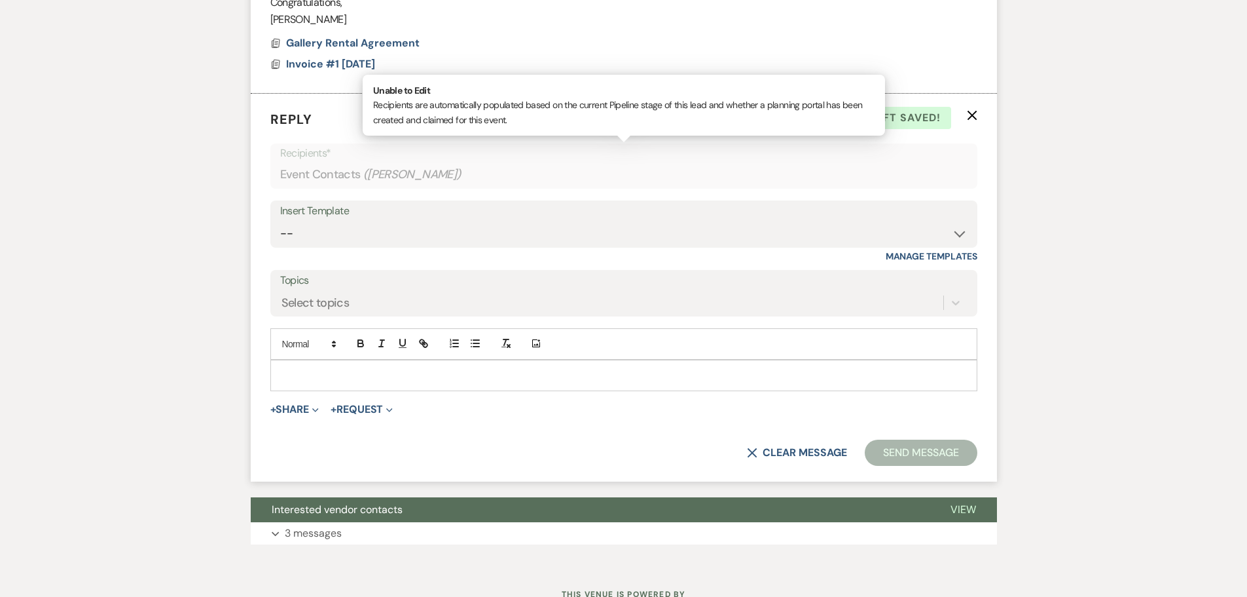
click at [327, 164] on div "Event Contacts ( [PERSON_NAME] )" at bounding box center [624, 175] width 688 height 26
click at [332, 311] on div "Select topics" at bounding box center [316, 302] width 68 height 18
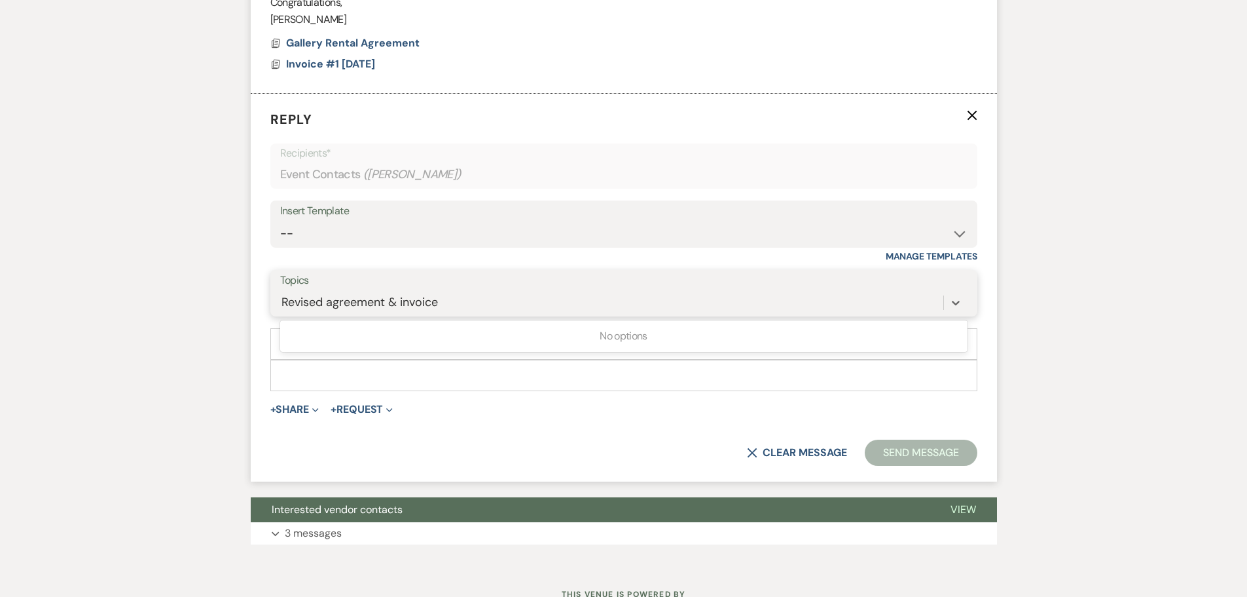
type input "Revised agreement & invoice"
click at [321, 380] on p at bounding box center [624, 375] width 686 height 14
click at [301, 413] on button "+ Share Expand" at bounding box center [294, 409] width 49 height 10
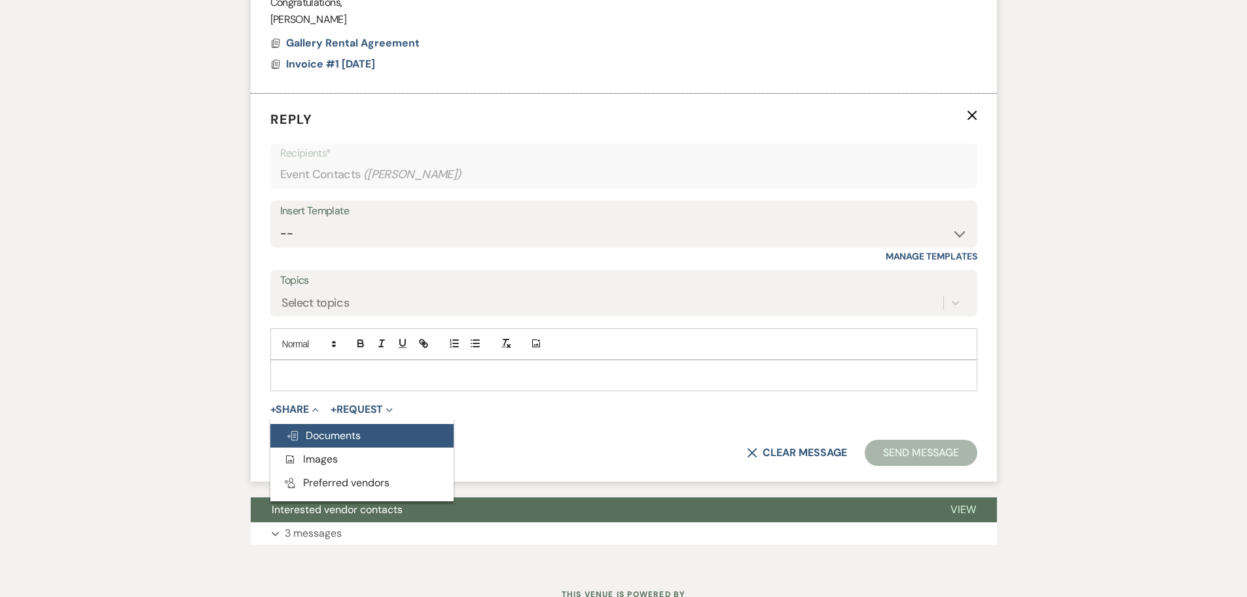
click at [325, 433] on span "Doc Upload Documents" at bounding box center [323, 435] width 75 height 14
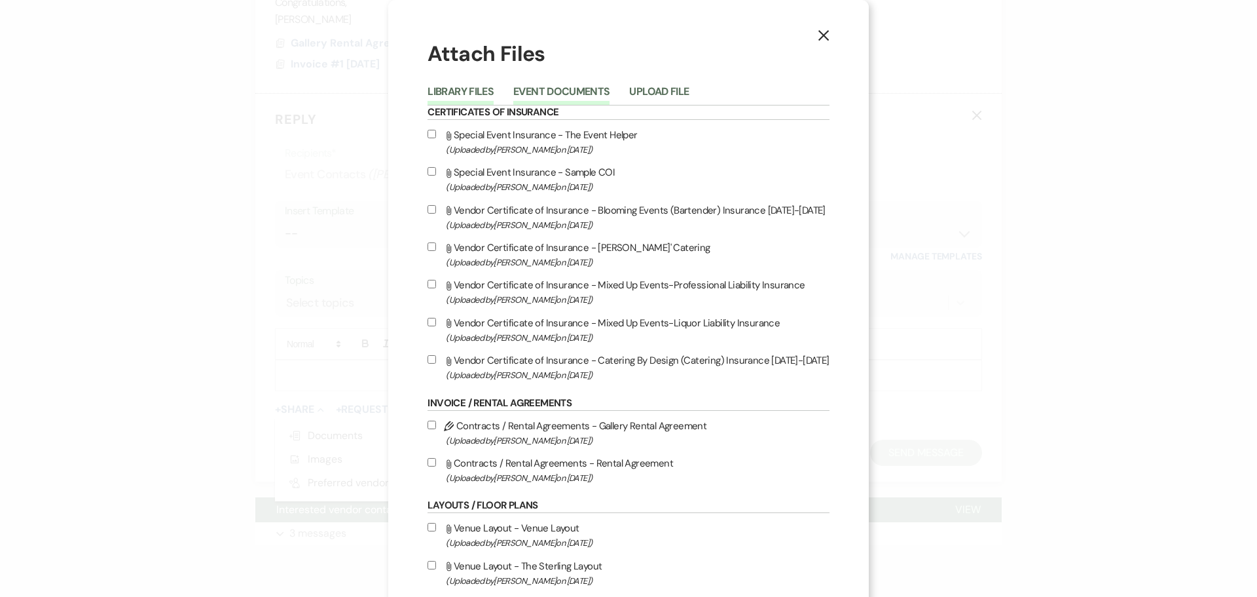
click at [556, 90] on button "Event Documents" at bounding box center [561, 95] width 96 height 18
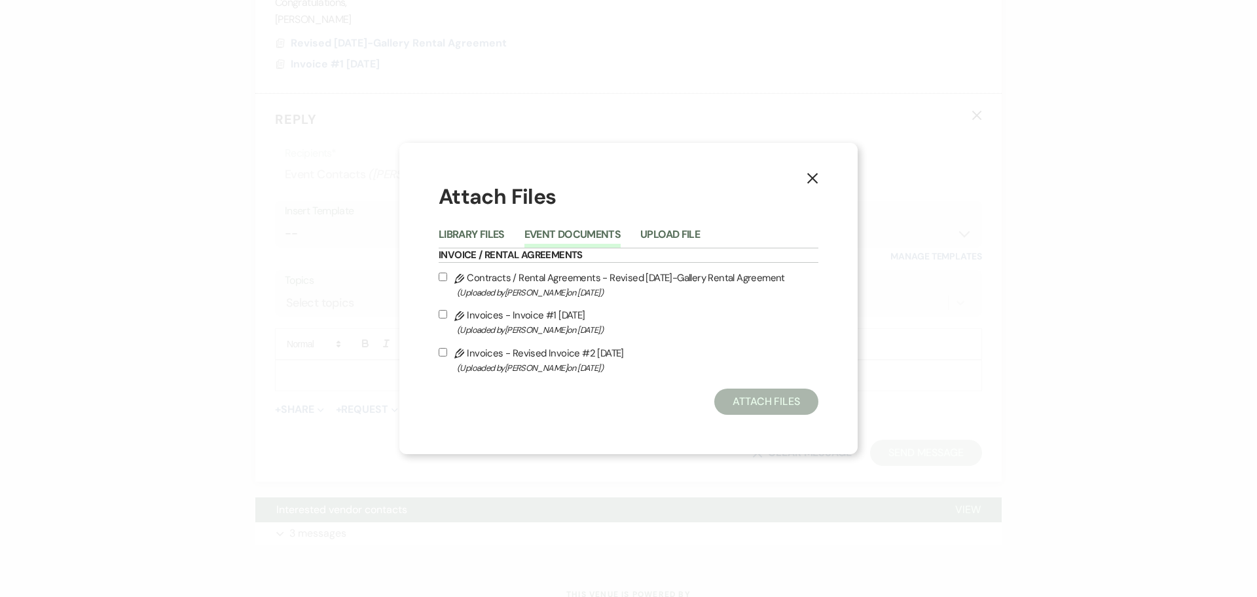
click at [446, 276] on input "Pencil Contracts / Rental Agreements - Revised [DATE]-Gallery Rental Agreement …" at bounding box center [443, 276] width 9 height 9
checkbox input "true"
click at [443, 350] on input "Pencil Invoices - Revised Invoice #2 [DATE] (Uploaded by [PERSON_NAME] on [DATE…" at bounding box center [443, 352] width 9 height 9
checkbox input "true"
click at [794, 398] on button "Attach Files" at bounding box center [766, 401] width 104 height 26
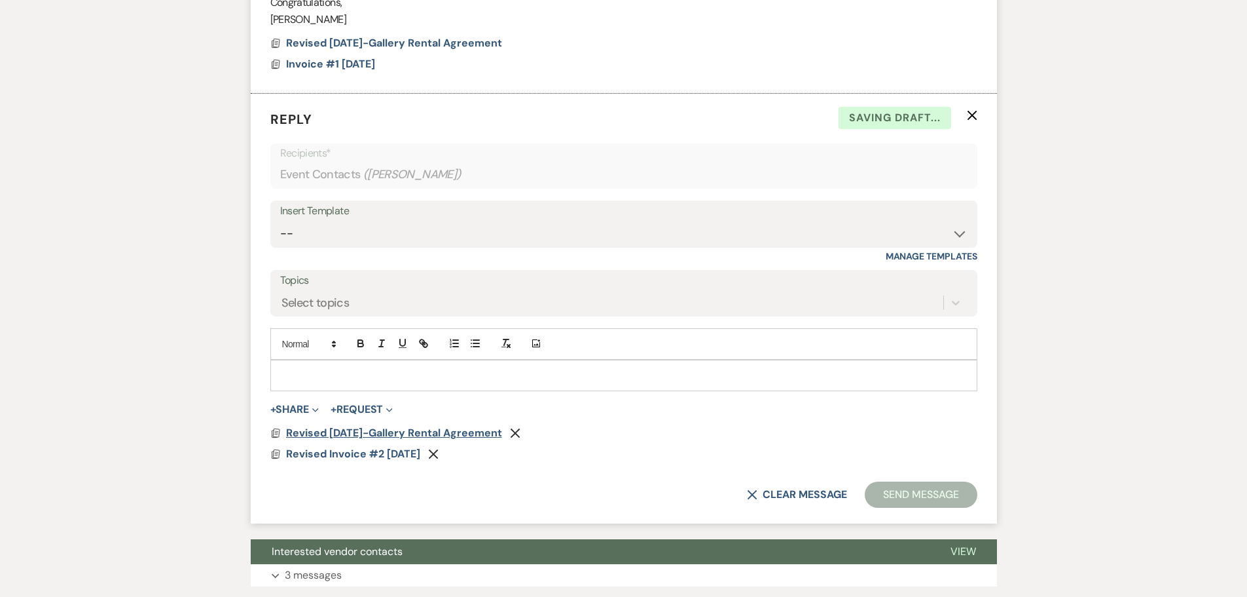
click at [373, 434] on span "Revised [DATE]-Gallery Rental Agreement" at bounding box center [394, 433] width 216 height 14
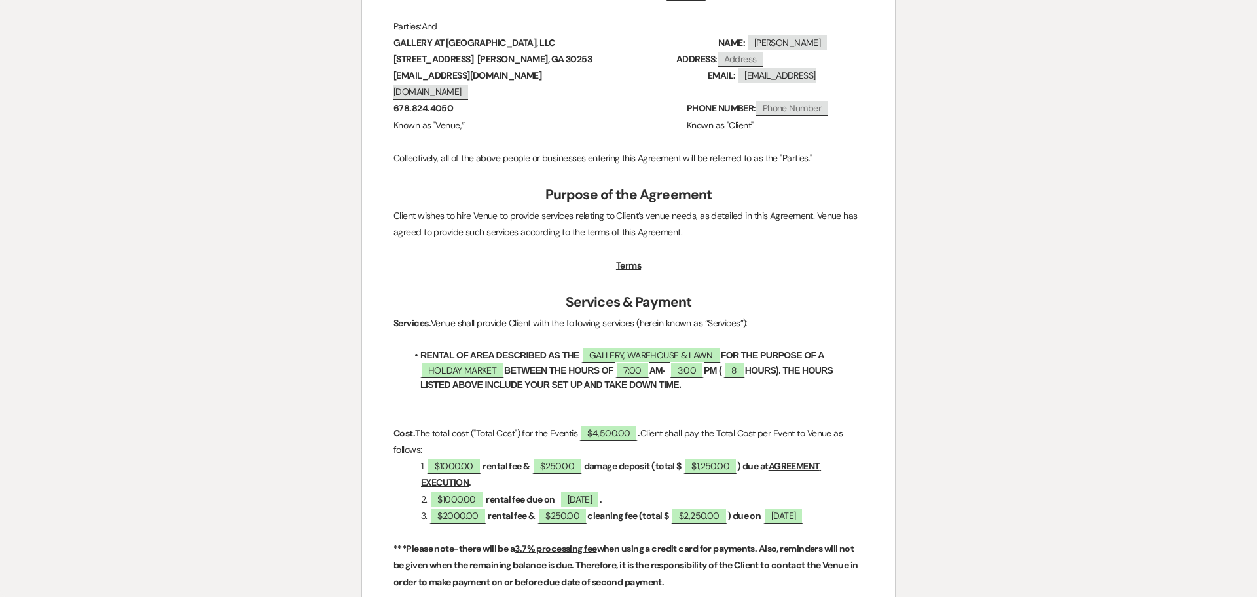
scroll to position [0, 0]
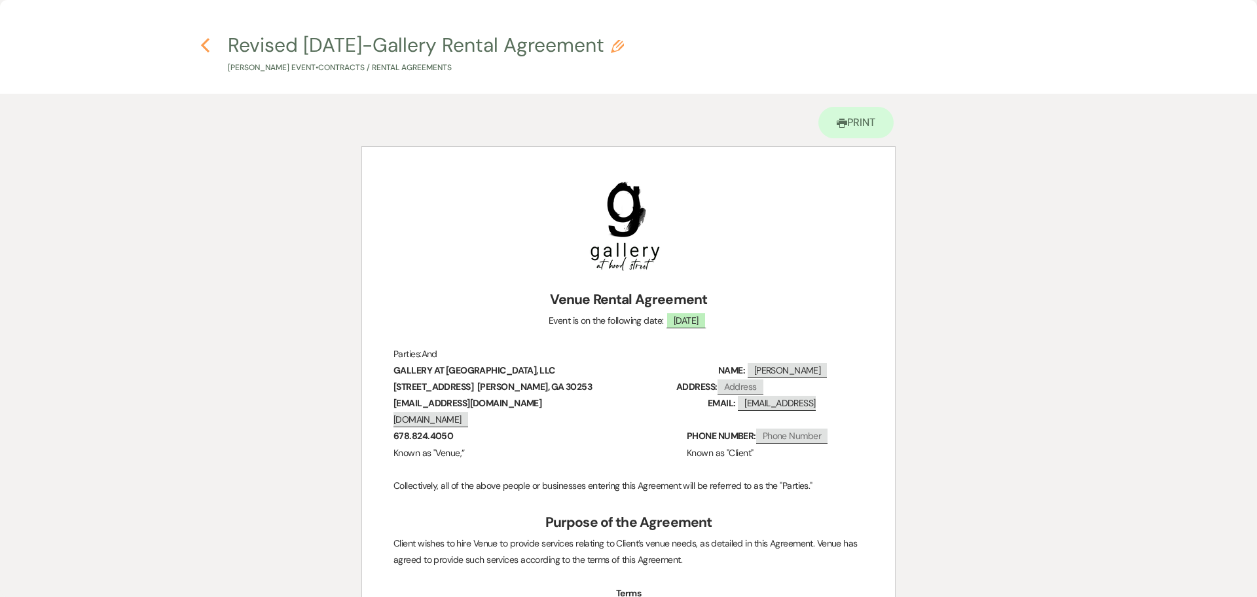
click at [207, 49] on use "button" at bounding box center [205, 45] width 9 height 14
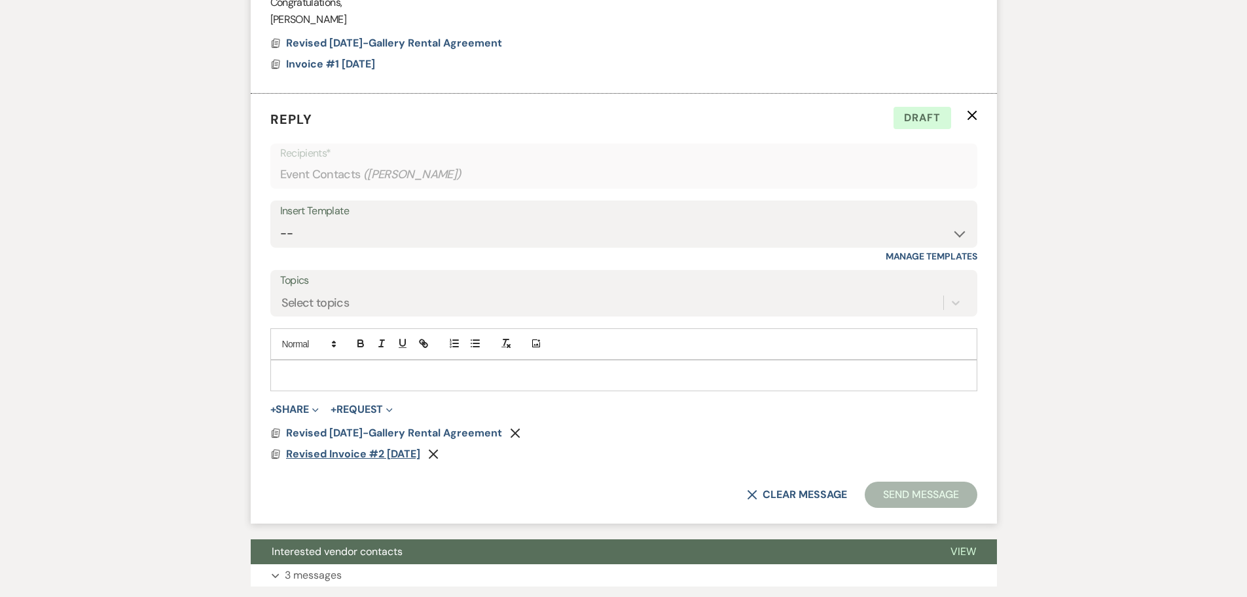
click at [371, 454] on span "Revised Invoice #2 [DATE]" at bounding box center [353, 454] width 134 height 14
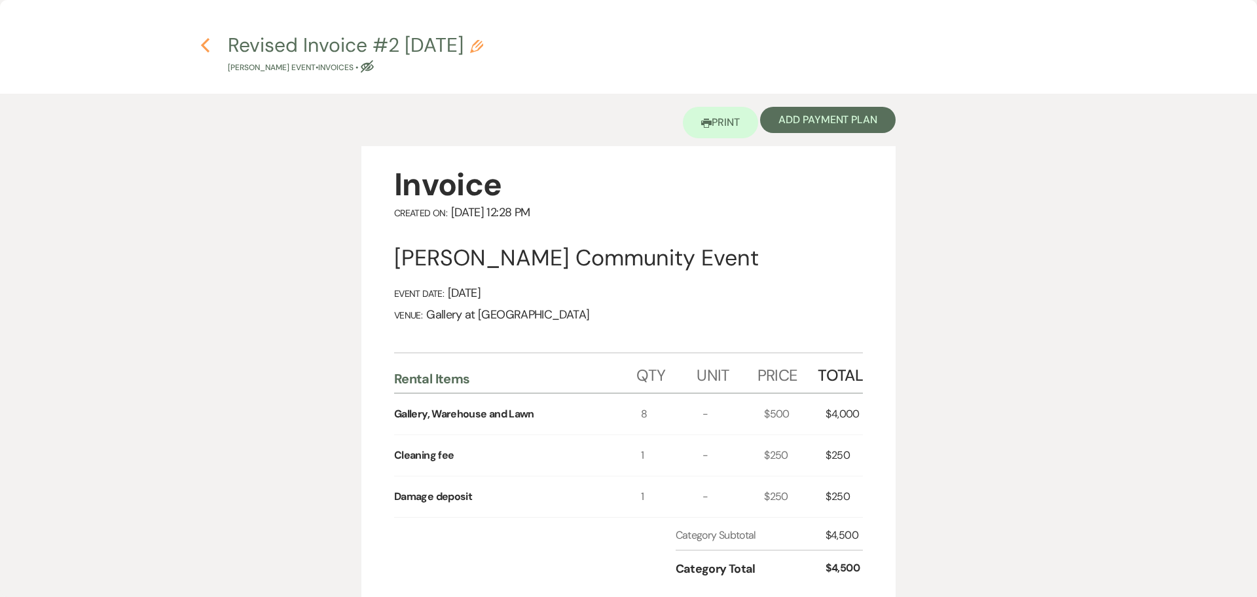
click at [204, 45] on icon "Previous" at bounding box center [205, 45] width 10 height 16
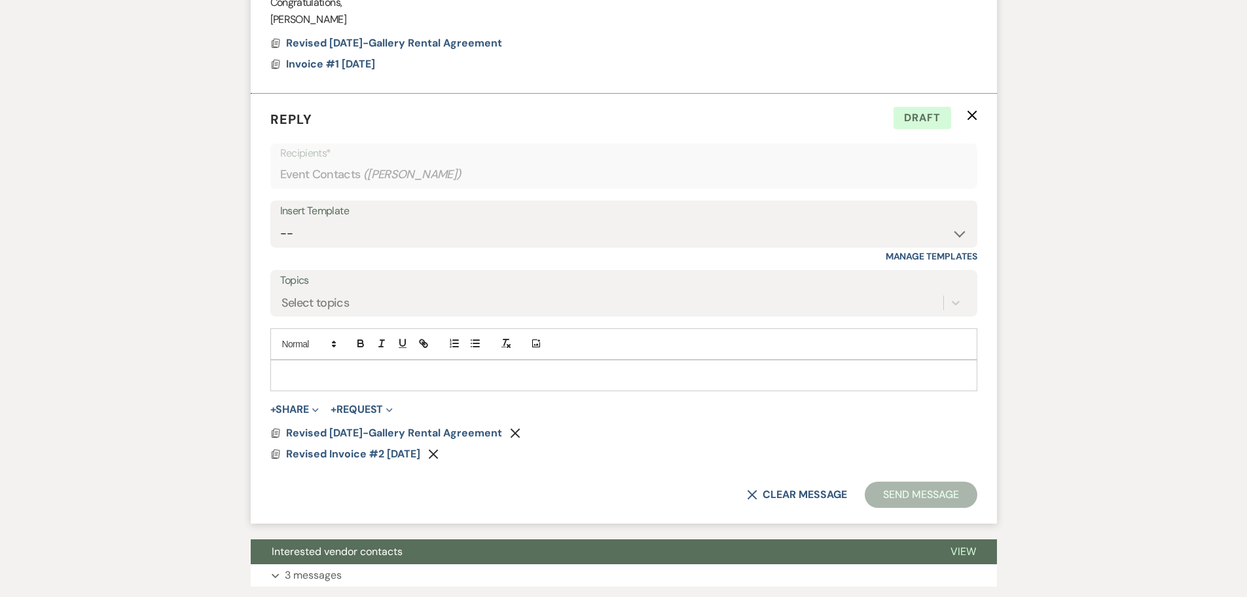
click at [336, 366] on div at bounding box center [624, 375] width 706 height 30
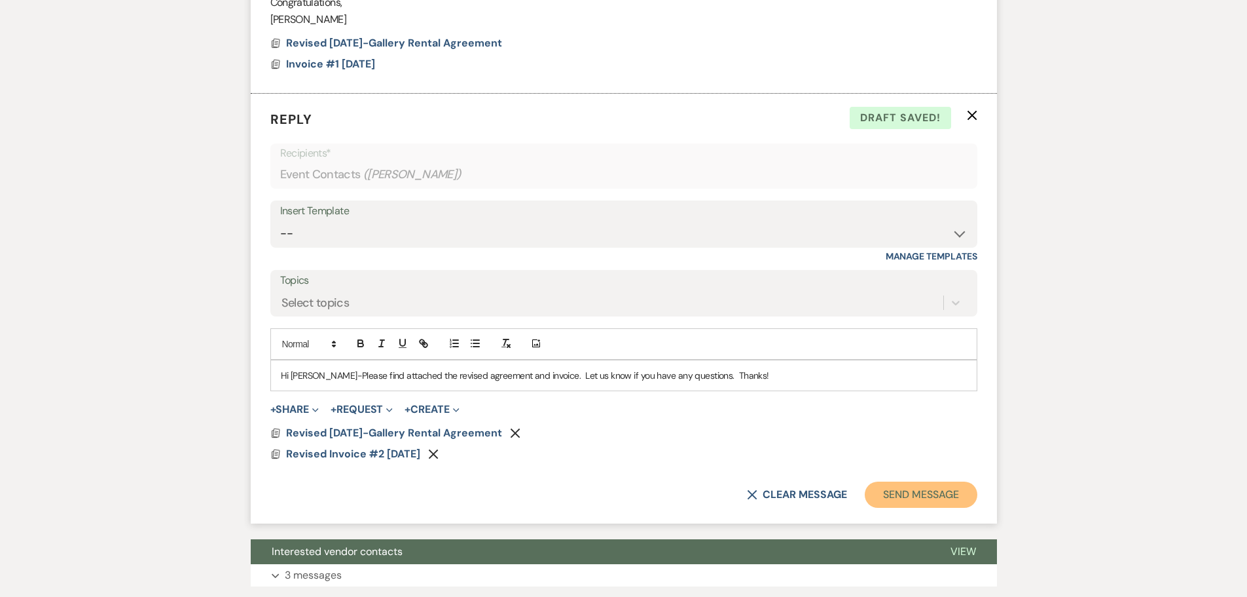
click at [900, 494] on button "Send Message" at bounding box center [921, 494] width 112 height 26
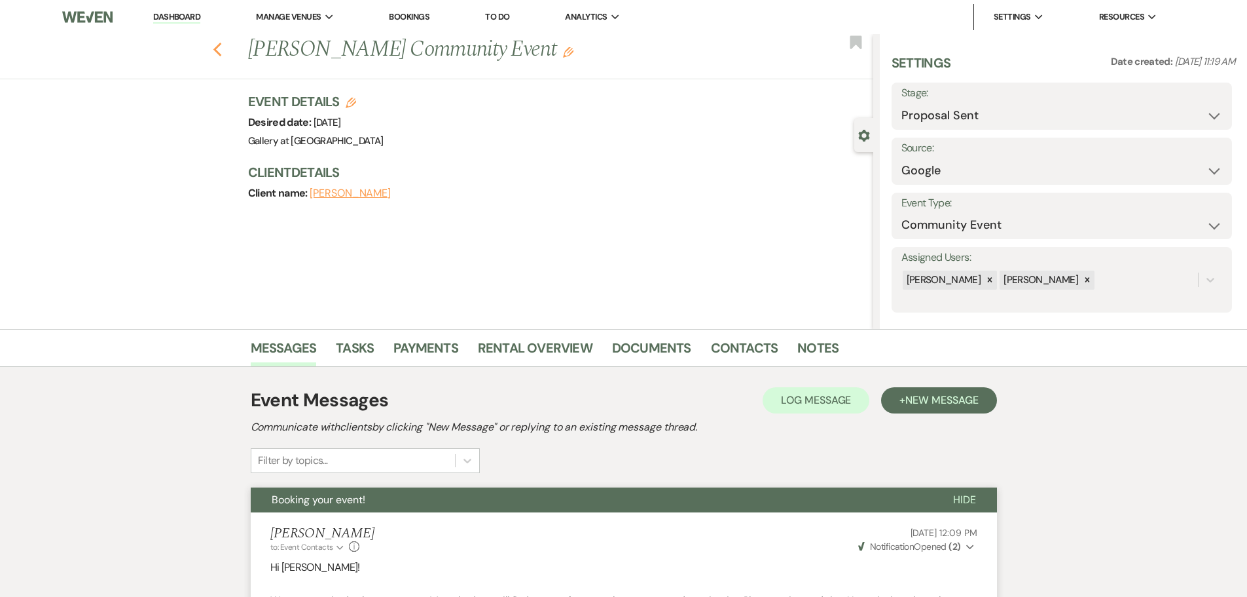
click at [223, 50] on icon "Previous" at bounding box center [218, 50] width 10 height 16
select select "6"
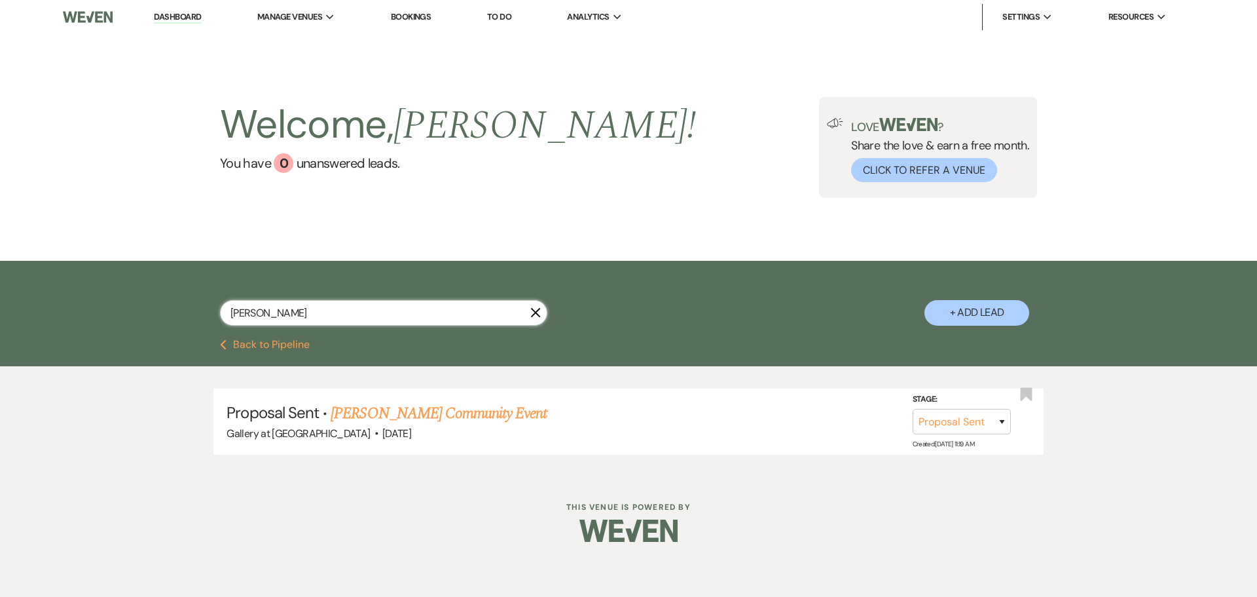
drag, startPoint x: 268, startPoint y: 322, endPoint x: 125, endPoint y: 341, distance: 144.7
click at [125, 341] on div "[PERSON_NAME] X + Add Lead Previous Back to Pipeline Proposal Sent · [PERSON_NA…" at bounding box center [628, 369] width 1257 height 216
type input "[PERSON_NAME]"
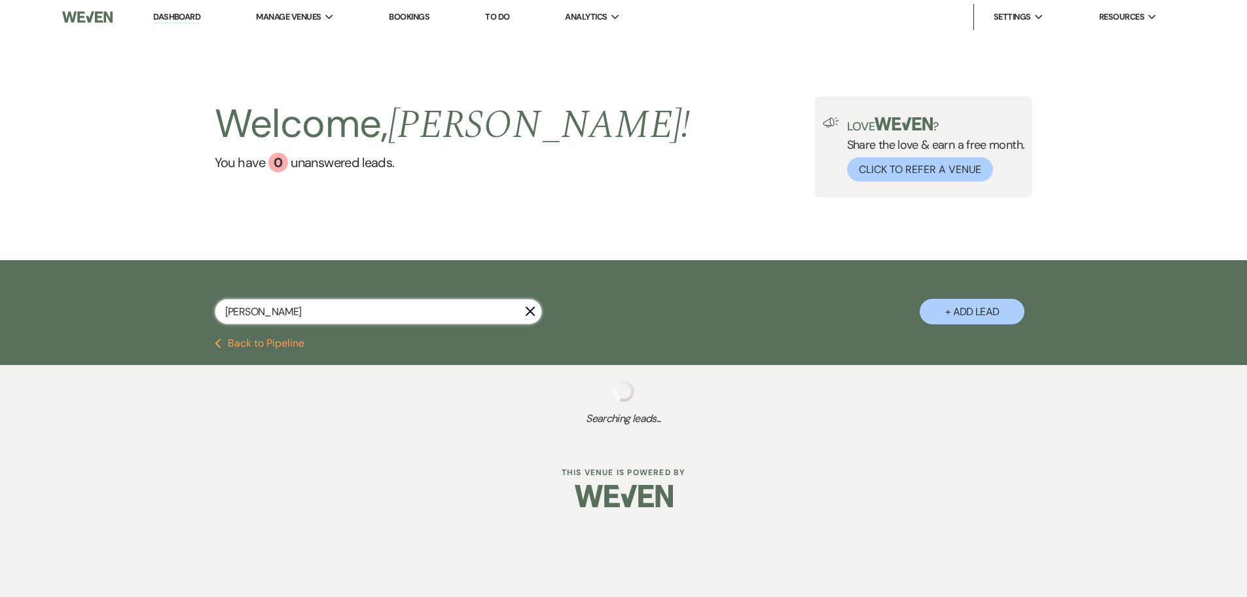
select select "8"
select select "6"
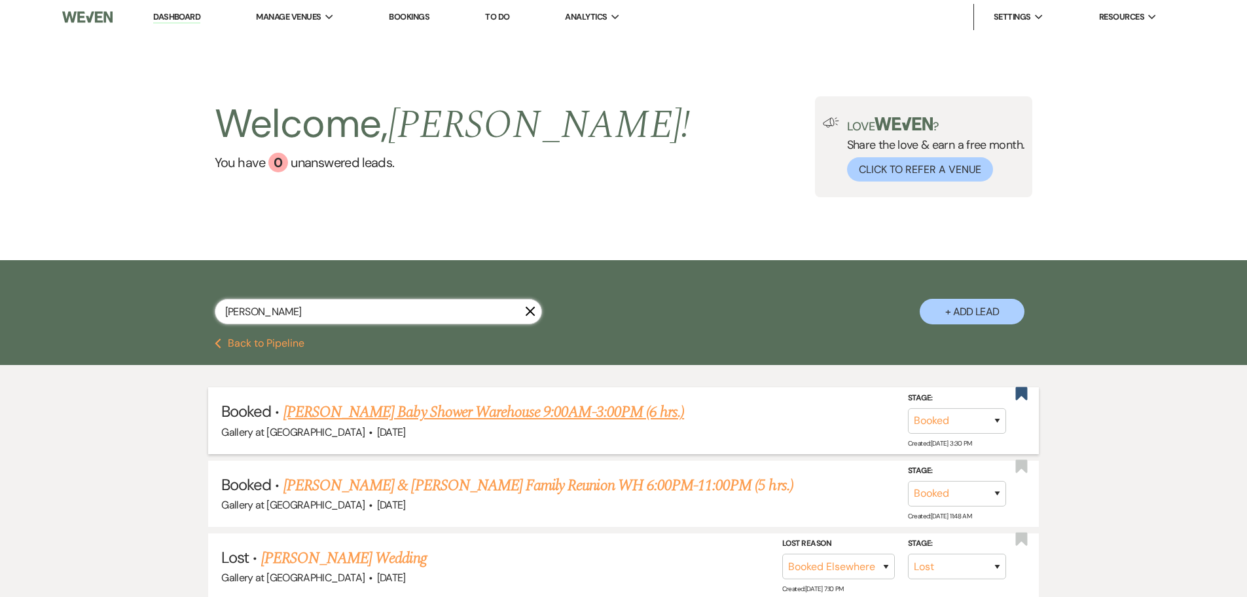
type input "[PERSON_NAME]"
click at [555, 411] on link "[PERSON_NAME] Baby Shower Warehouse 9:00AM-3:00PM (6 hrs.)" at bounding box center [484, 412] width 401 height 24
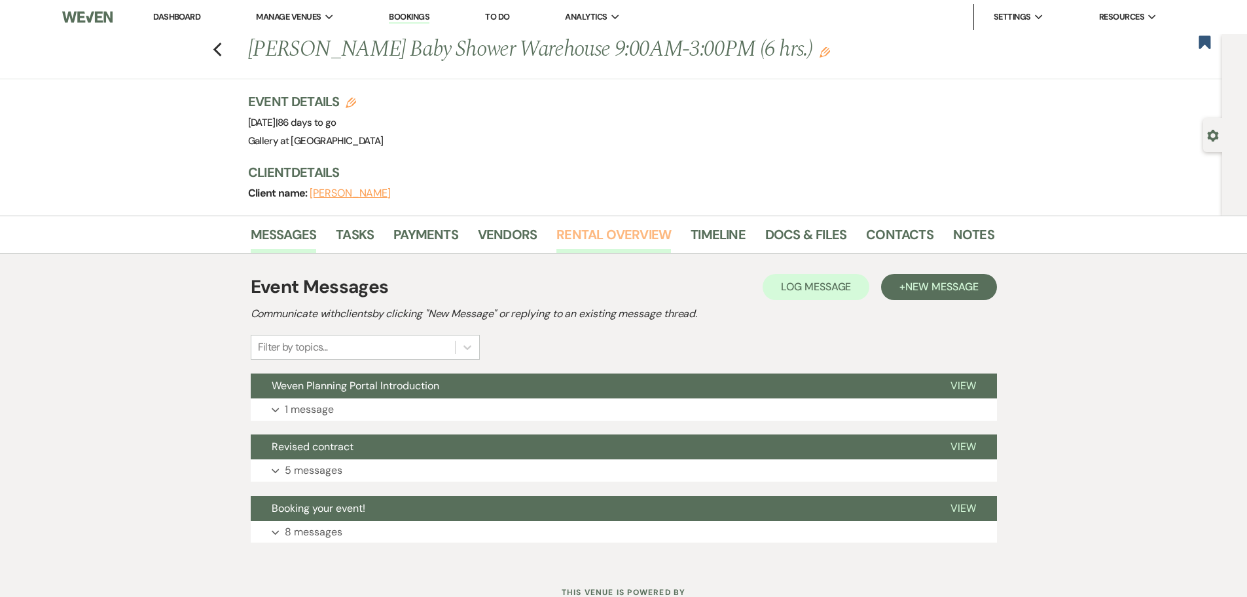
click at [631, 234] on link "Rental Overview" at bounding box center [614, 238] width 115 height 29
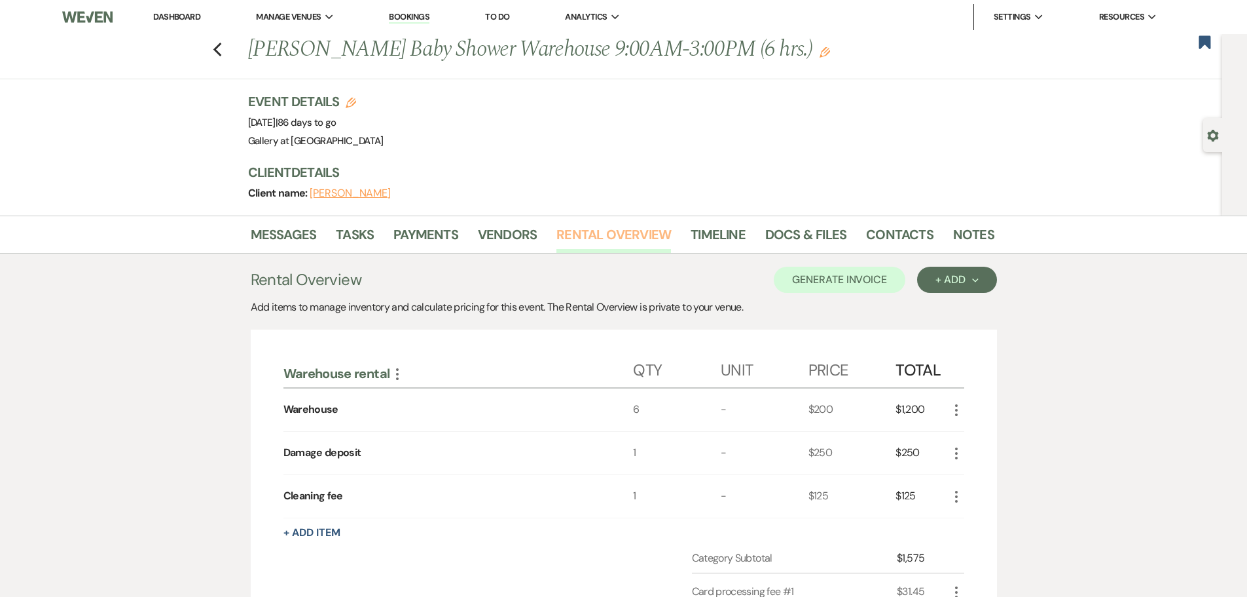
click at [628, 240] on link "Rental Overview" at bounding box center [614, 238] width 115 height 29
click at [221, 55] on use "button" at bounding box center [217, 50] width 9 height 14
select select "8"
select select "6"
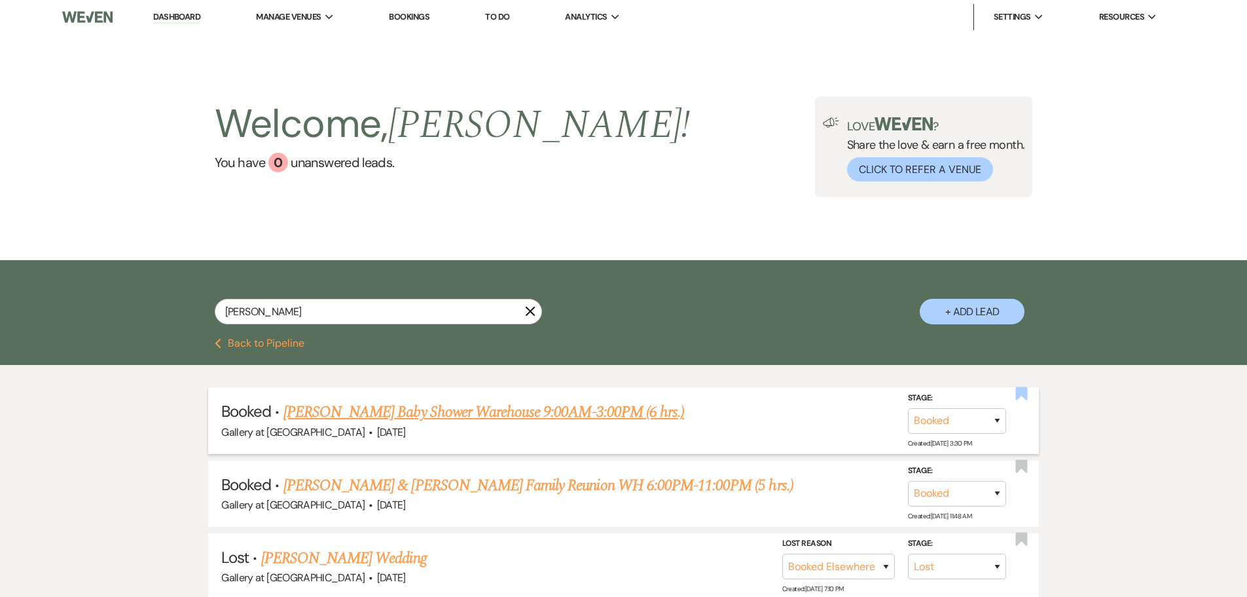
click at [1019, 394] on use "button" at bounding box center [1022, 392] width 12 height 13
drag, startPoint x: 293, startPoint y: 312, endPoint x: 62, endPoint y: 311, distance: 231.2
click at [62, 311] on div "[PERSON_NAME] X + Add Lead" at bounding box center [623, 299] width 1247 height 79
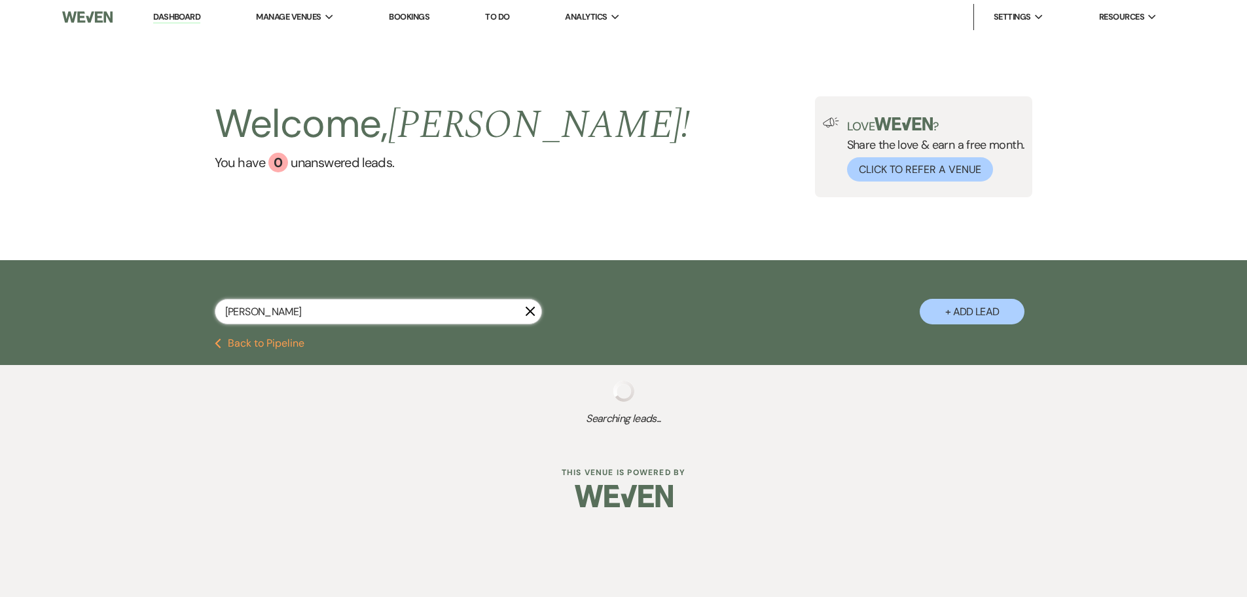
type input "[PERSON_NAME]"
select select "8"
select select "4"
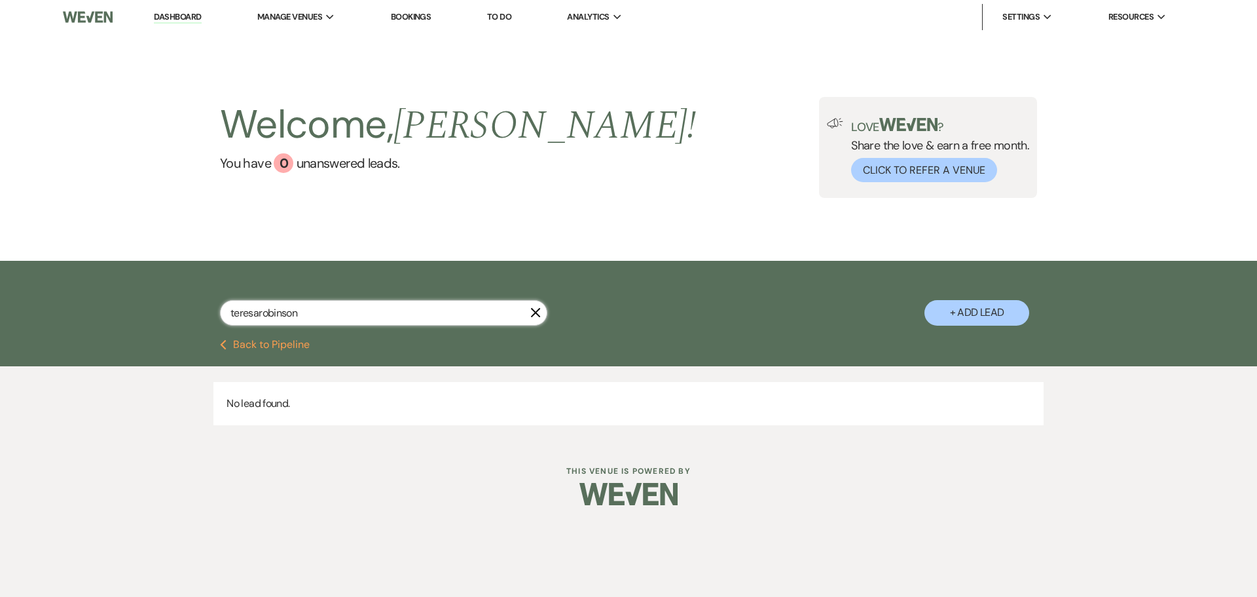
type input "[PERSON_NAME]"
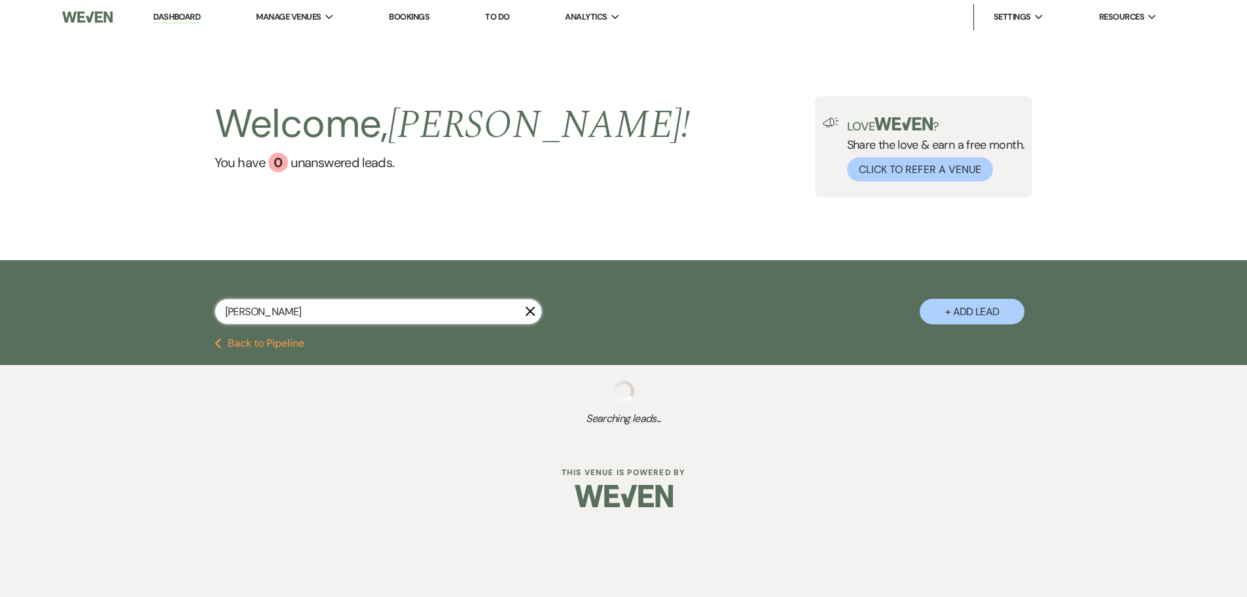
select select "8"
select select "4"
select select "8"
select select "5"
select select "8"
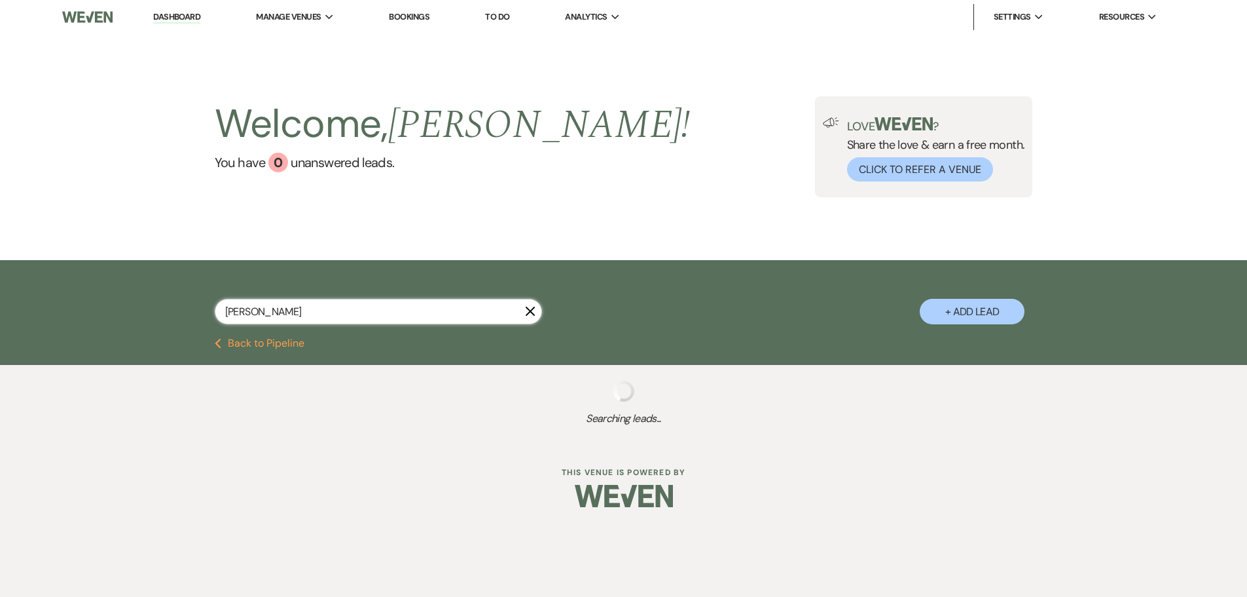
select select "5"
select select "8"
select select "4"
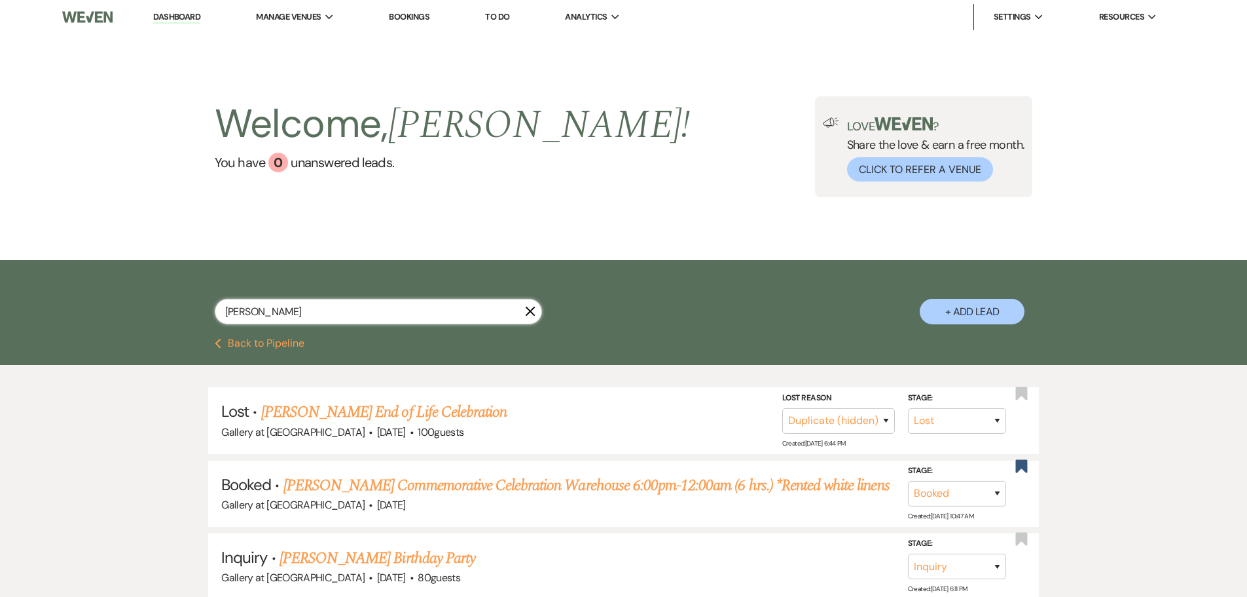
type input "[PERSON_NAME]"
click at [420, 483] on link "[PERSON_NAME] Commemorative Celebration Warehouse 6:00pm-12:00am (6 hrs.) *Rent…" at bounding box center [587, 485] width 606 height 24
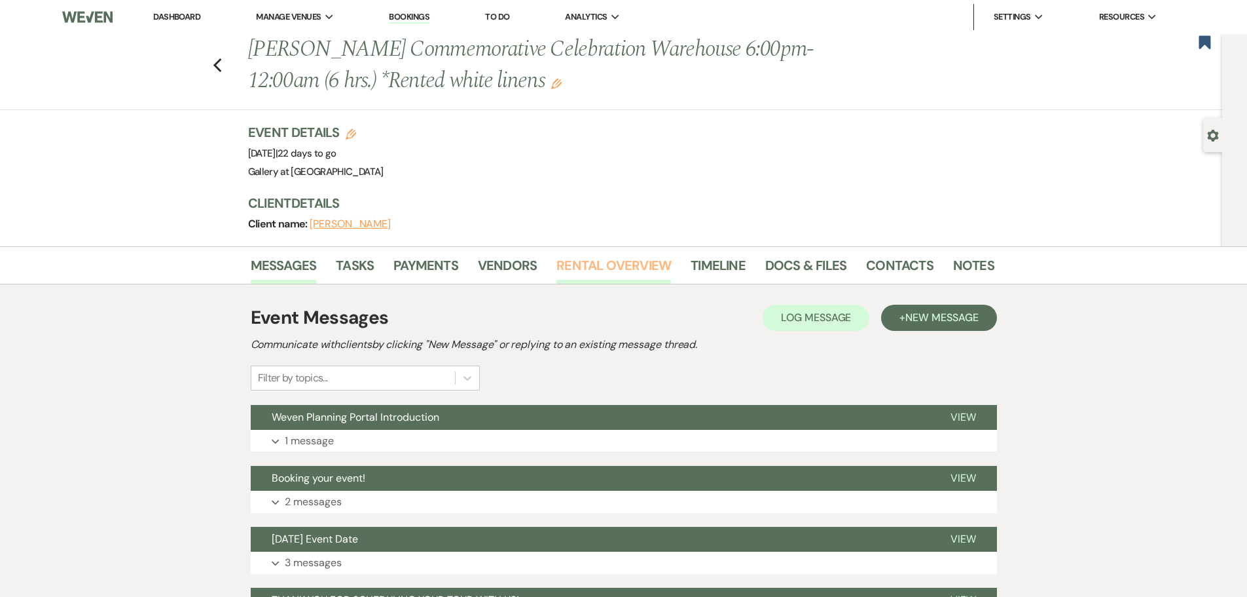
click at [606, 262] on link "Rental Overview" at bounding box center [614, 269] width 115 height 29
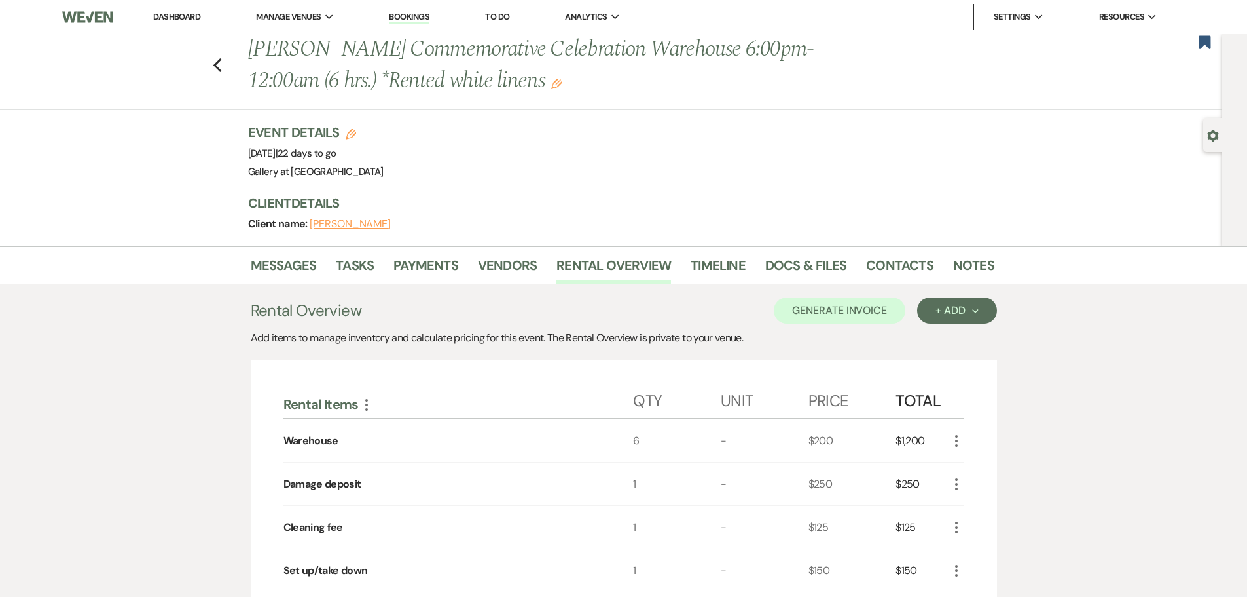
drag, startPoint x: 221, startPoint y: 66, endPoint x: 219, endPoint y: 4, distance: 62.2
click at [221, 66] on use "button" at bounding box center [217, 65] width 9 height 14
select select "8"
select select "4"
select select "8"
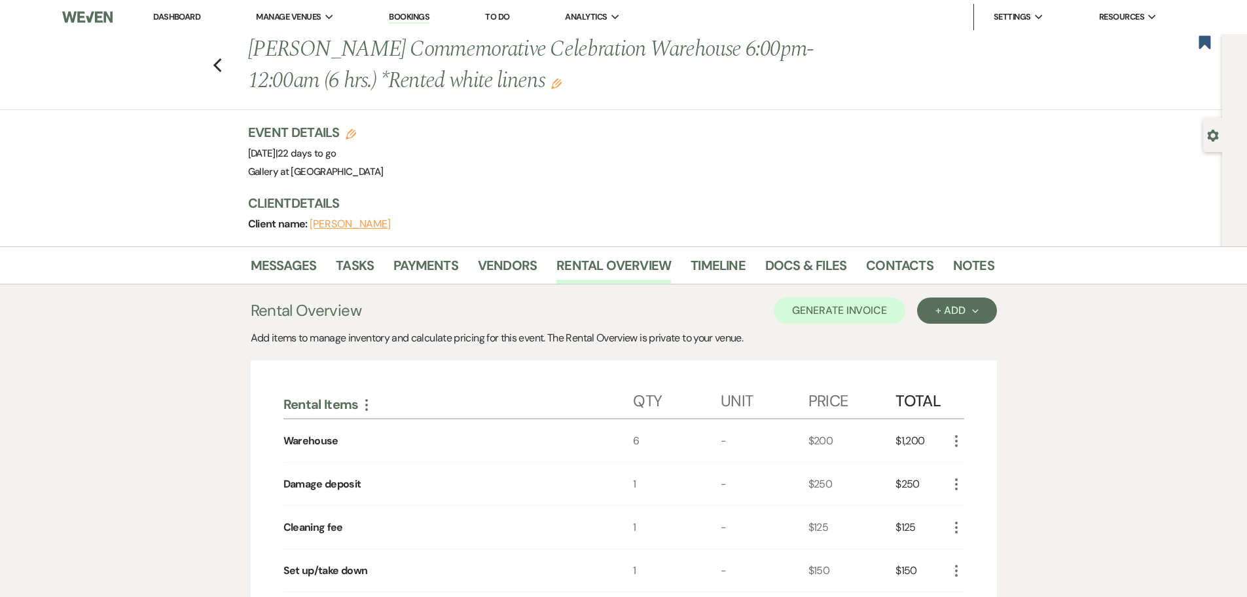
select select "5"
select select "8"
select select "5"
select select "8"
select select "4"
